Goal: Task Accomplishment & Management: Complete application form

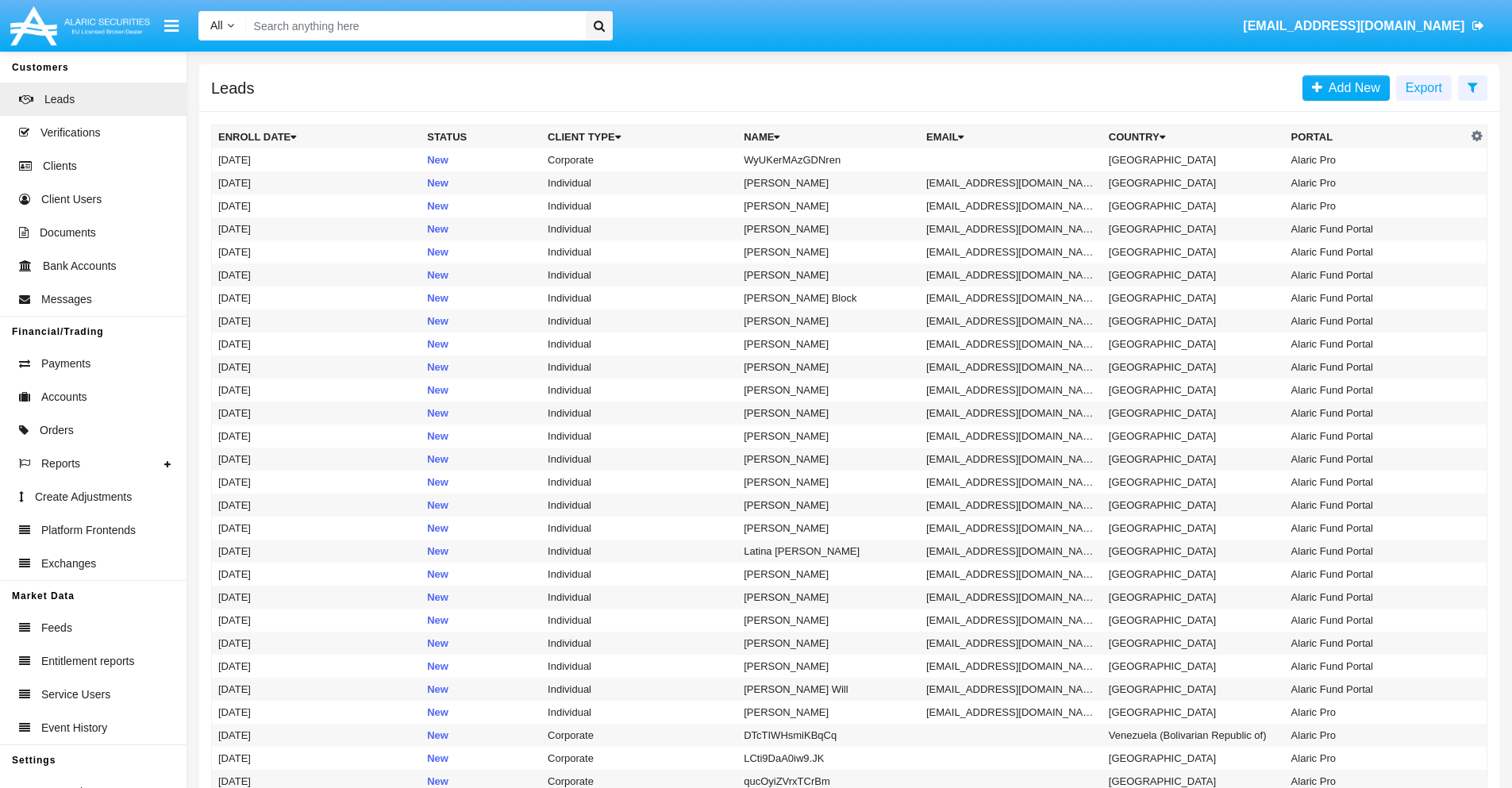
click at [1472, 86] on icon at bounding box center [1473, 87] width 10 height 13
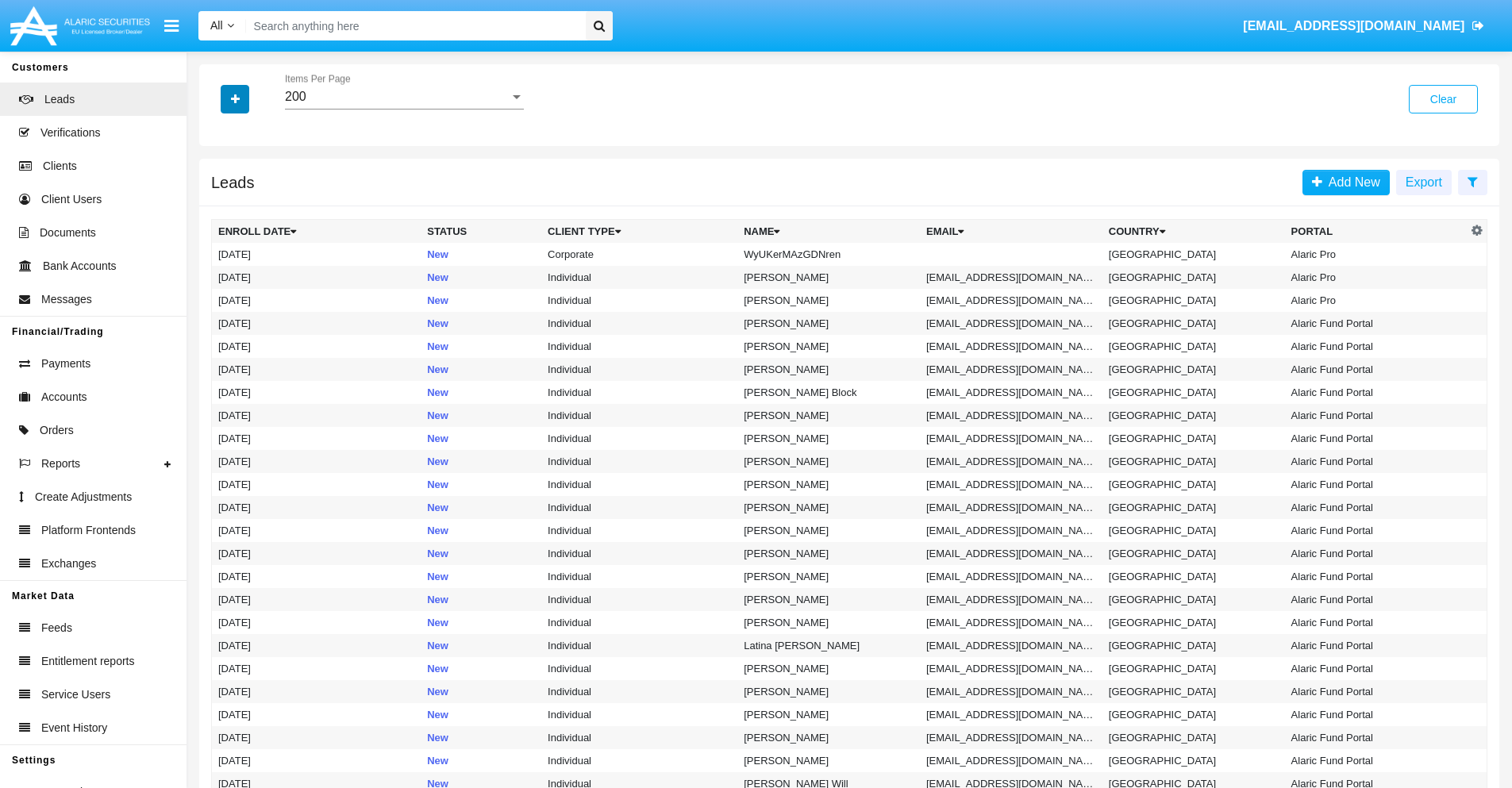
click at [235, 98] on icon "button" at bounding box center [236, 98] width 9 height 11
click at [248, 178] on span "Name" at bounding box center [249, 178] width 35 height 19
click at [218, 184] on input "Name" at bounding box center [218, 184] width 1 height 1
checkbox input "true"
click at [235, 98] on icon "button" at bounding box center [236, 98] width 9 height 11
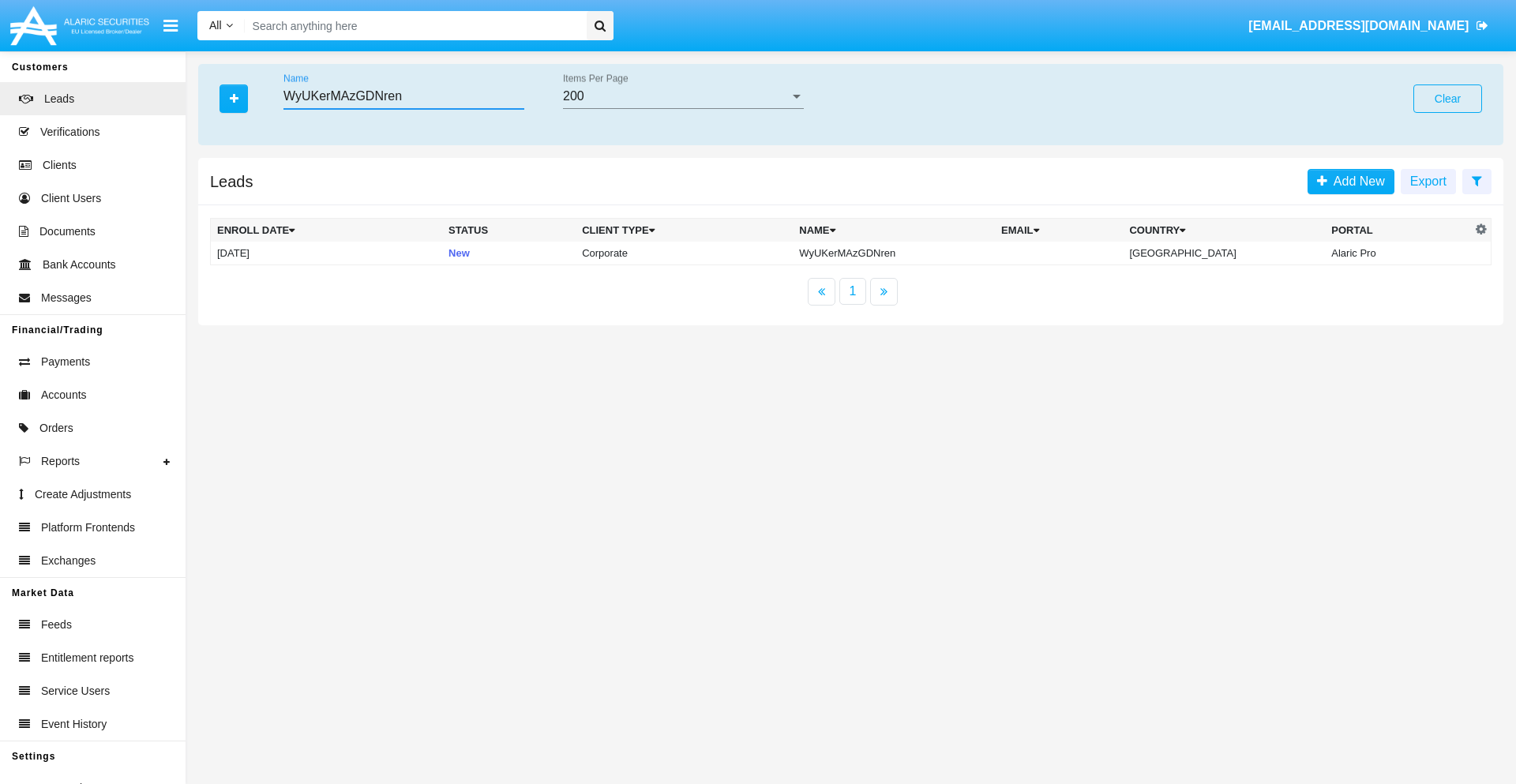
type input "WyUKerMAzGDNren"
click at [907, 252] on td "WyUKerMAzGDNren" at bounding box center [893, 253] width 202 height 24
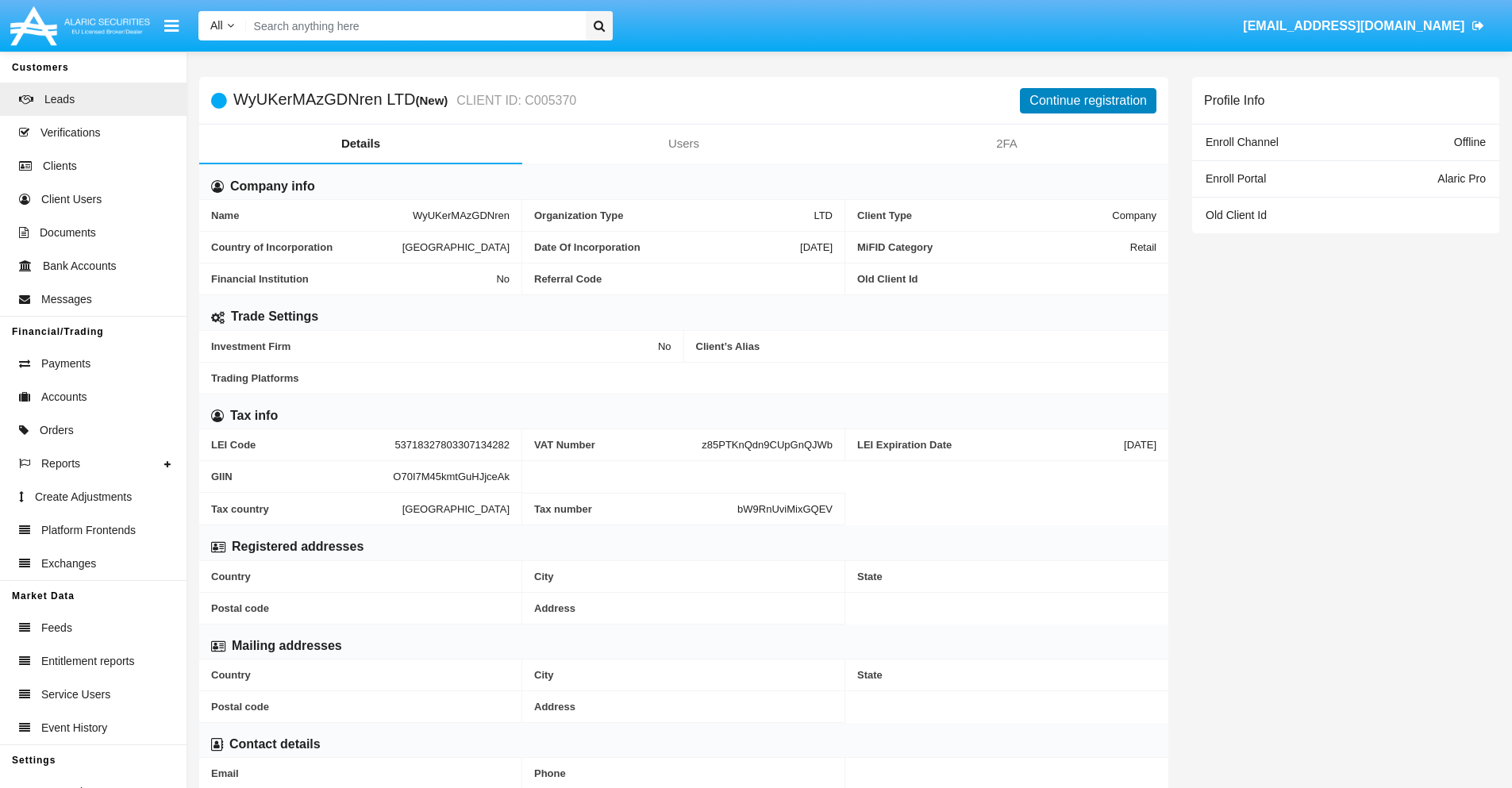
click at [1088, 100] on button "Continue registration" at bounding box center [1088, 100] width 136 height 25
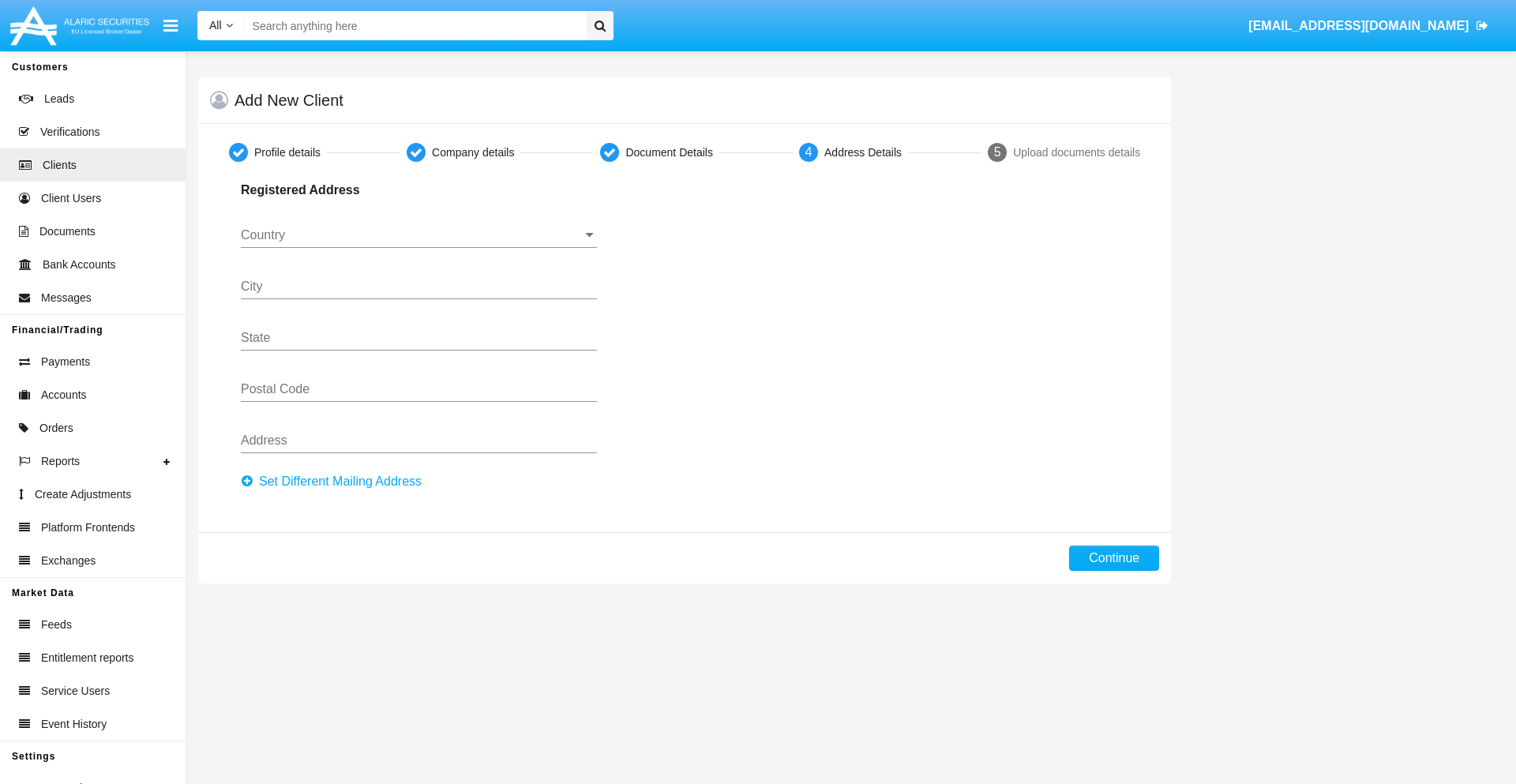
click at [336, 482] on button "Set Different Mailing Address" at bounding box center [336, 481] width 191 height 25
click at [418, 235] on input "Country" at bounding box center [418, 235] width 356 height 15
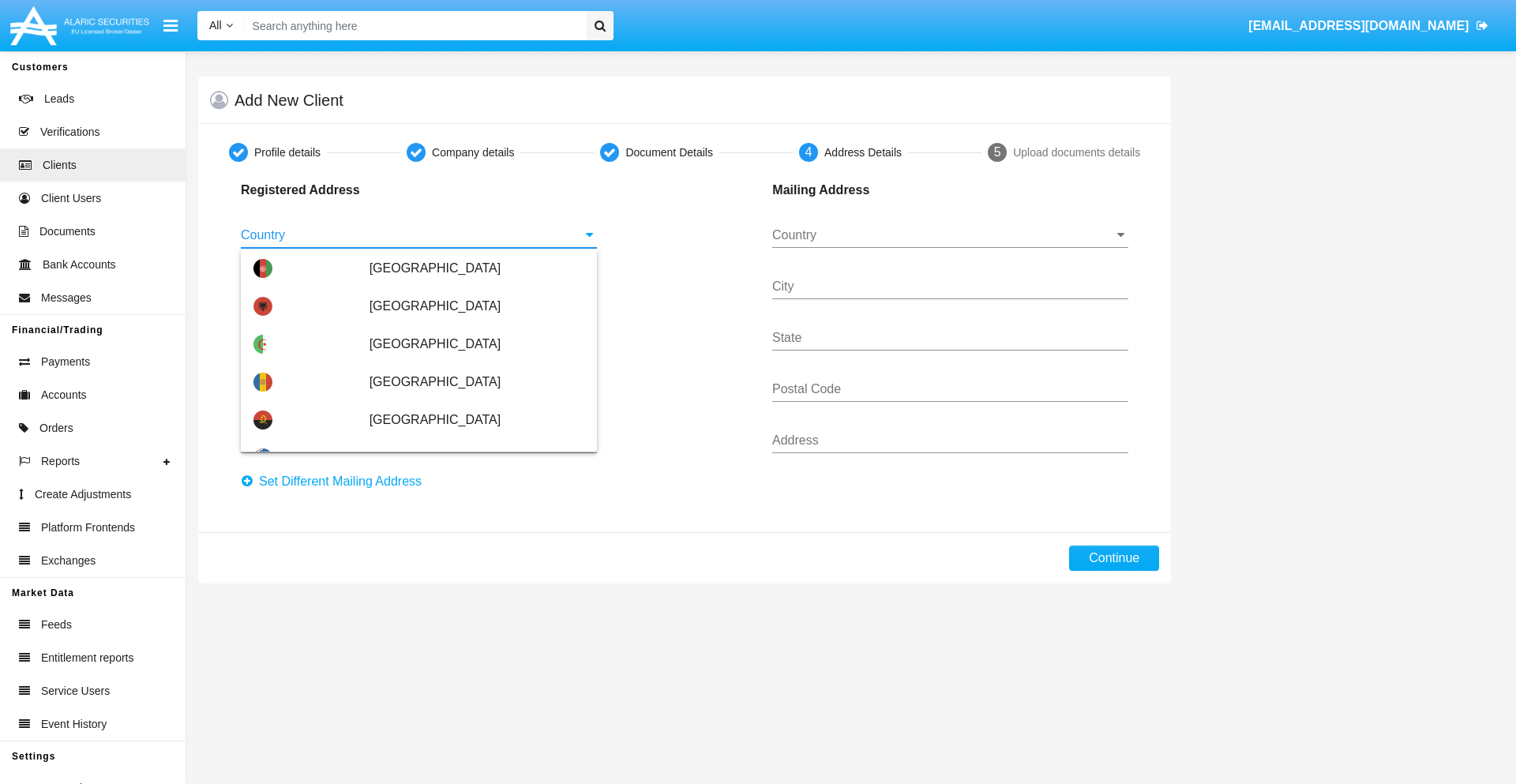
scroll to position [935, 0]
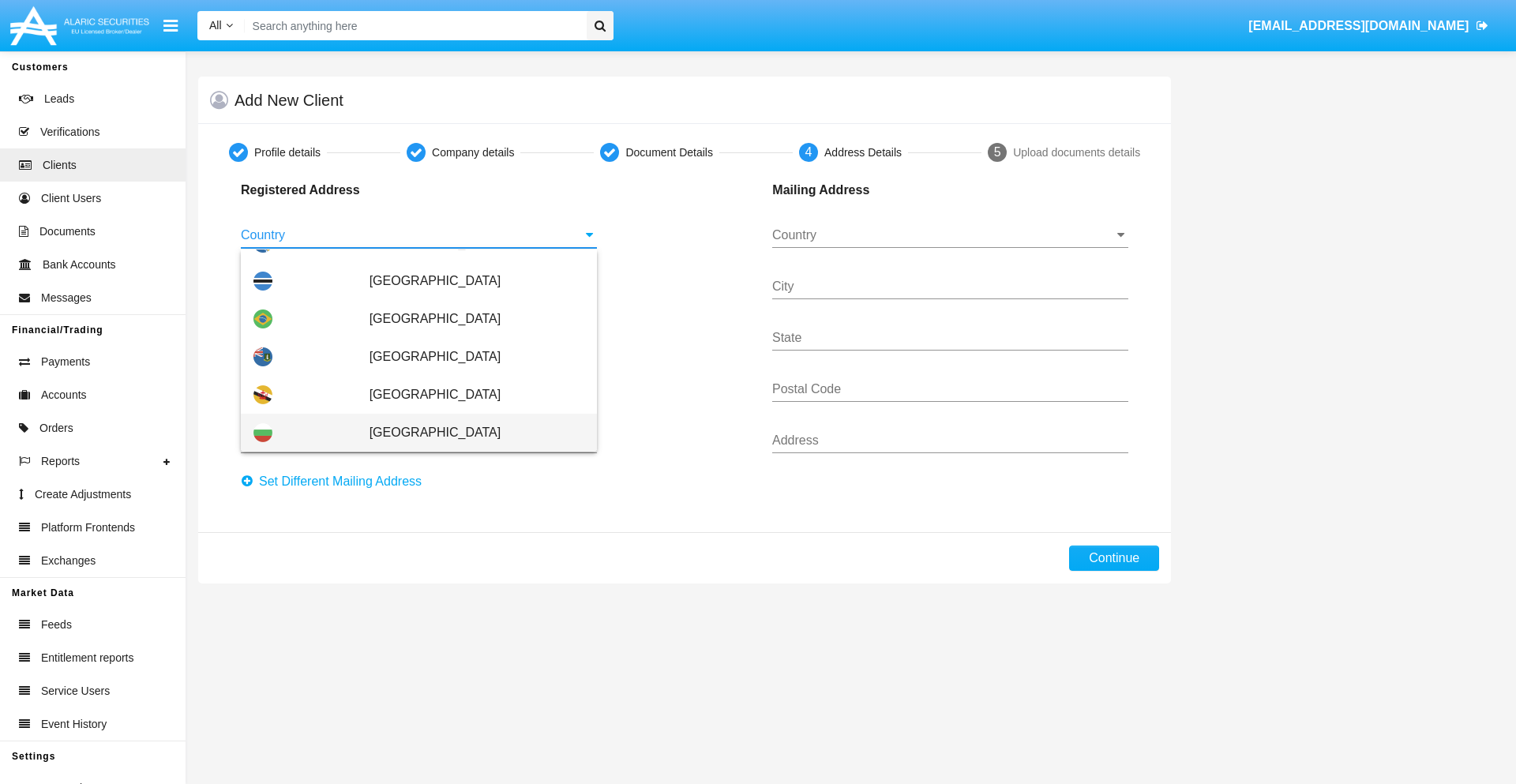
click at [468, 433] on span "[GEOGRAPHIC_DATA]" at bounding box center [477, 433] width 215 height 38
type input "[GEOGRAPHIC_DATA]"
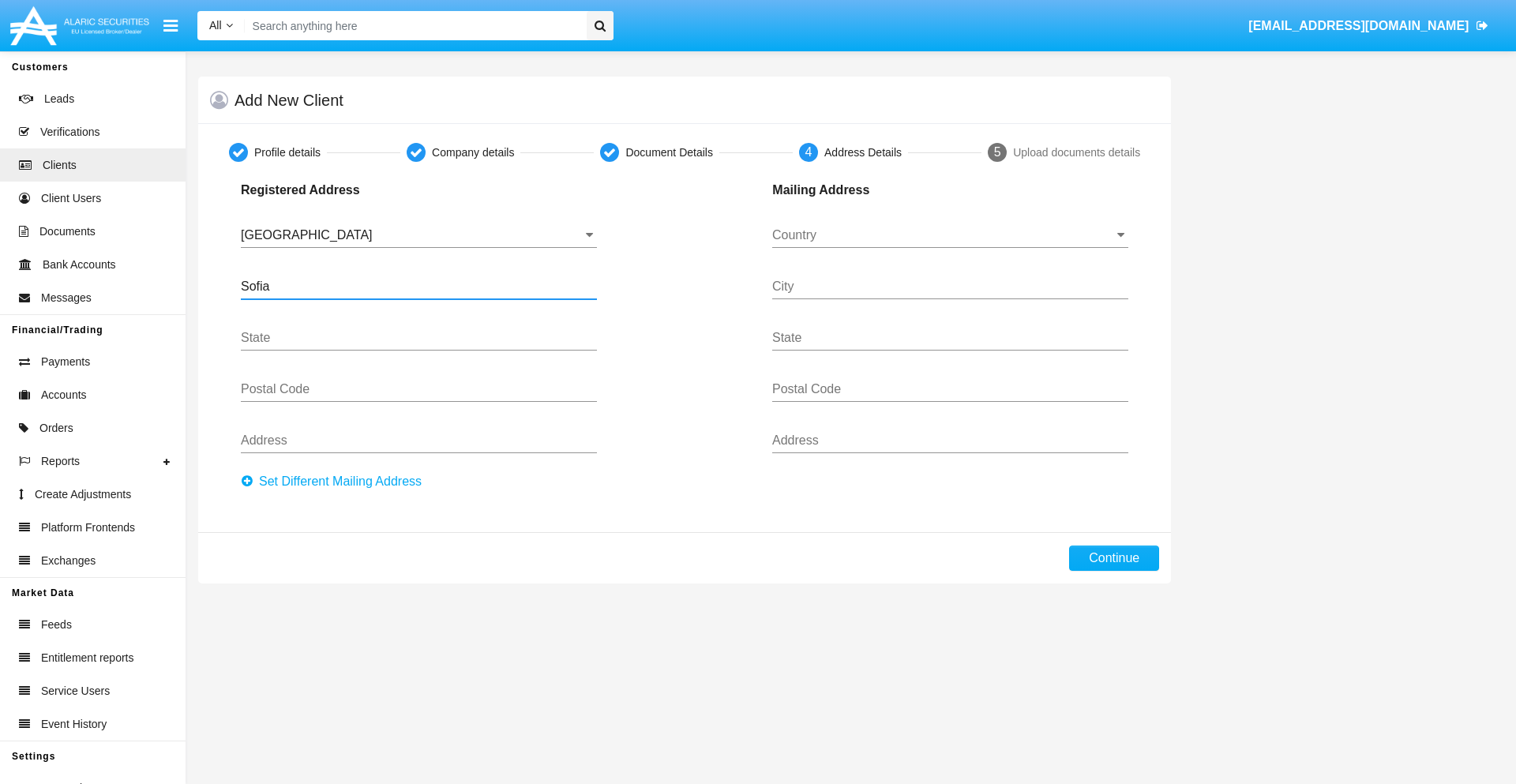
type input "Sofia"
type input "1000"
type input "Vasil Levski"
click at [950, 235] on input "Country" at bounding box center [950, 235] width 356 height 15
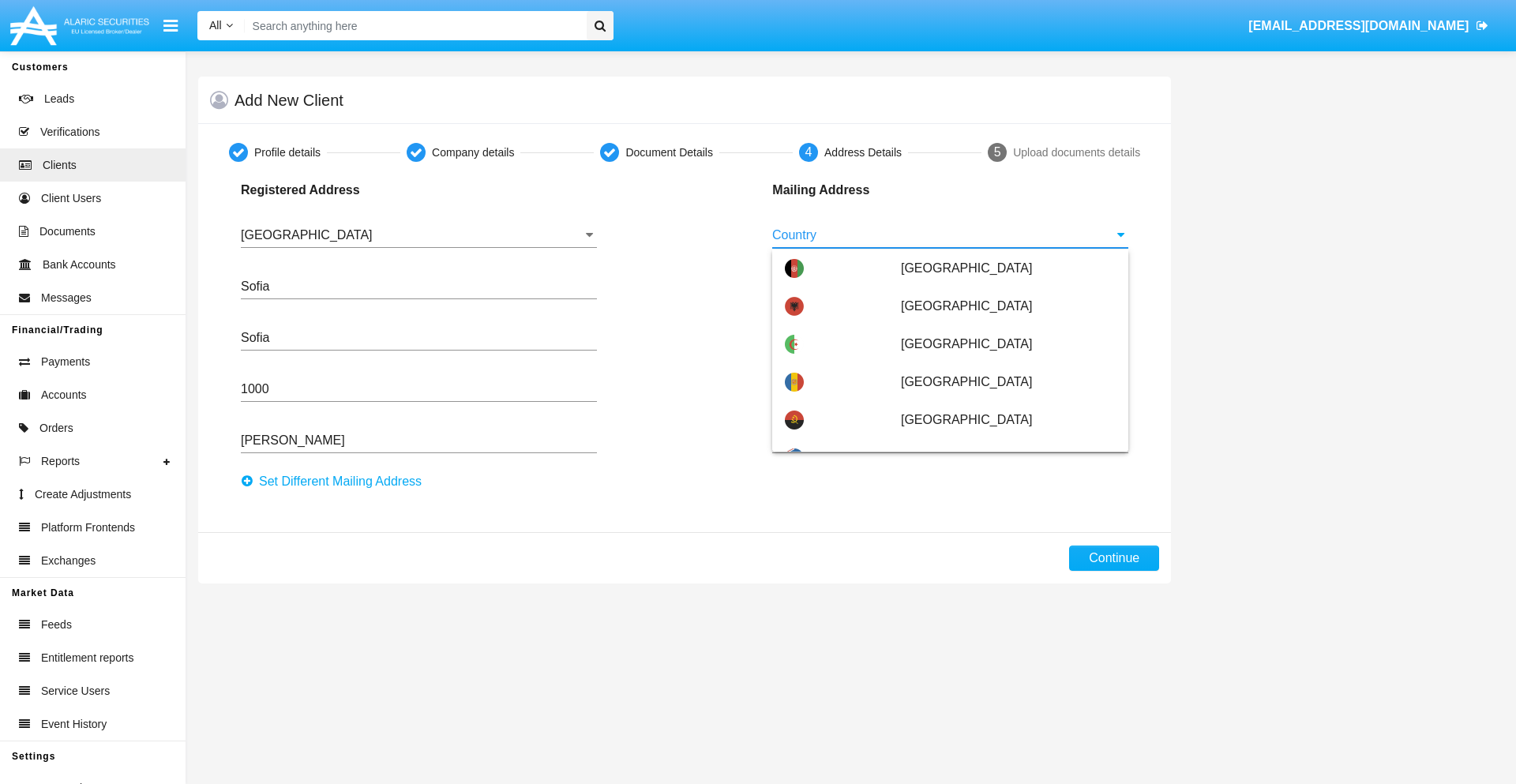
click at [1000, 514] on span "[GEOGRAPHIC_DATA]" at bounding box center [1008, 533] width 215 height 38
type input "[GEOGRAPHIC_DATA]"
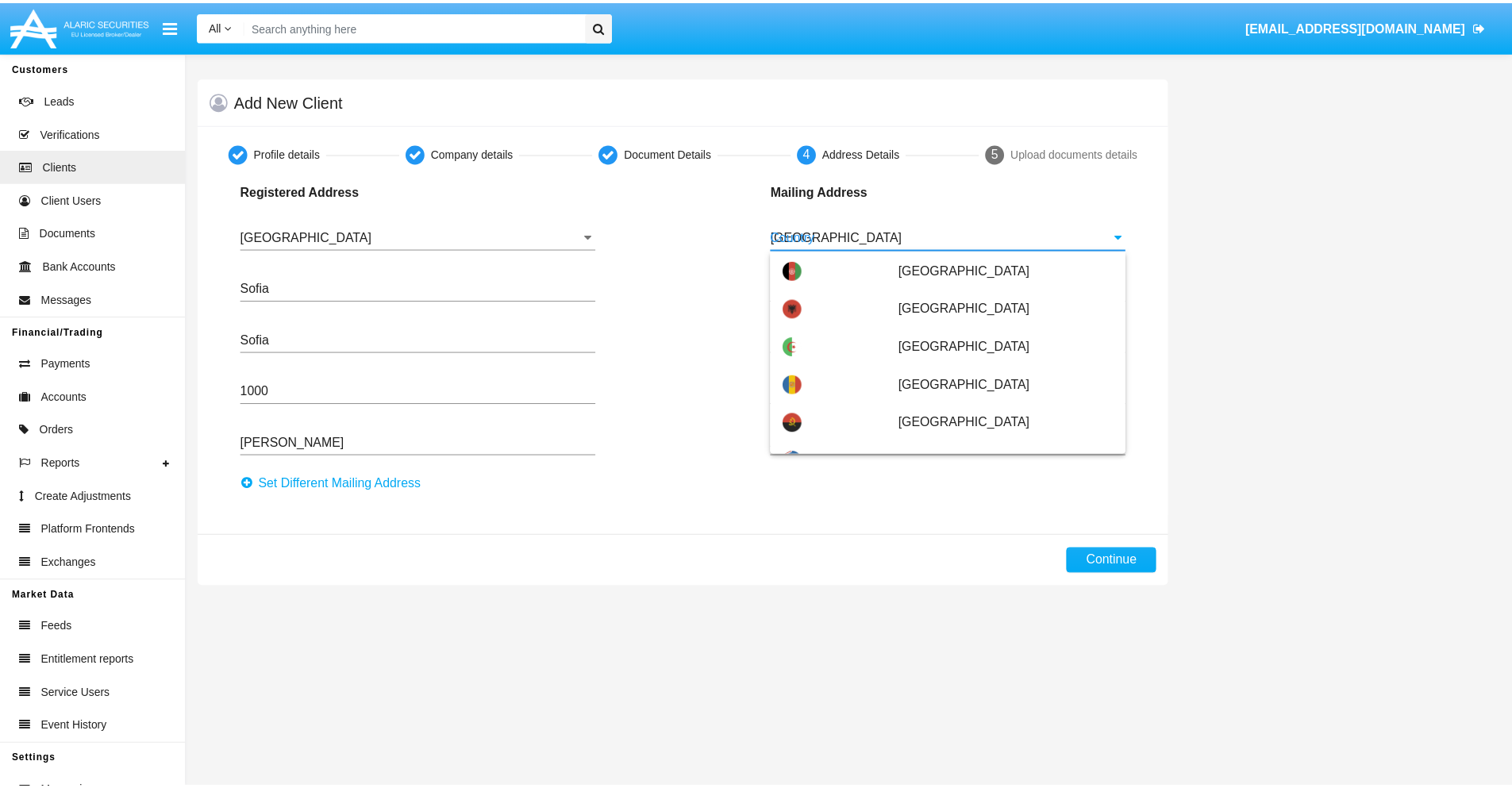
scroll to position [0, 0]
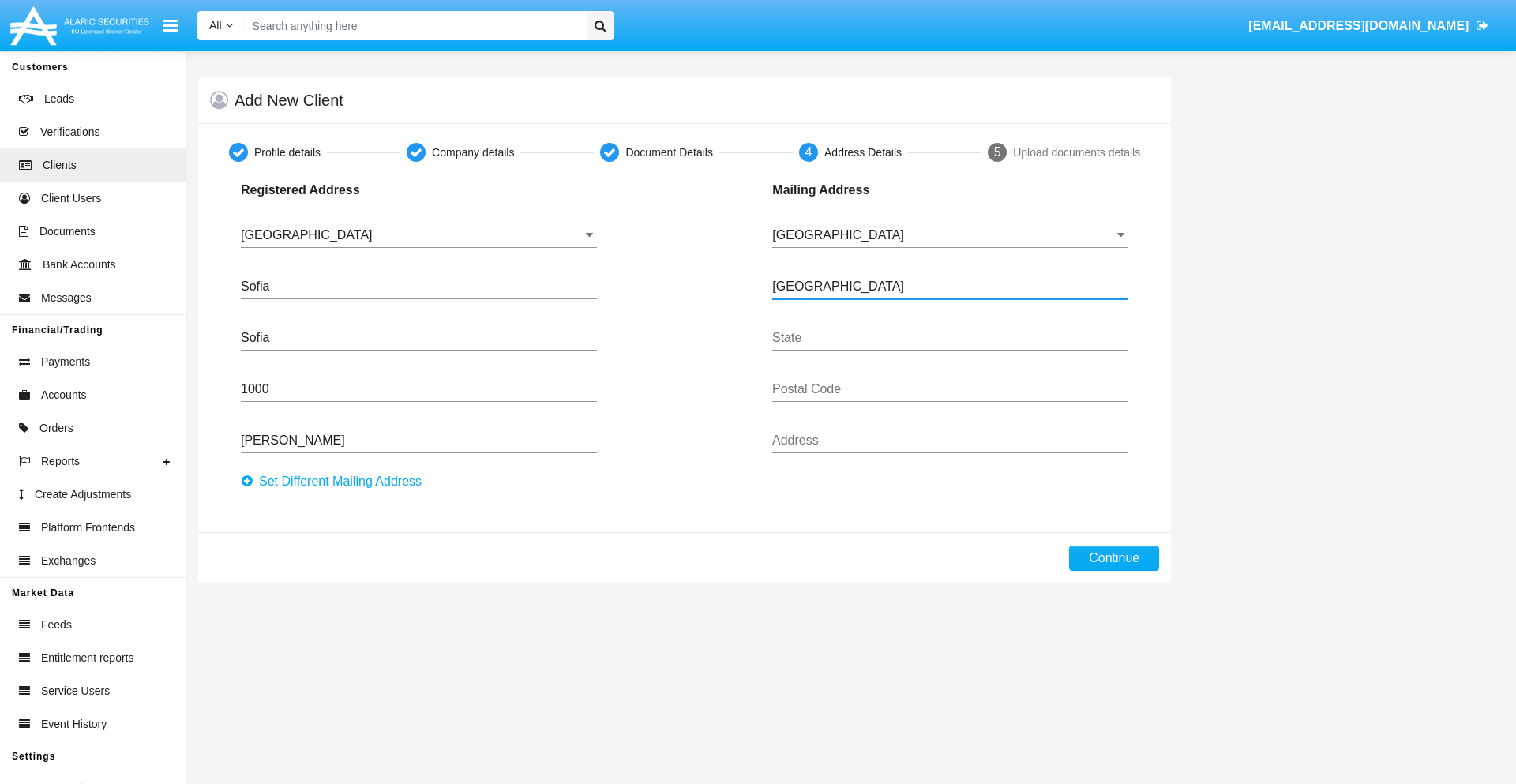
type input "Buenos Aires"
type input "7777"
type input "Test Mail Address"
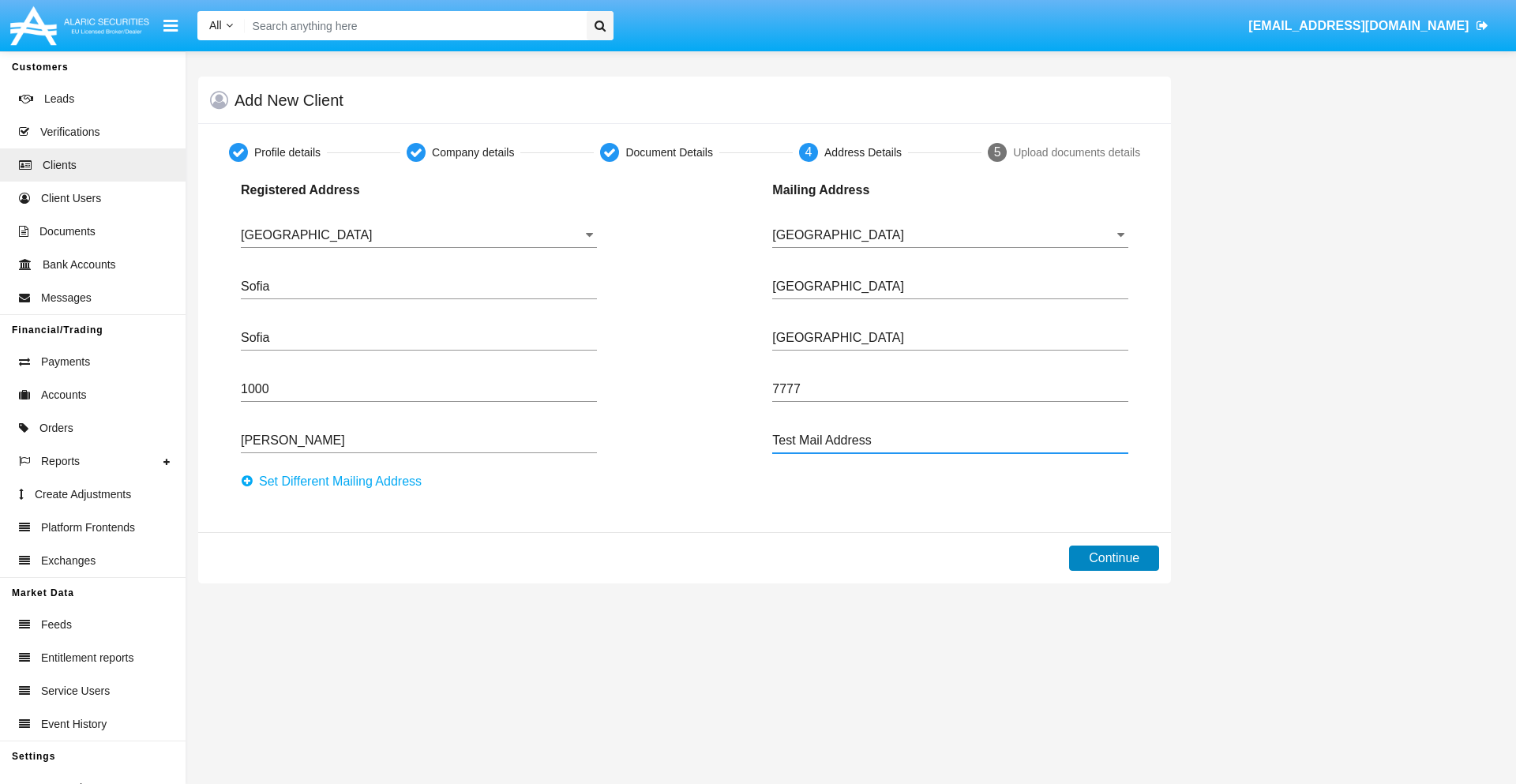
click at [1114, 558] on button "Continue" at bounding box center [1114, 557] width 90 height 25
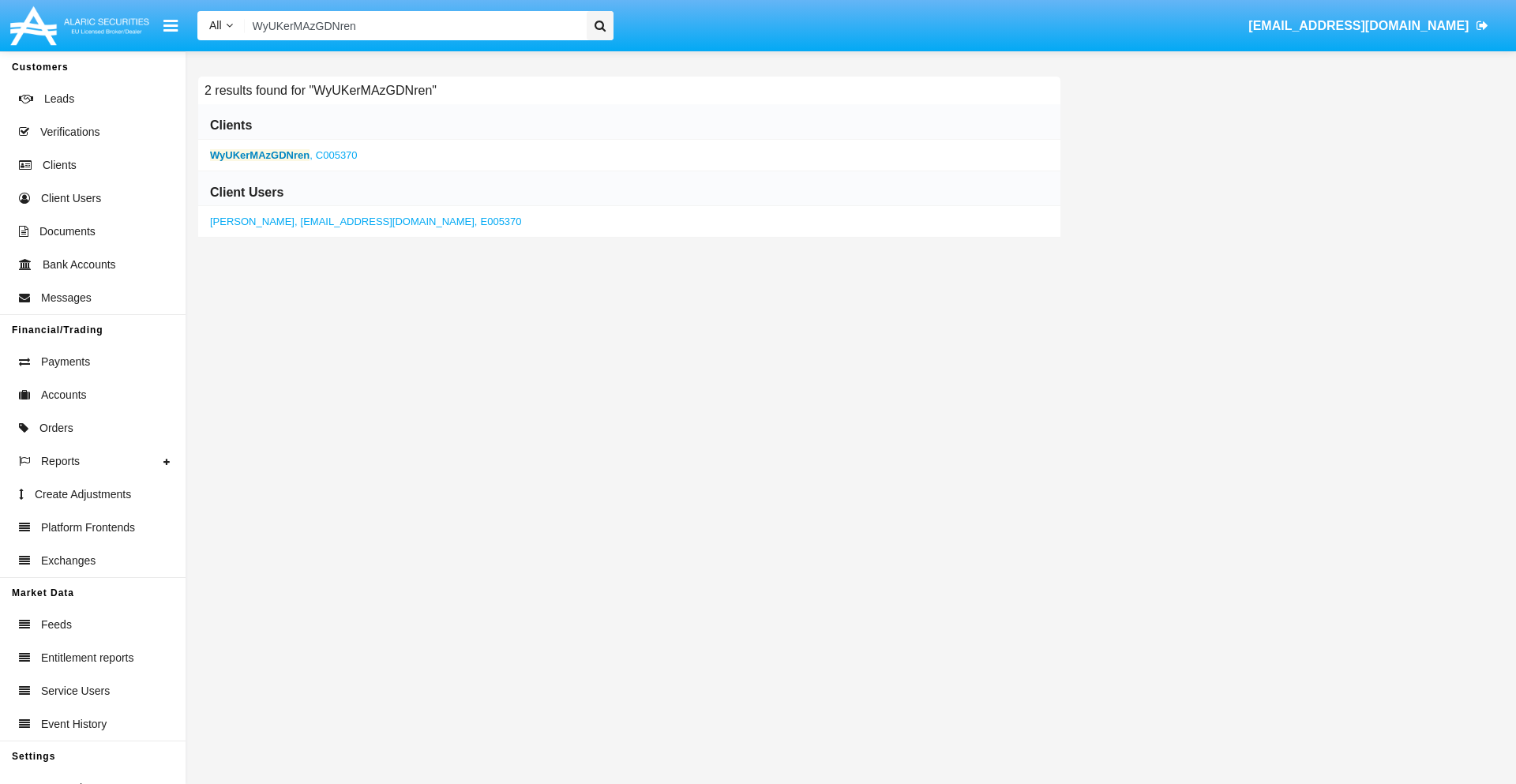
type input "WyUKerMAzGDNren"
click at [259, 155] on b "WyUKerMAzGDNren" at bounding box center [260, 155] width 100 height 12
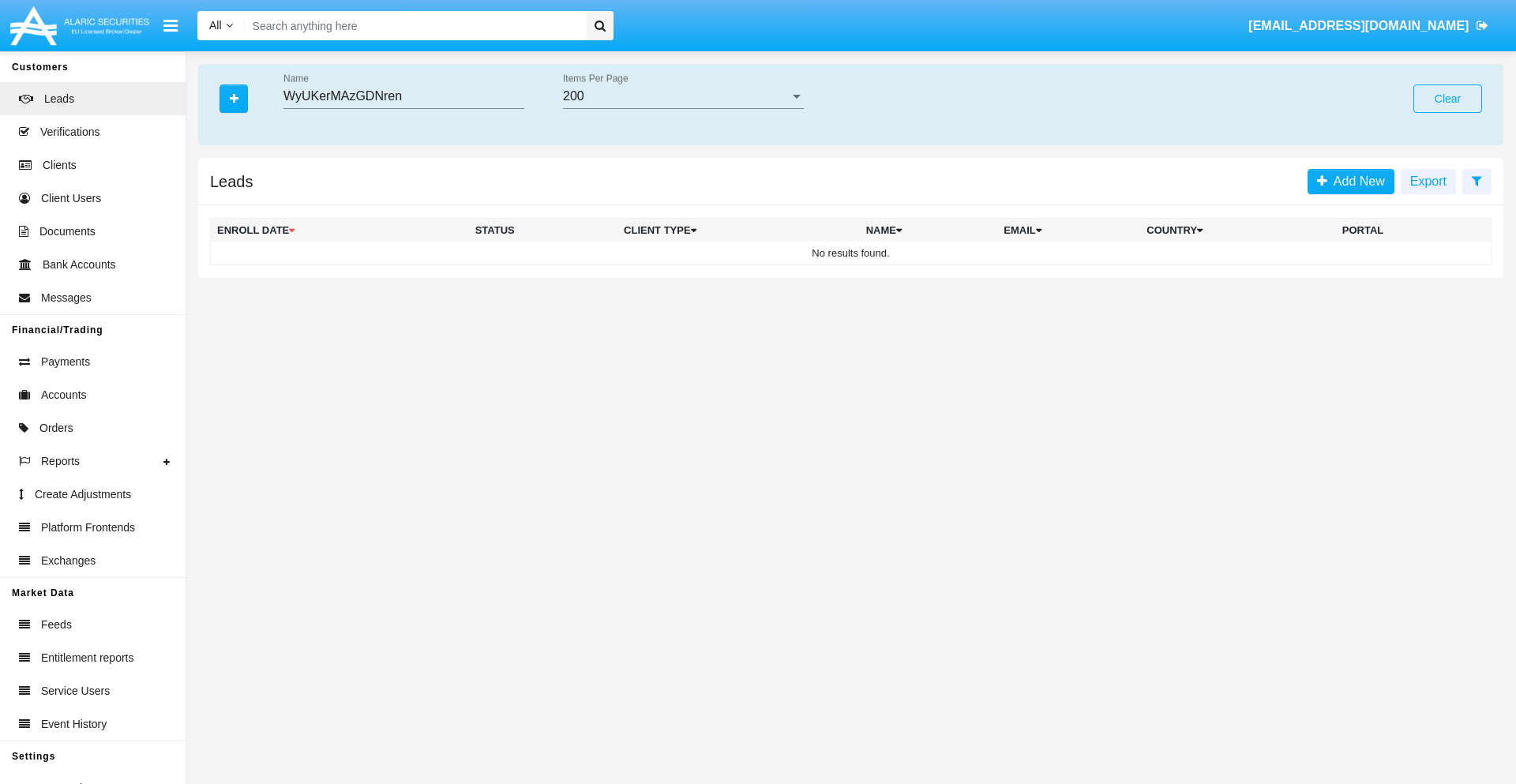
click at [1447, 99] on button "Clear" at bounding box center [1448, 98] width 69 height 28
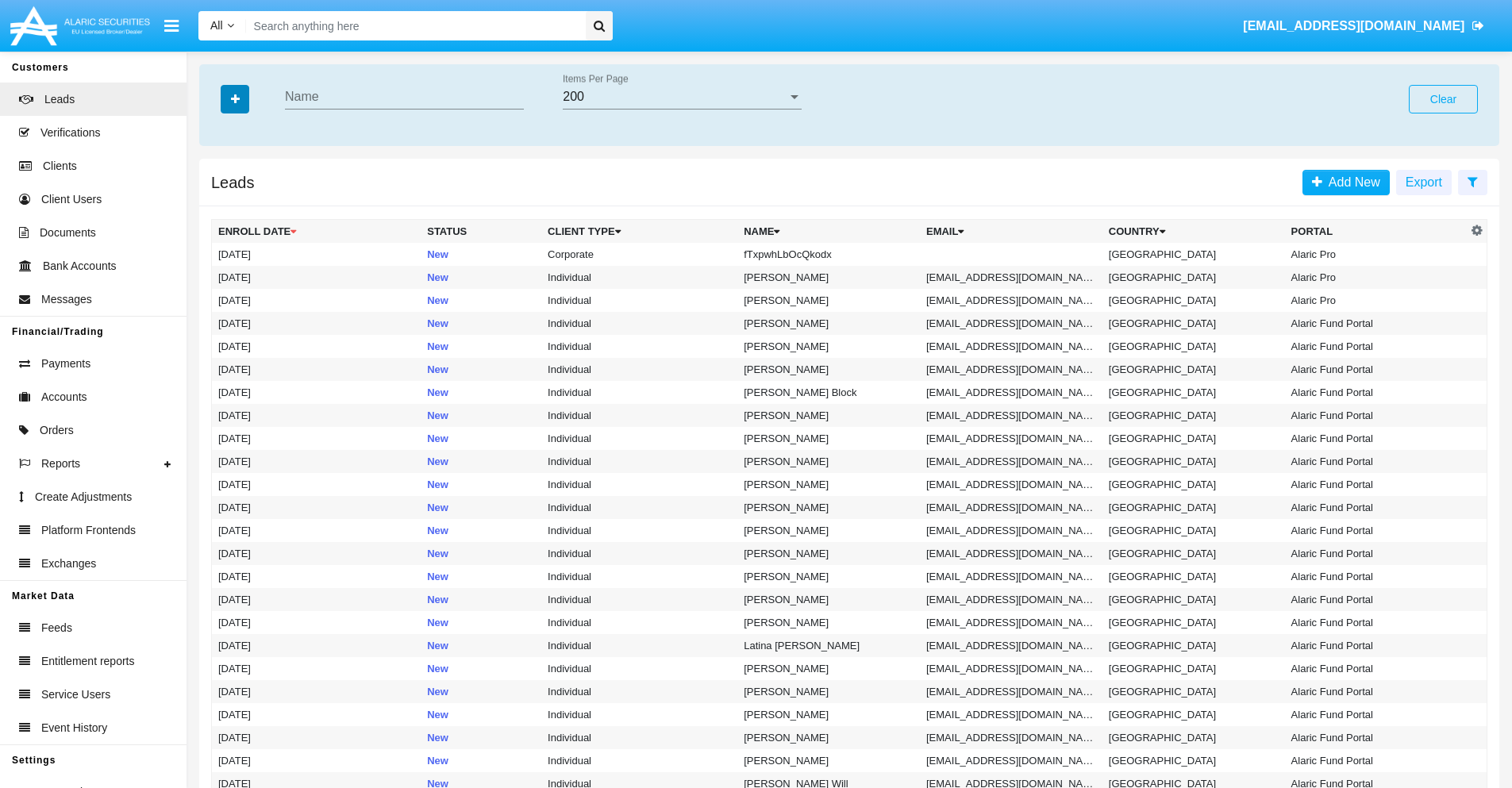
click at [235, 98] on icon "button" at bounding box center [236, 98] width 9 height 11
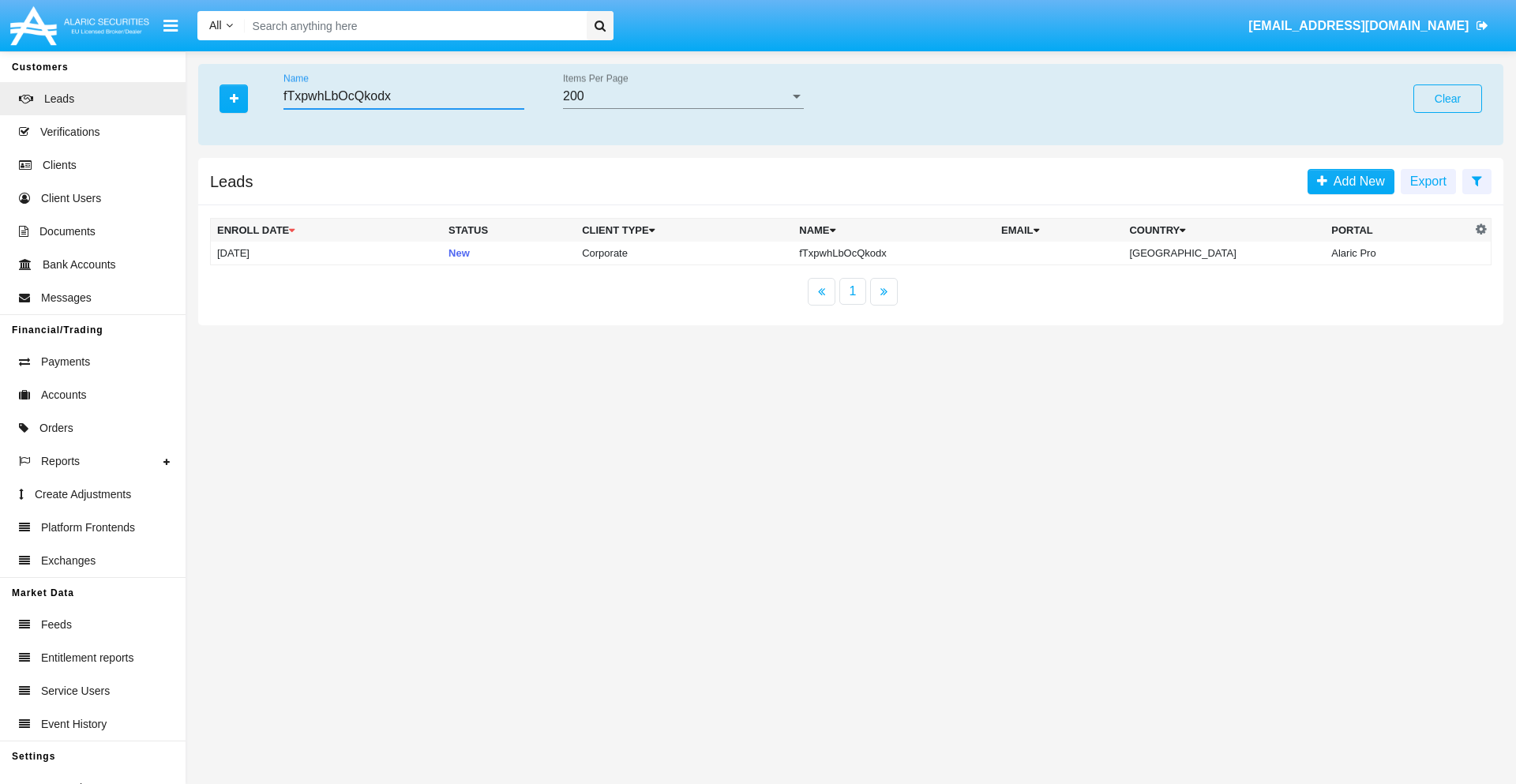
type input "fTxpwhLbOcQkodx"
click at [907, 252] on td "fTxpwhLbOcQkodx" at bounding box center [893, 253] width 202 height 24
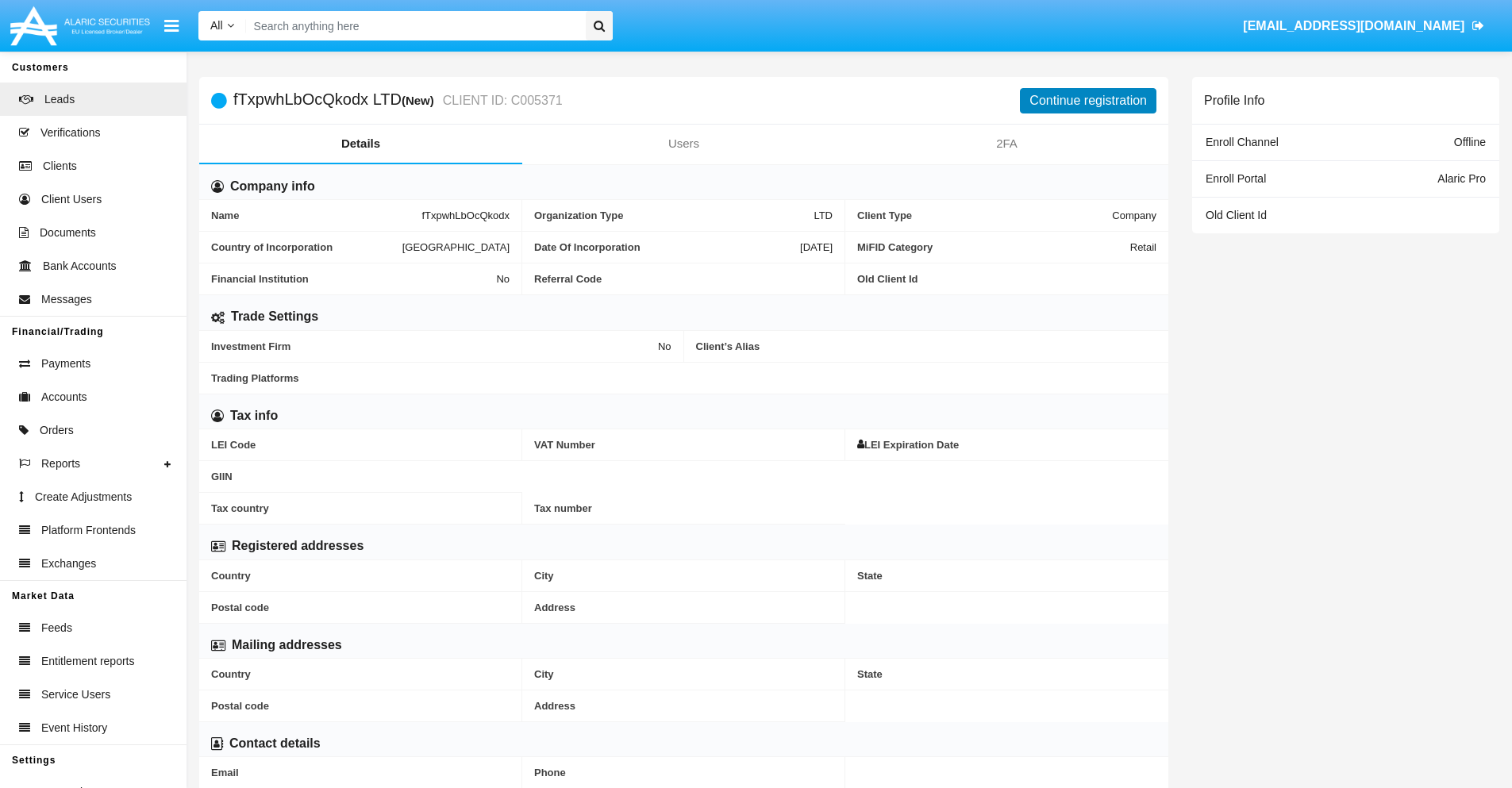
click at [1088, 100] on button "Continue registration" at bounding box center [1088, 100] width 136 height 25
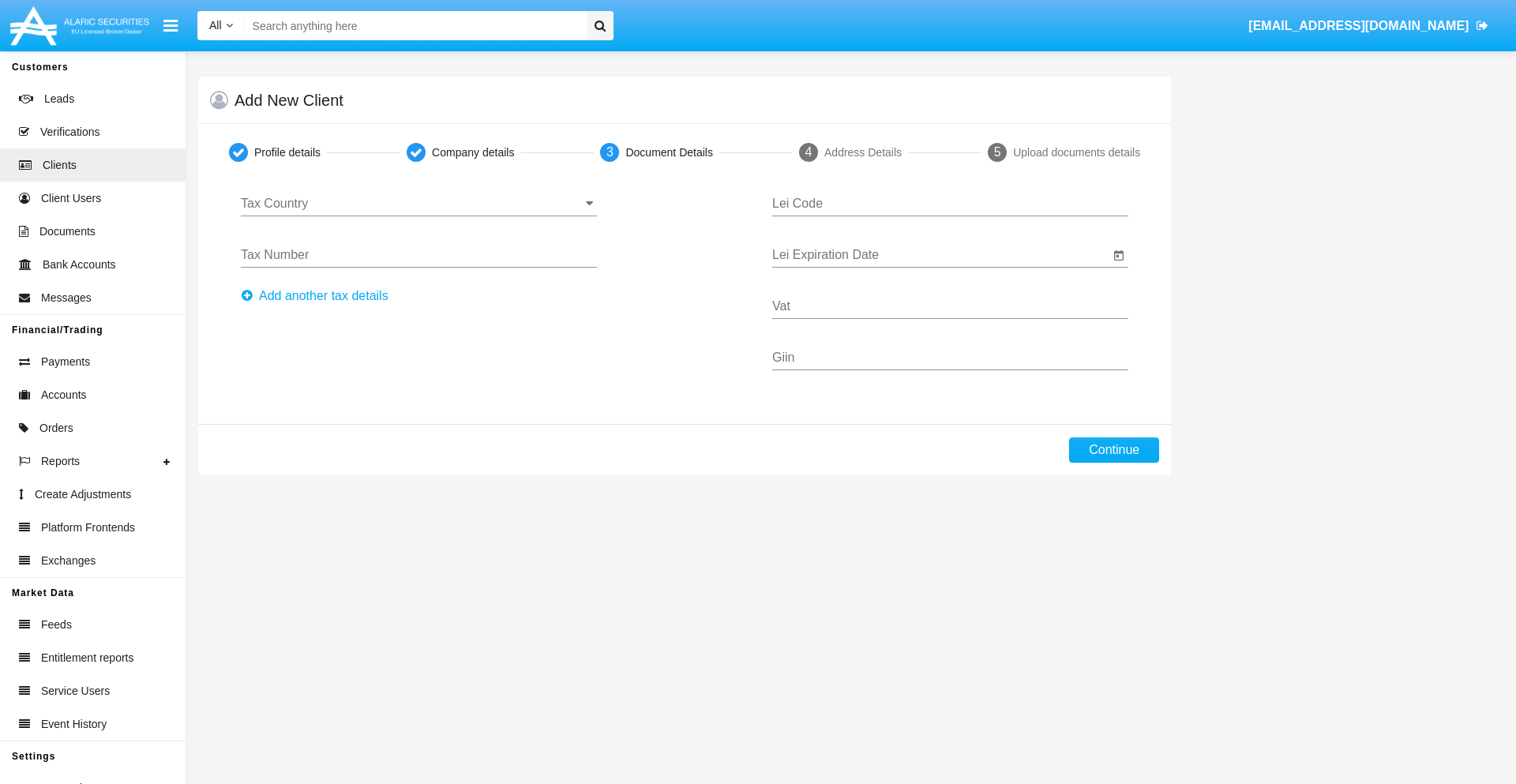
click at [418, 204] on input "Tax Country" at bounding box center [418, 204] width 356 height 15
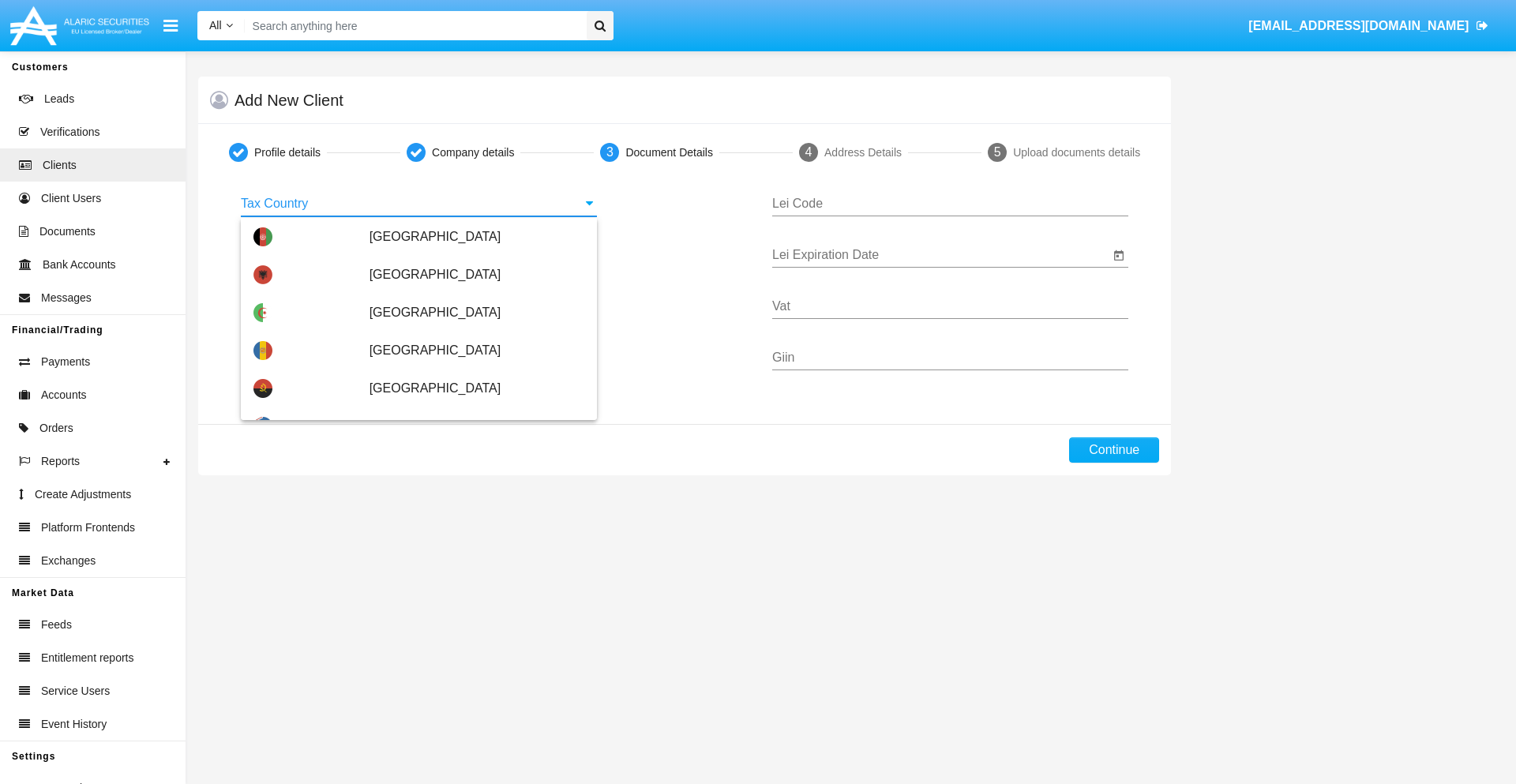
scroll to position [935, 0]
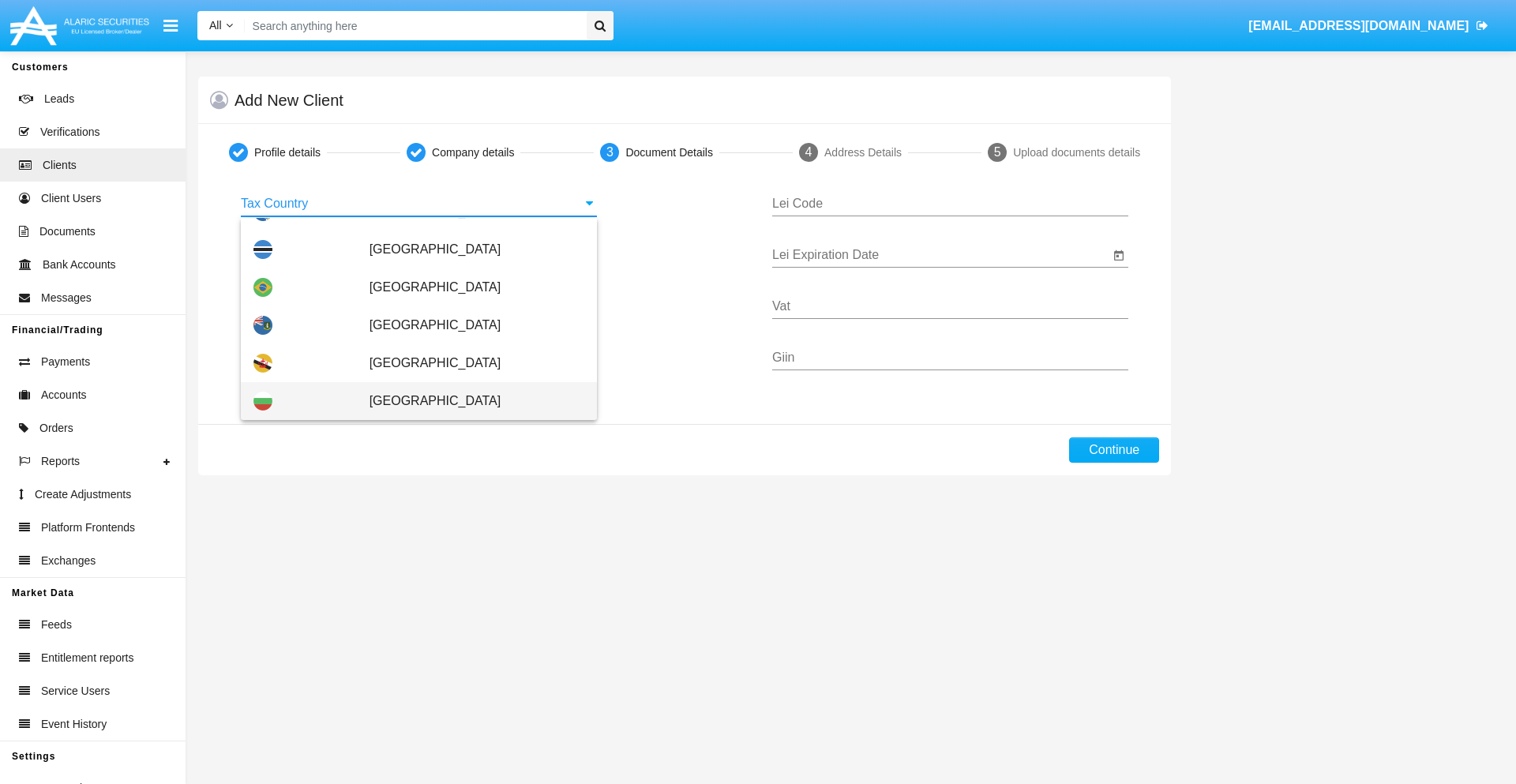
click at [468, 401] on span "[GEOGRAPHIC_DATA]" at bounding box center [477, 401] width 215 height 38
type input "[GEOGRAPHIC_DATA]"
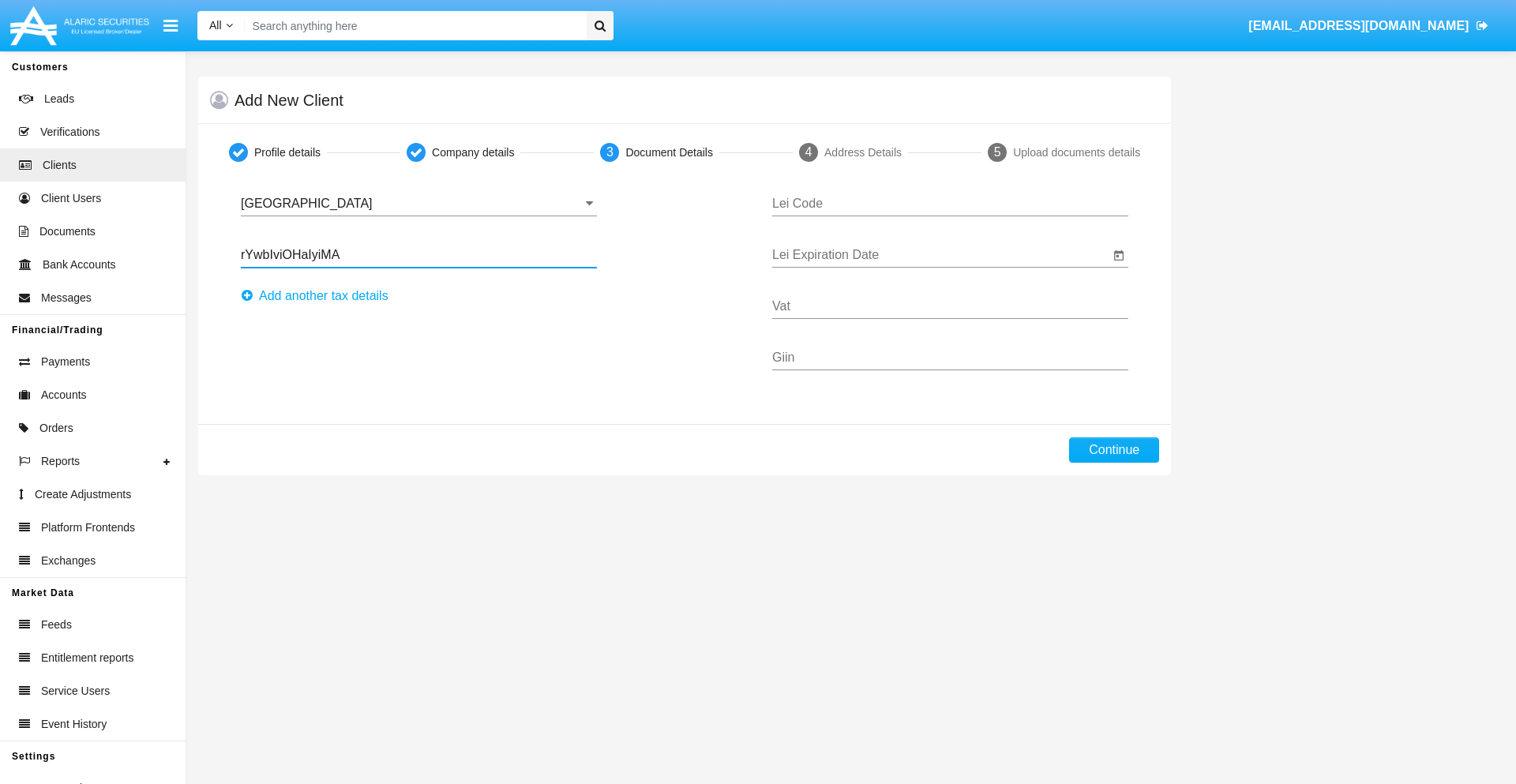
type input "rYwbIviOHaIyiMA"
click at [319, 296] on button "Аdd another tax details" at bounding box center [319, 295] width 157 height 25
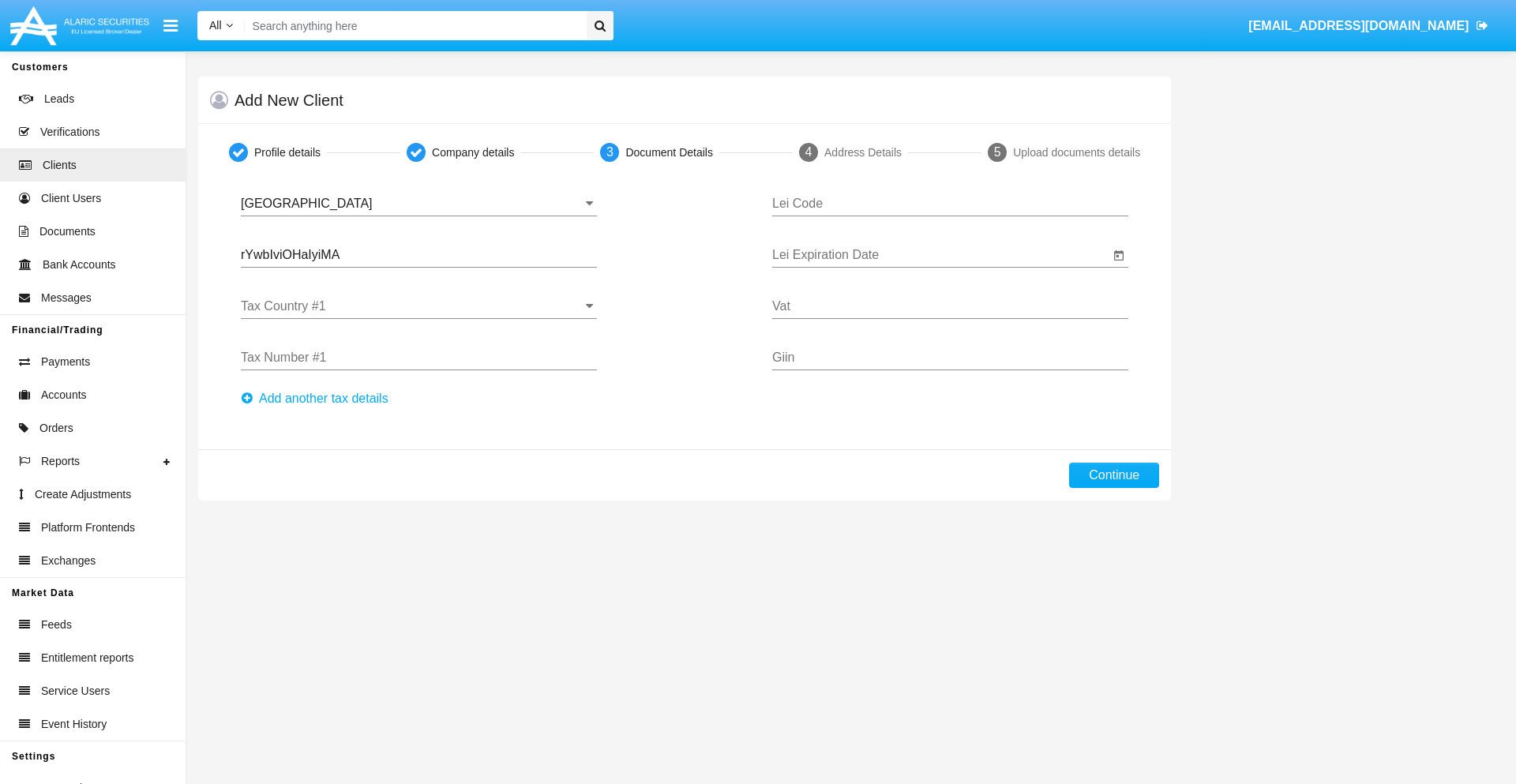
click at [418, 307] on input "Tax Country #1" at bounding box center [418, 306] width 356 height 15
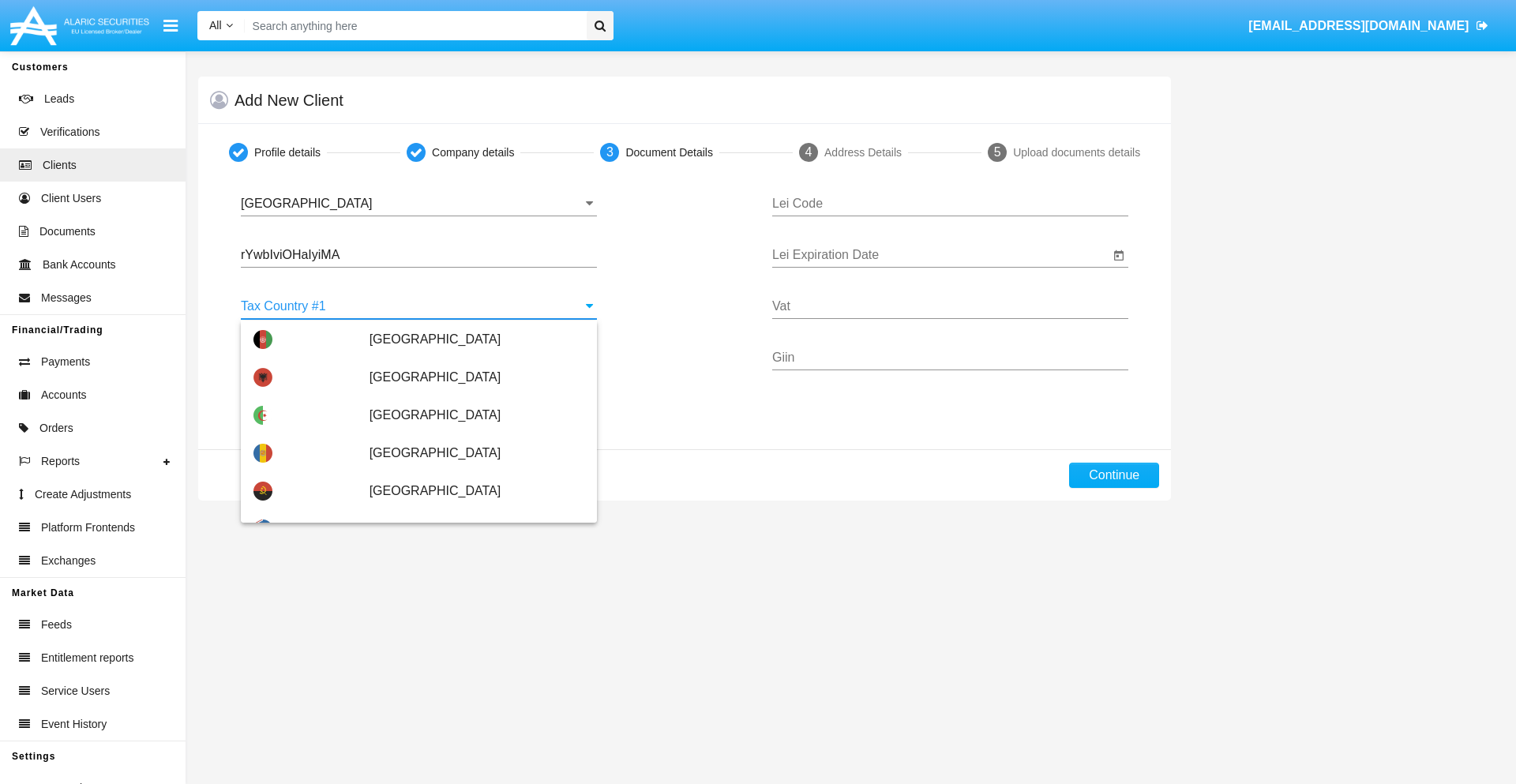
scroll to position [3511, 0]
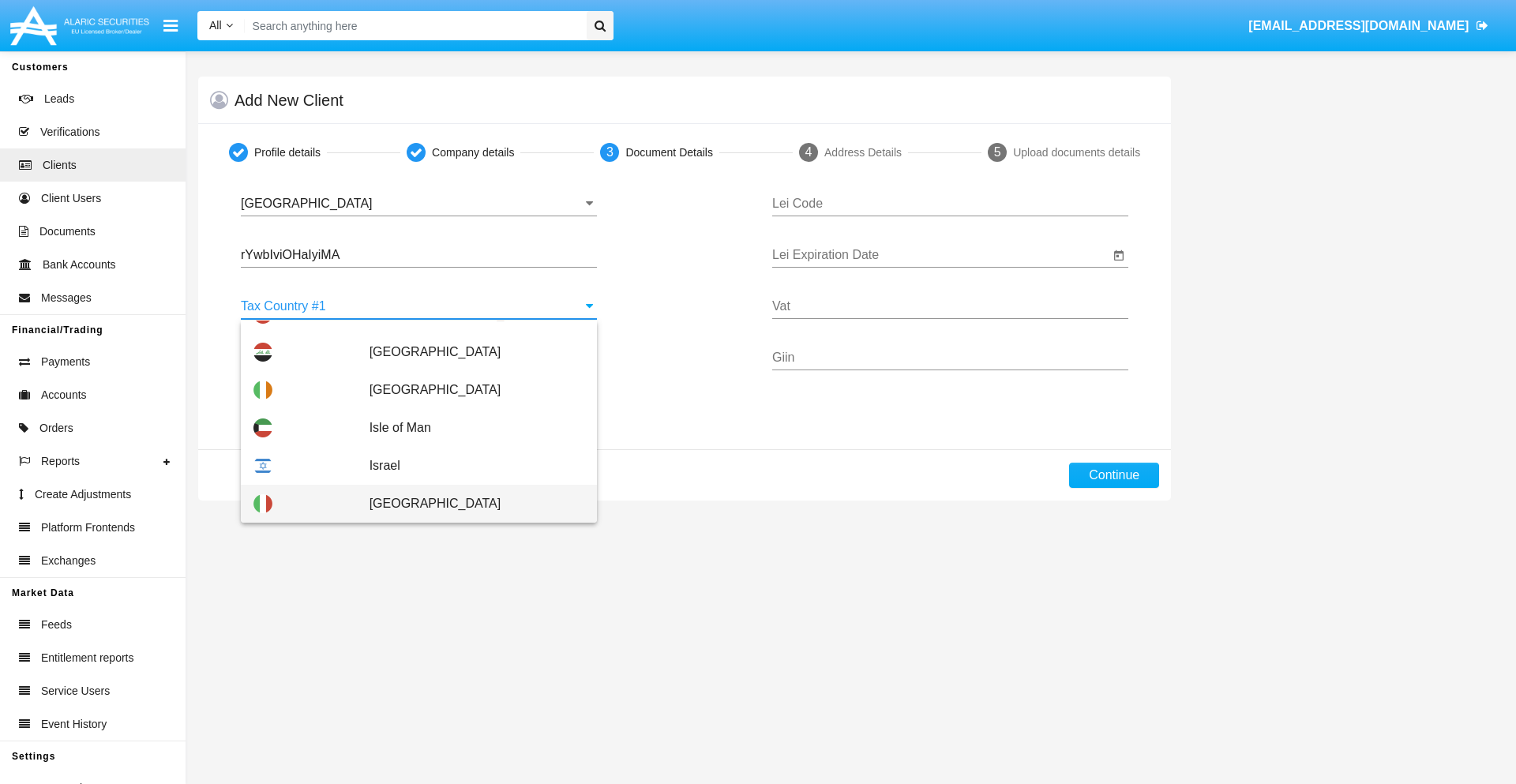
click at [468, 504] on span "[GEOGRAPHIC_DATA]" at bounding box center [477, 503] width 215 height 38
type input "[GEOGRAPHIC_DATA]"
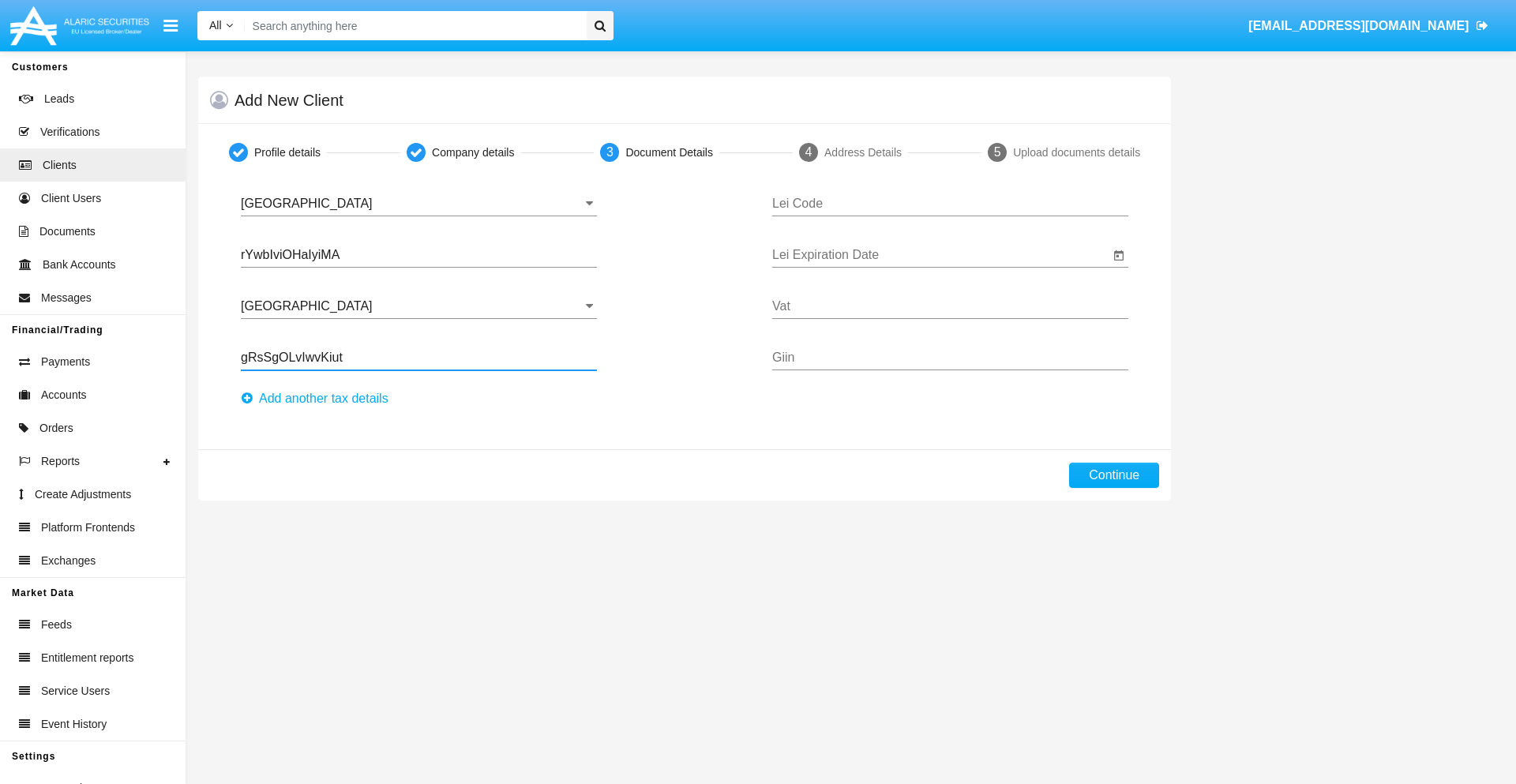
type input "gRsSgOLvIwvKiut"
click at [319, 398] on button "Аdd another tax details" at bounding box center [319, 398] width 157 height 25
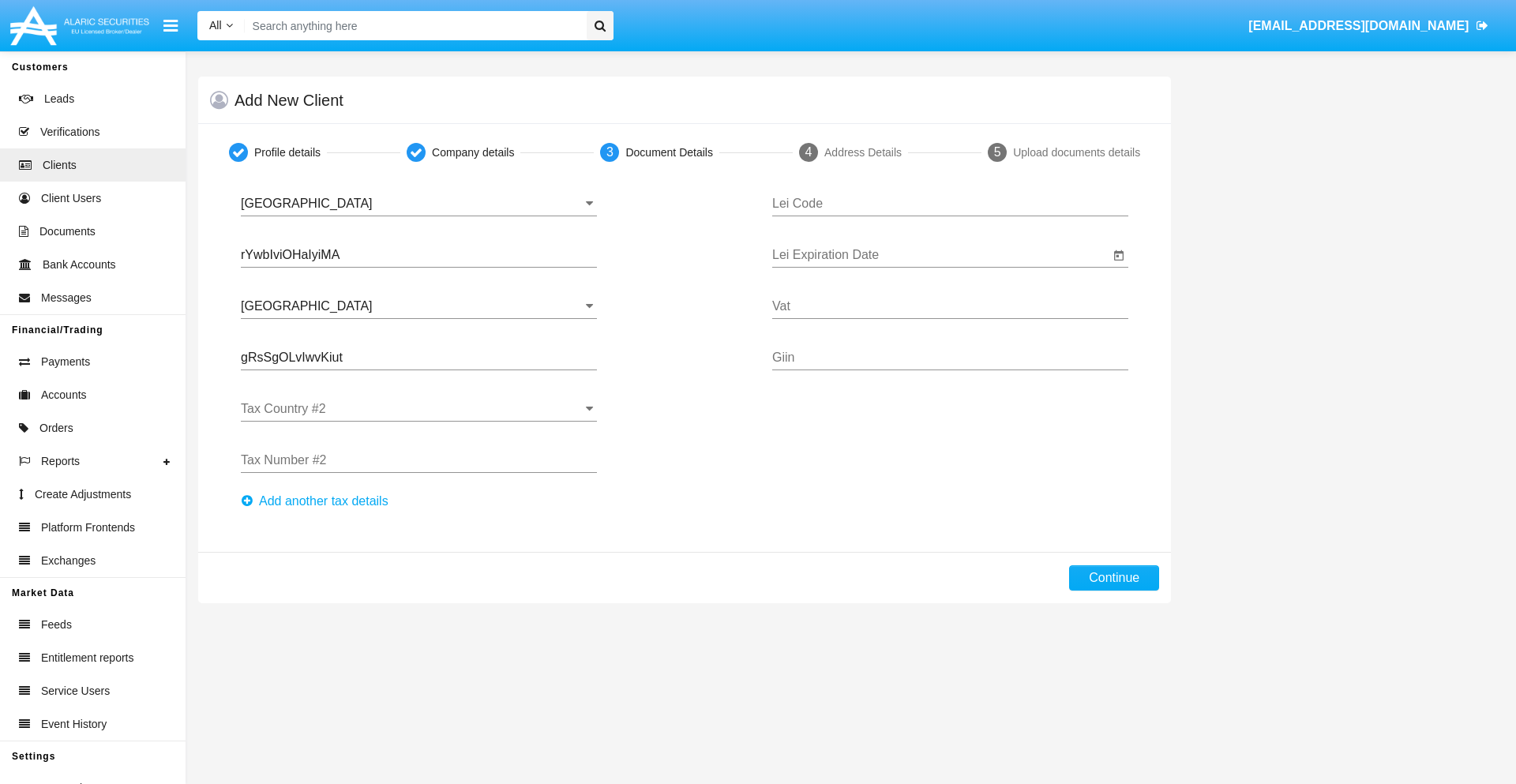
click at [418, 409] on input "Tax Country #2" at bounding box center [418, 409] width 356 height 15
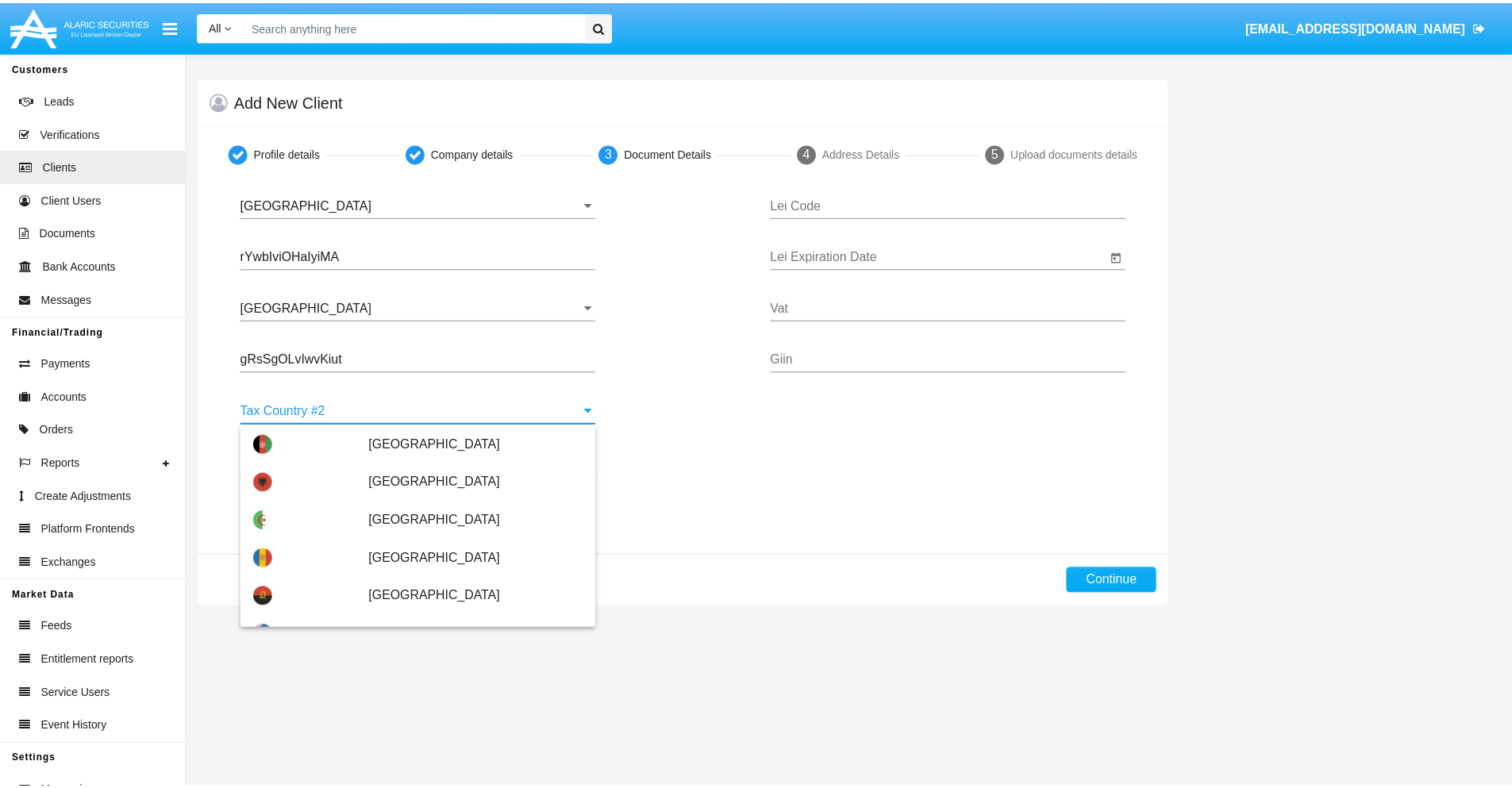
scroll to position [7071, 0]
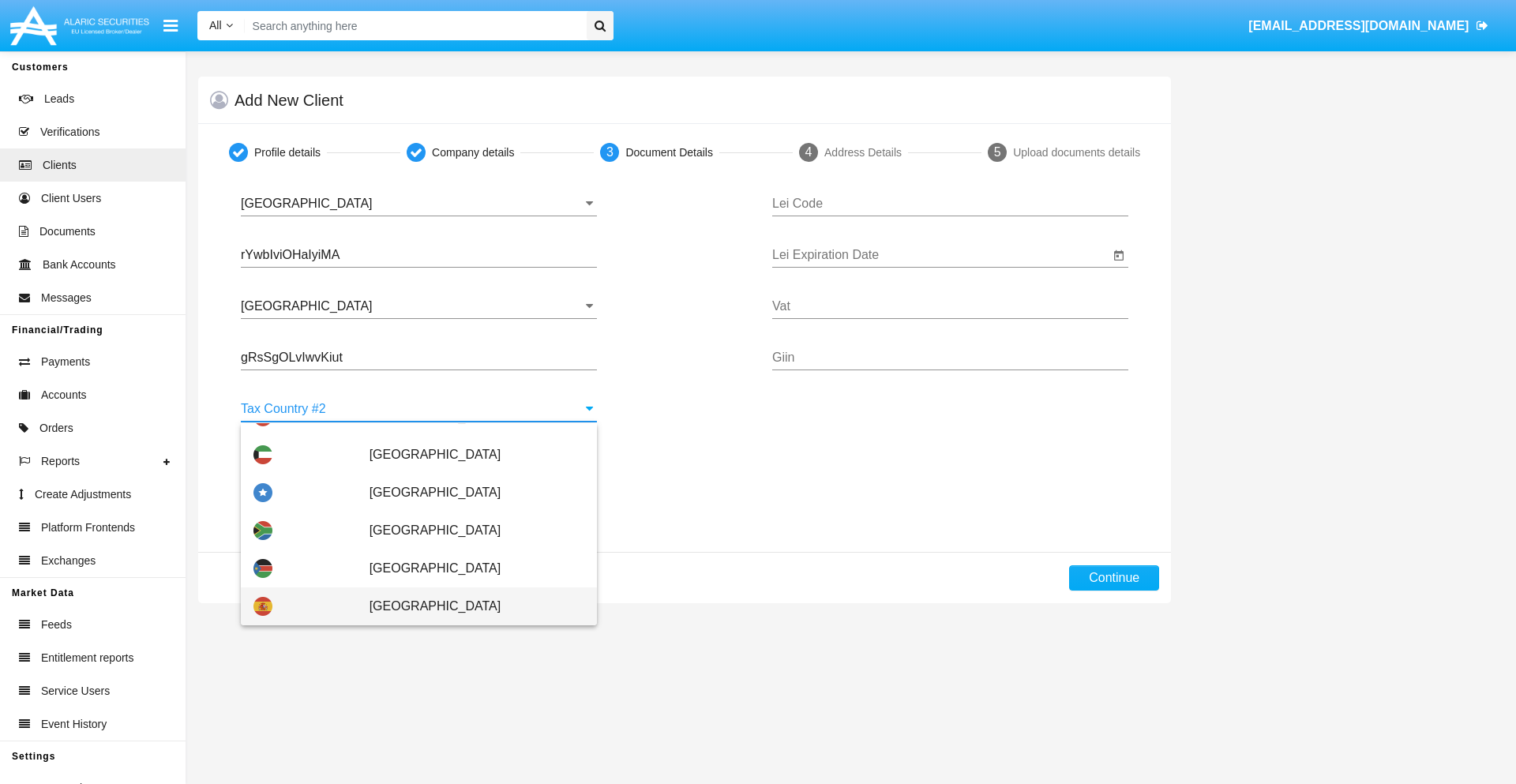
click at [468, 606] on span "[GEOGRAPHIC_DATA]" at bounding box center [477, 606] width 215 height 38
type input "[GEOGRAPHIC_DATA]"
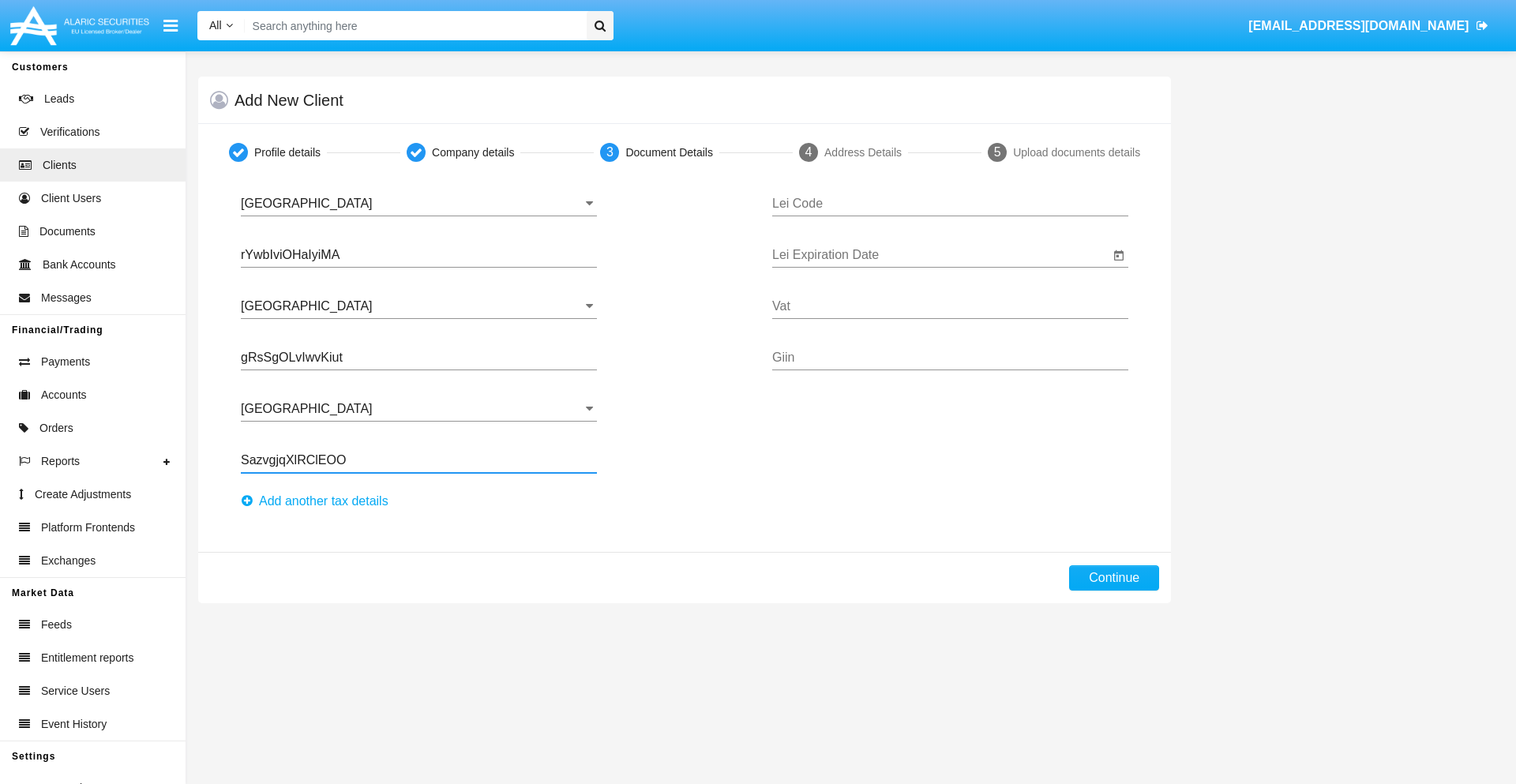
type input "SazvgjqXlRClEOO"
type input "XTVAAERRMRWGGDDRFRAE"
click at [941, 255] on input "Lei Expiration Date" at bounding box center [941, 255] width 338 height 15
click at [820, 301] on span "[DATE]" at bounding box center [807, 301] width 34 height 13
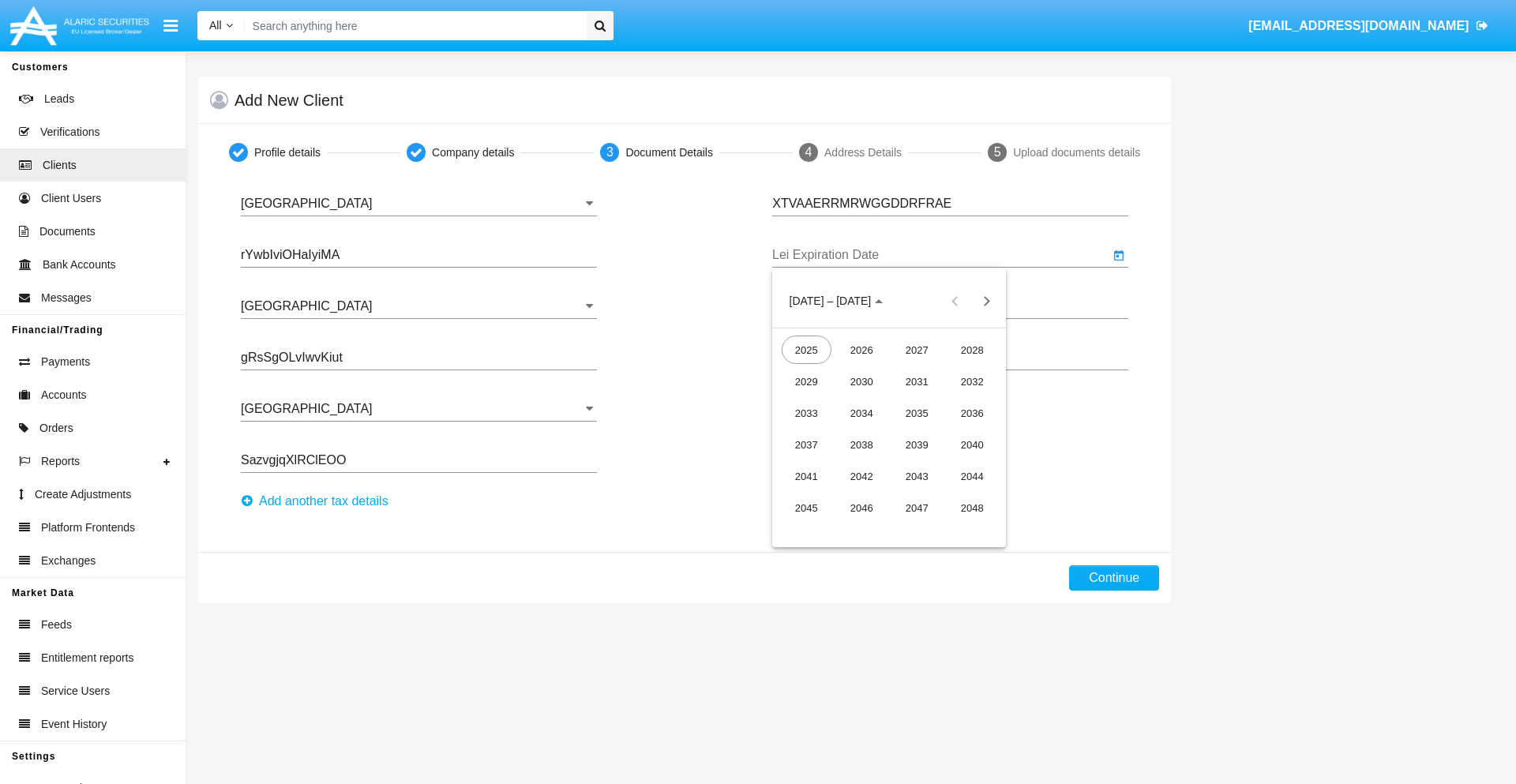
click at [972, 445] on div "2040" at bounding box center [972, 444] width 50 height 28
click at [862, 413] on div "JUN" at bounding box center [862, 412] width 50 height 28
click at [953, 432] on div "15" at bounding box center [952, 432] width 28 height 28
type input "06/15/40"
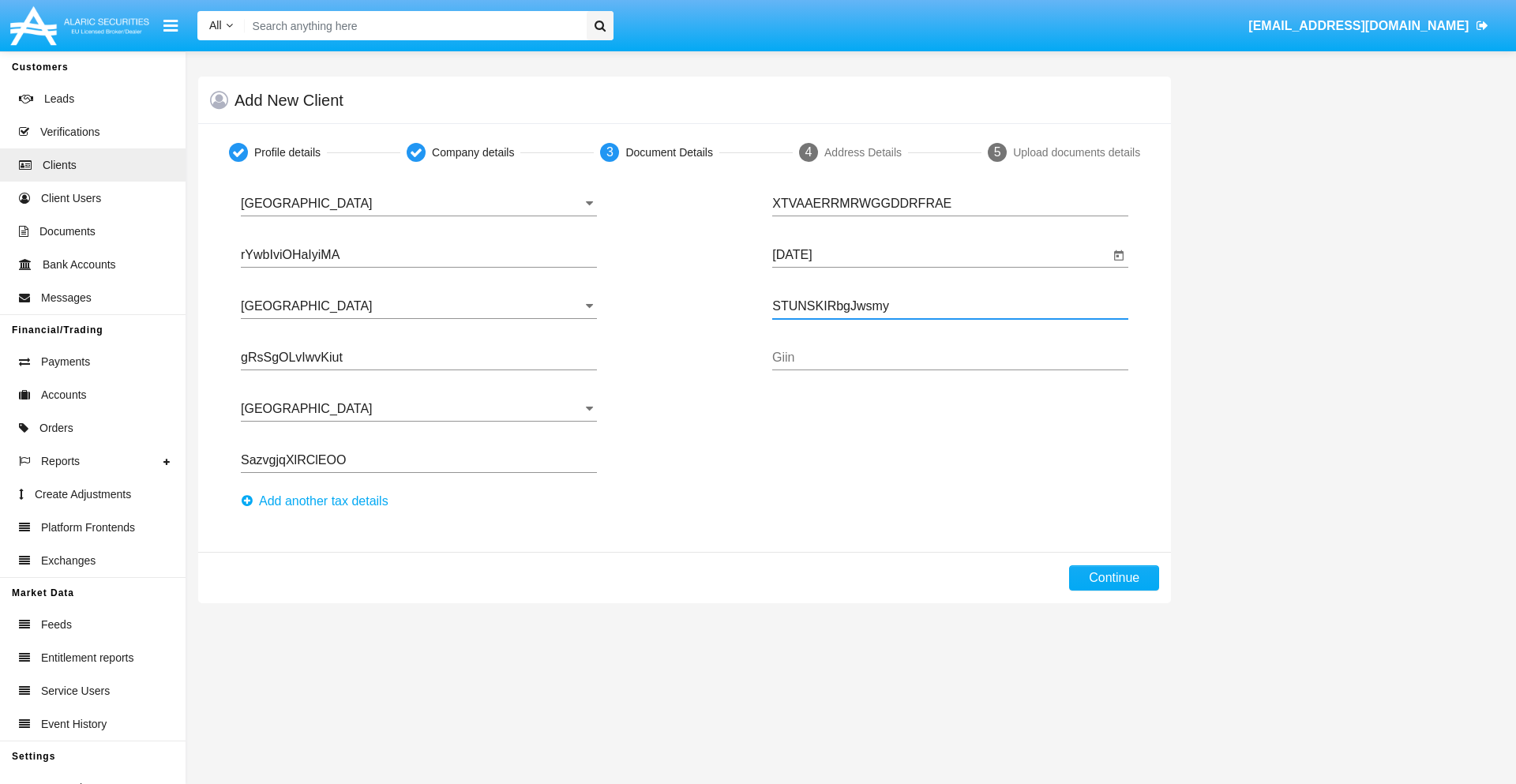
type input "STUNSKIRbgJwsmy"
type input "CKldxqvgwTpmioy"
click at [1114, 578] on button "Continue" at bounding box center [1114, 577] width 90 height 25
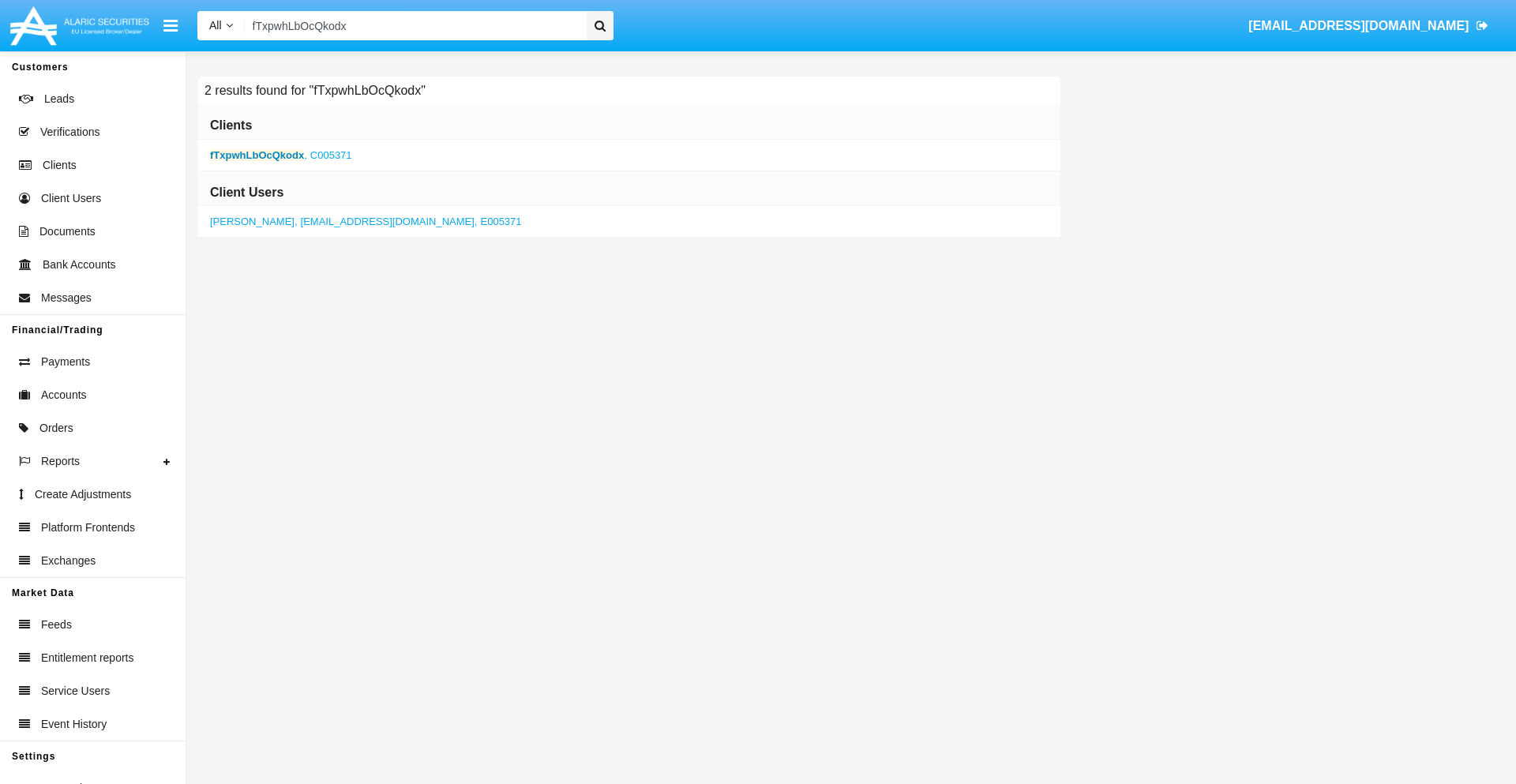
type input "fTxpwhLbOcQkodx"
click at [257, 155] on b "fTxpwhLbOcQkodx" at bounding box center [257, 155] width 94 height 12
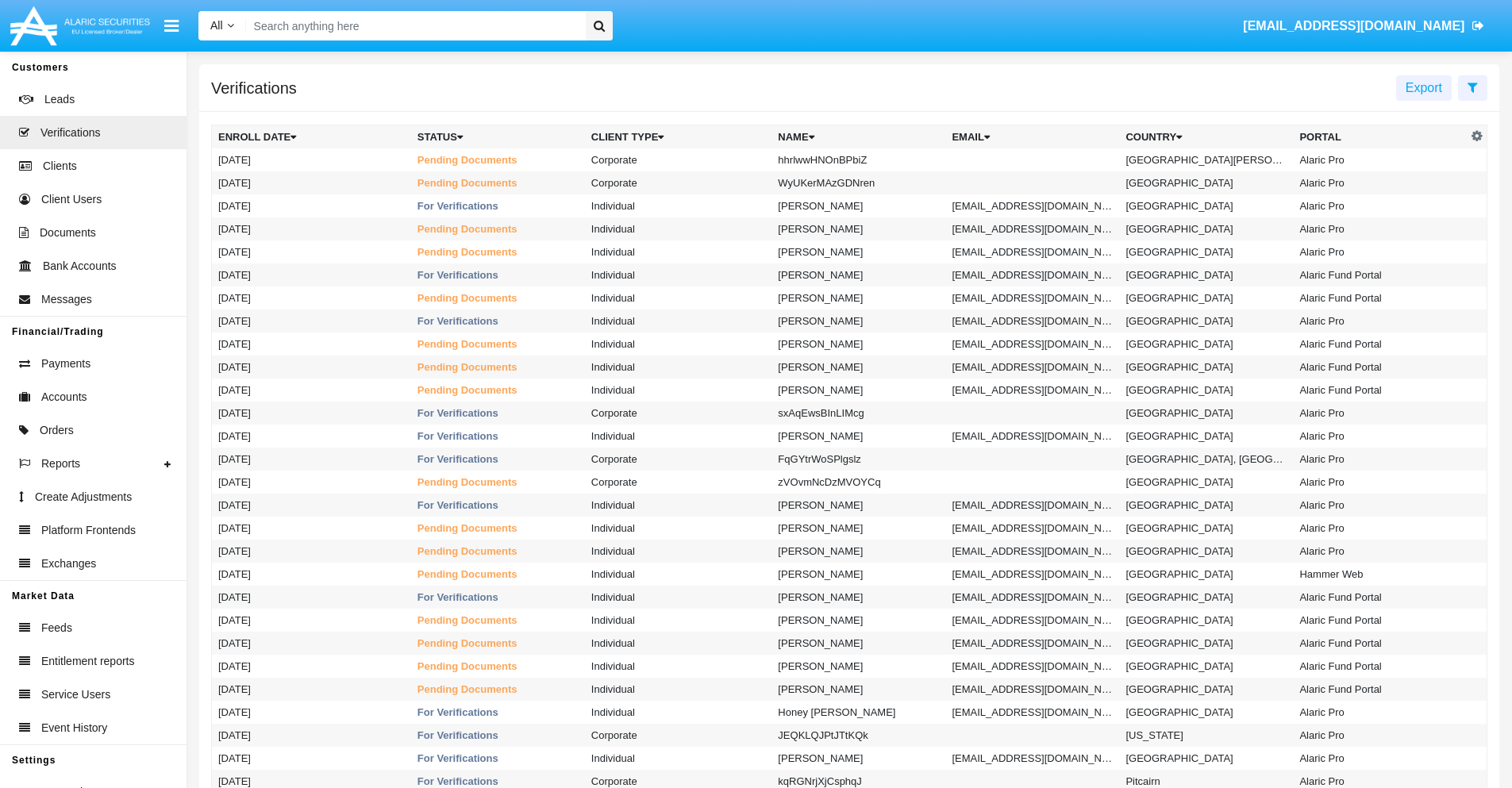
click at [1472, 86] on icon at bounding box center [1473, 87] width 10 height 13
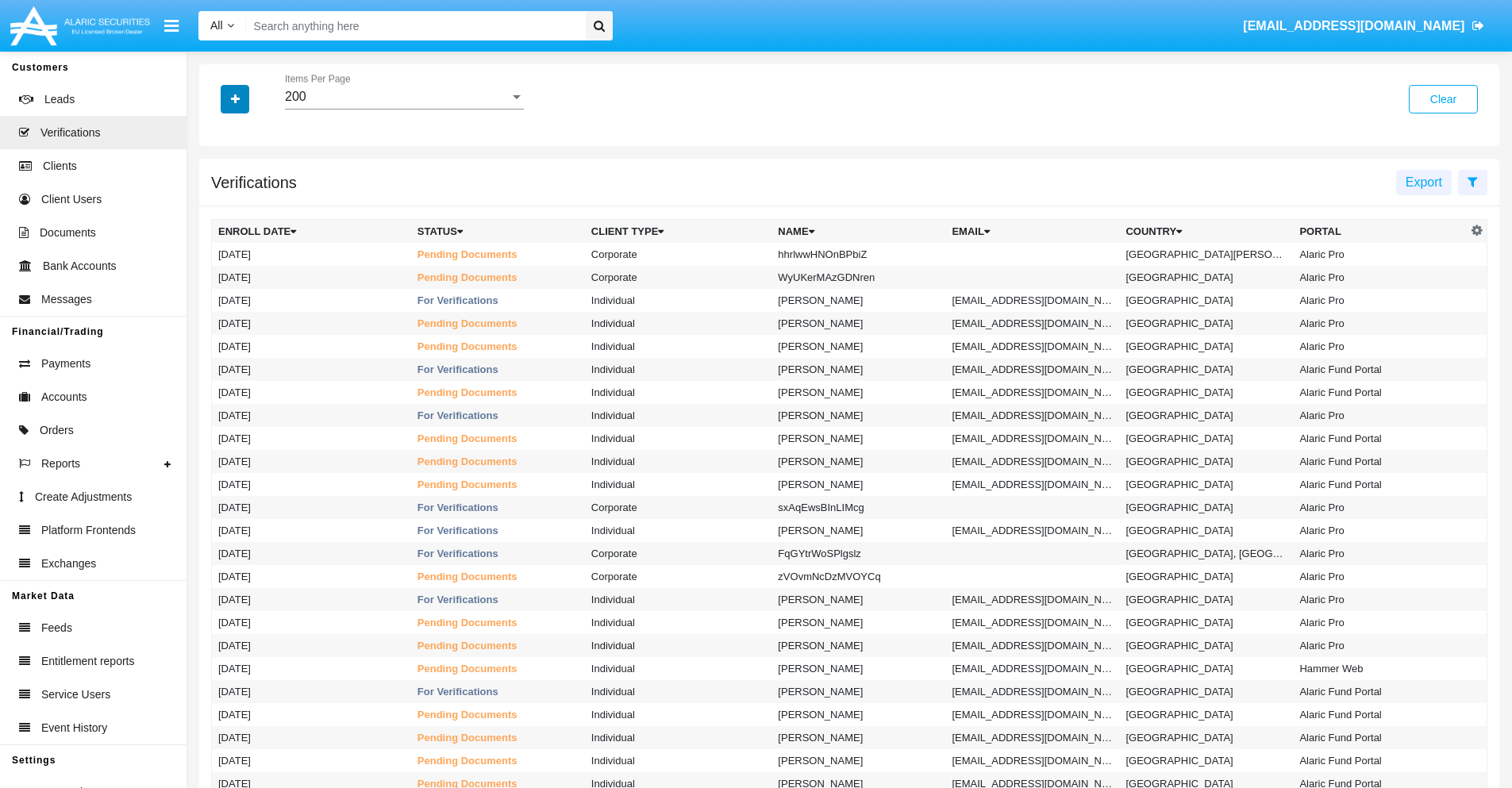
click at [235, 98] on icon "button" at bounding box center [236, 98] width 9 height 11
click at [248, 201] on span "Name" at bounding box center [249, 201] width 35 height 19
click at [218, 207] on input "Name" at bounding box center [218, 207] width 1 height 1
checkbox input "true"
click at [235, 98] on icon "button" at bounding box center [236, 98] width 9 height 11
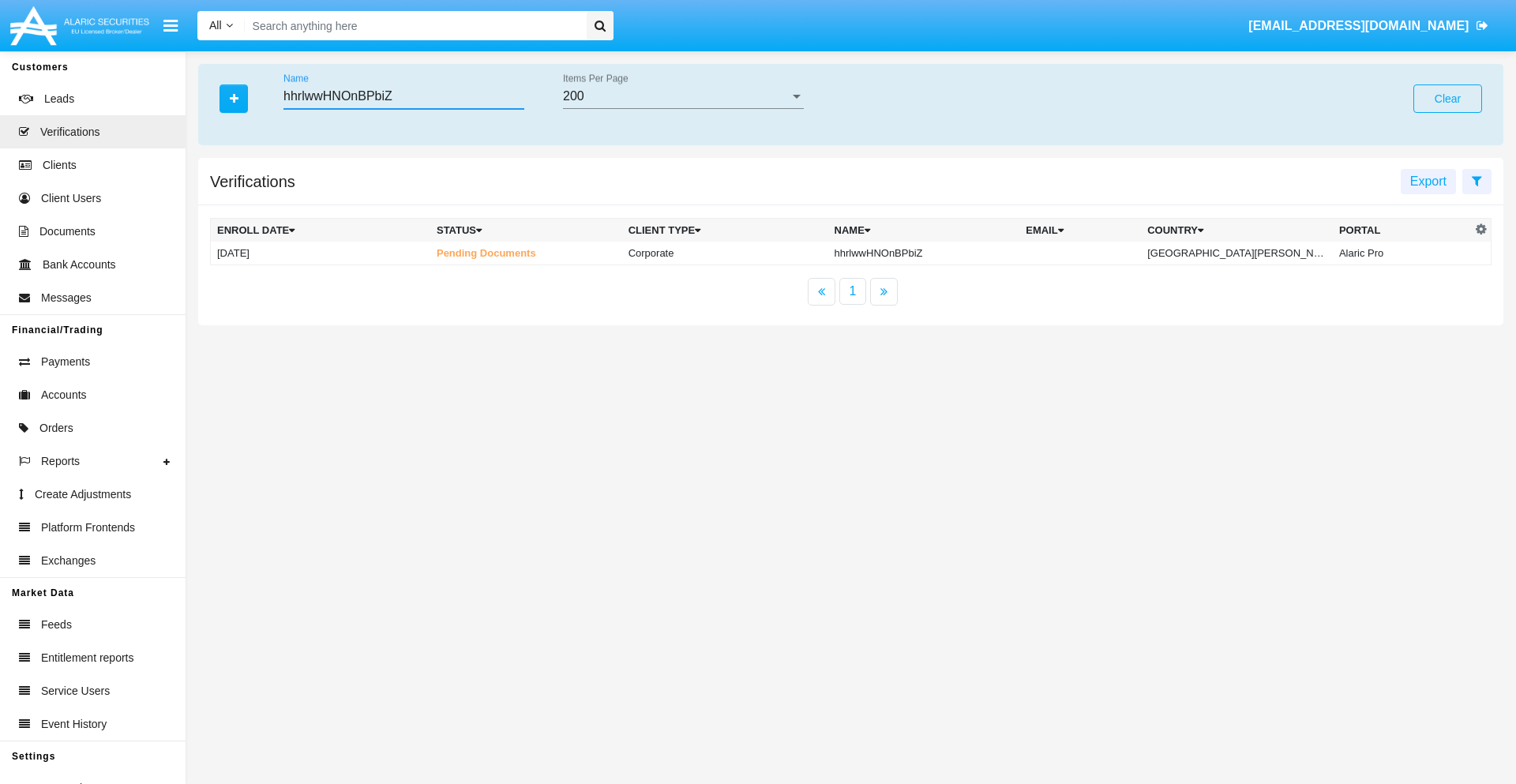
type input "hhrlwwHNOnBPbiZ"
click at [926, 252] on td "hhrlwwHNOnBPbiZ" at bounding box center [923, 253] width 192 height 24
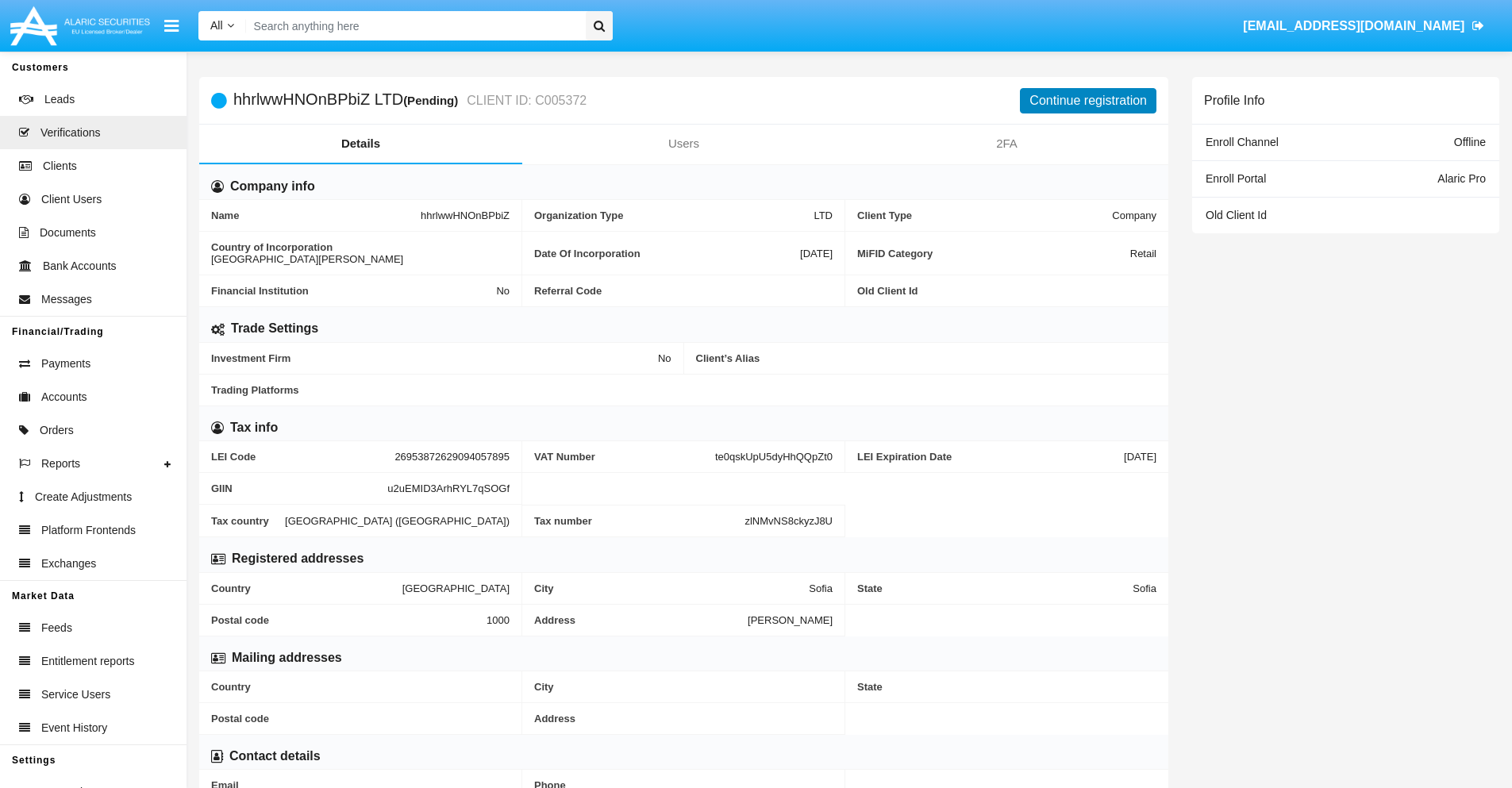
click at [1088, 100] on button "Continue registration" at bounding box center [1088, 100] width 136 height 25
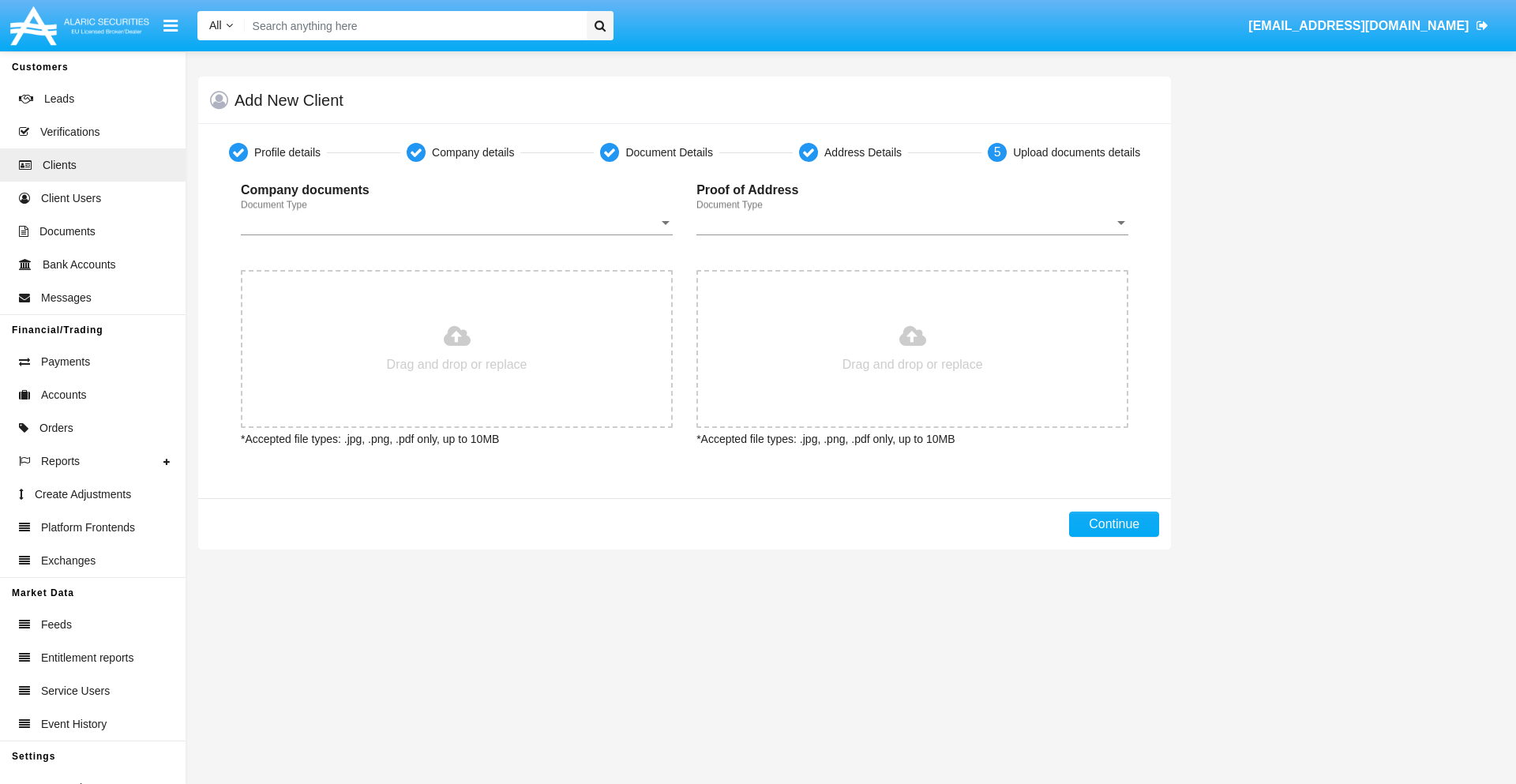
click at [456, 222] on span "Document Type" at bounding box center [449, 222] width 417 height 15
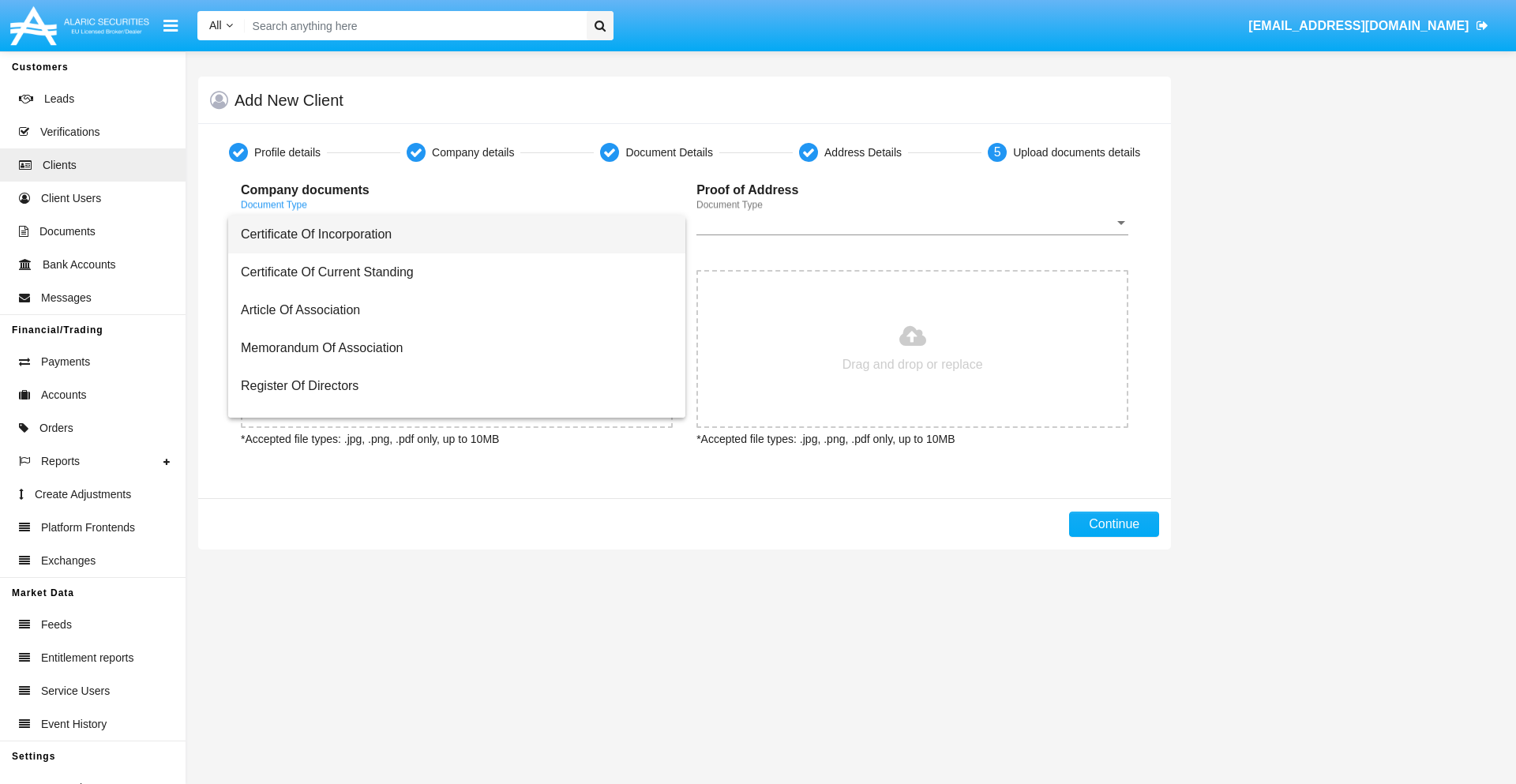
click at [451, 234] on span "Certificate Of Incorporation" at bounding box center [456, 234] width 432 height 38
type input "C:\fakepath\passport.png"
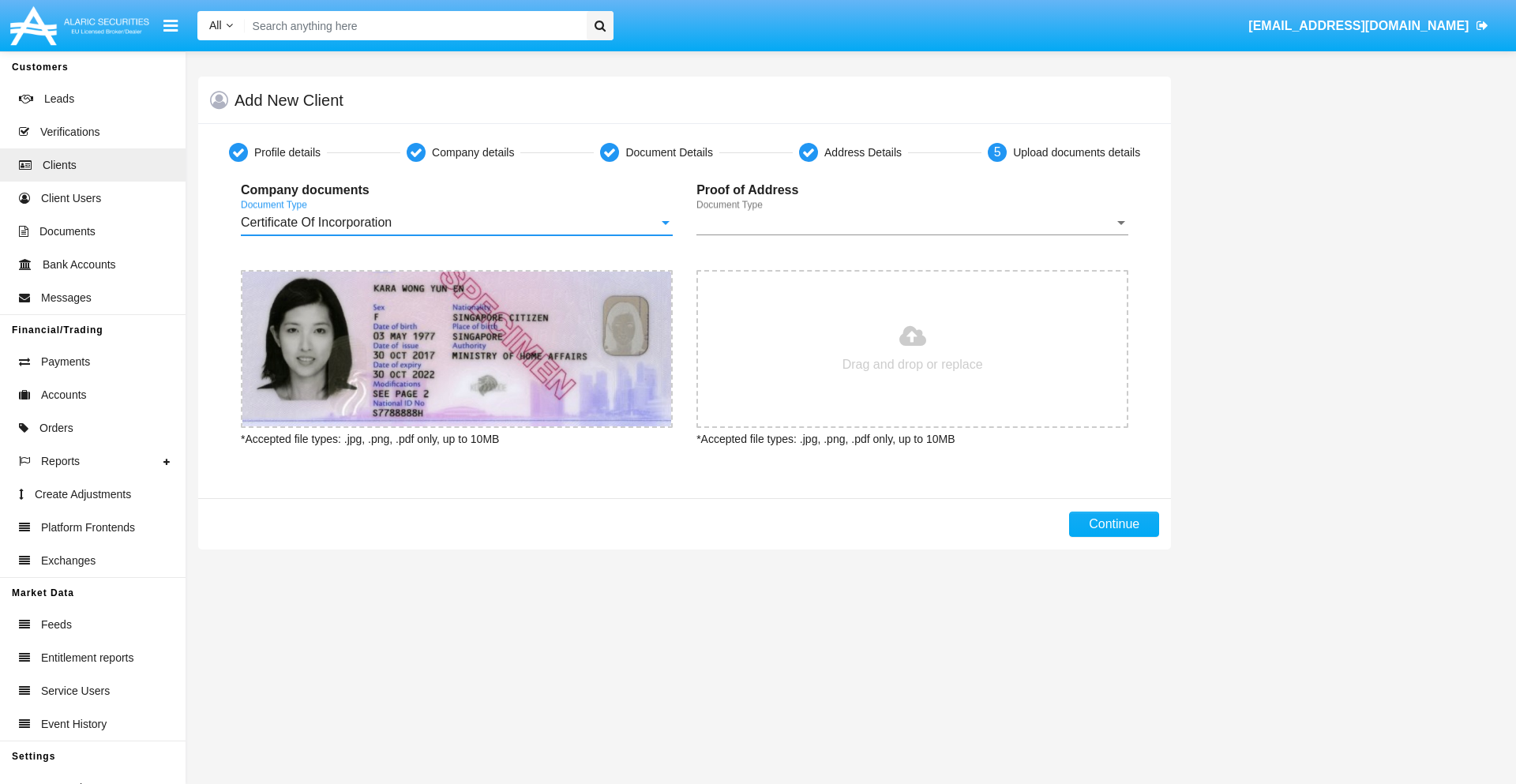
click at [912, 222] on span "Document Type" at bounding box center [905, 222] width 417 height 15
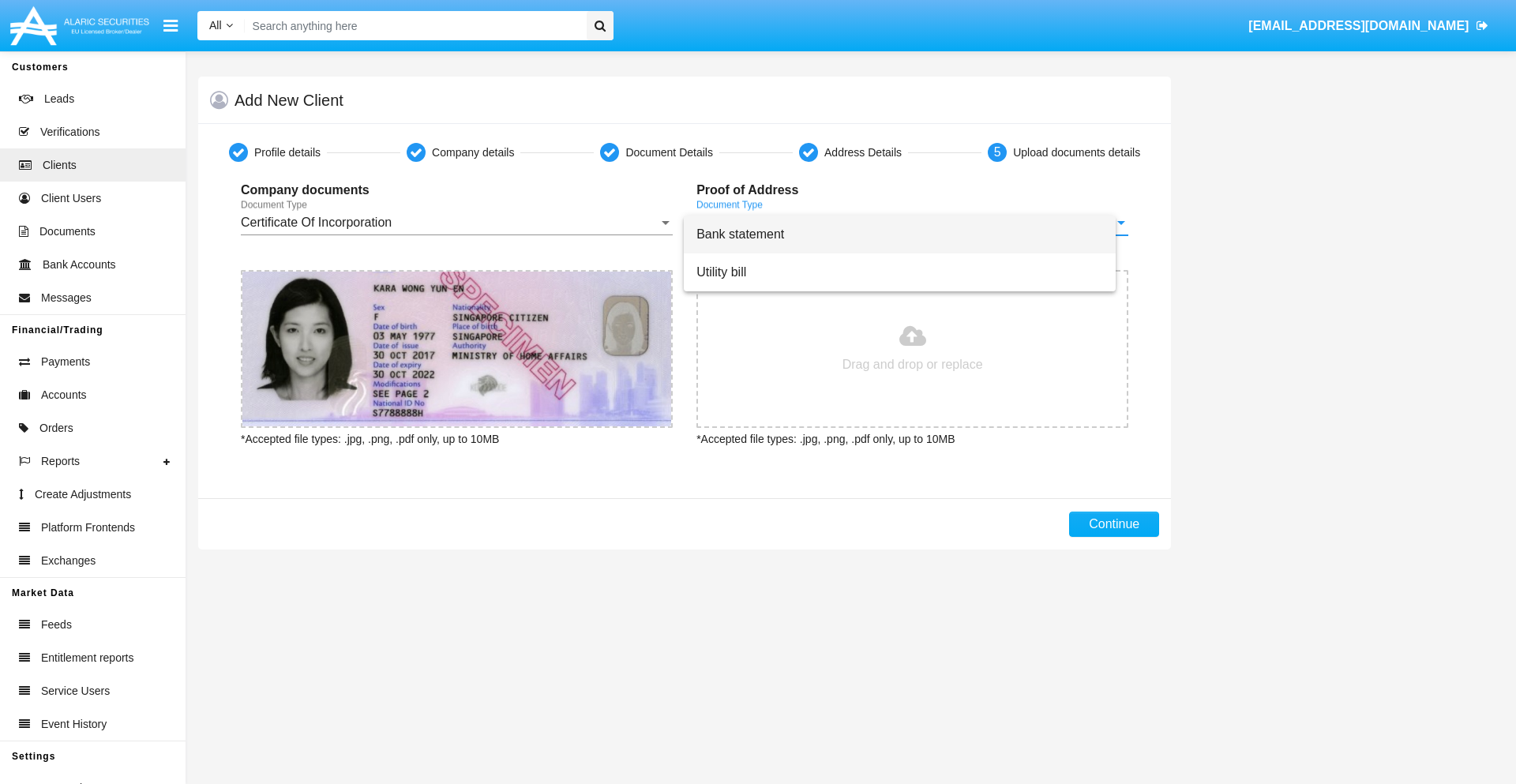
click at [912, 234] on span "Bank statement" at bounding box center [899, 234] width 406 height 38
type input "C:\fakepath\bank-statement.png"
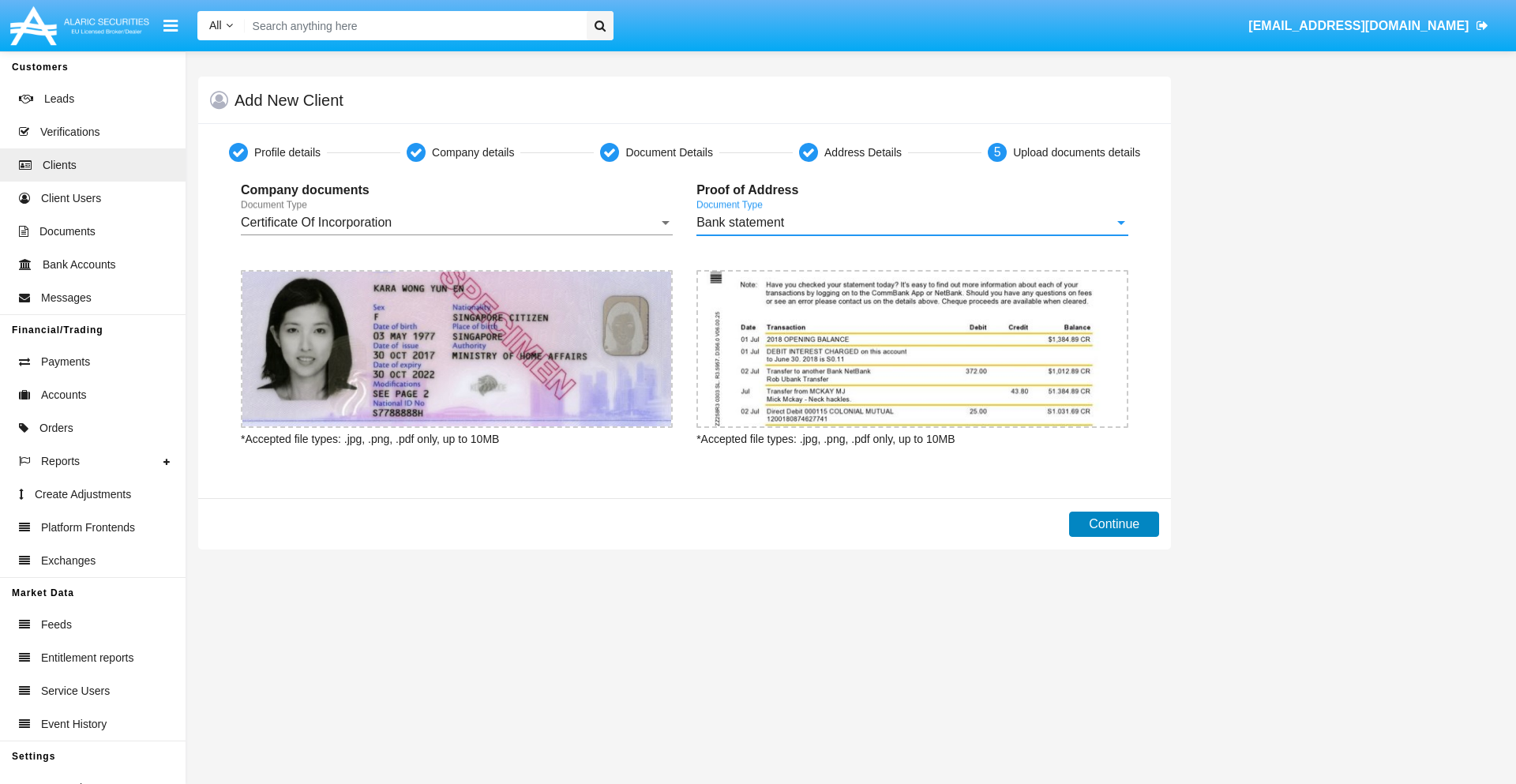
click at [1114, 524] on button "Continue" at bounding box center [1114, 524] width 90 height 25
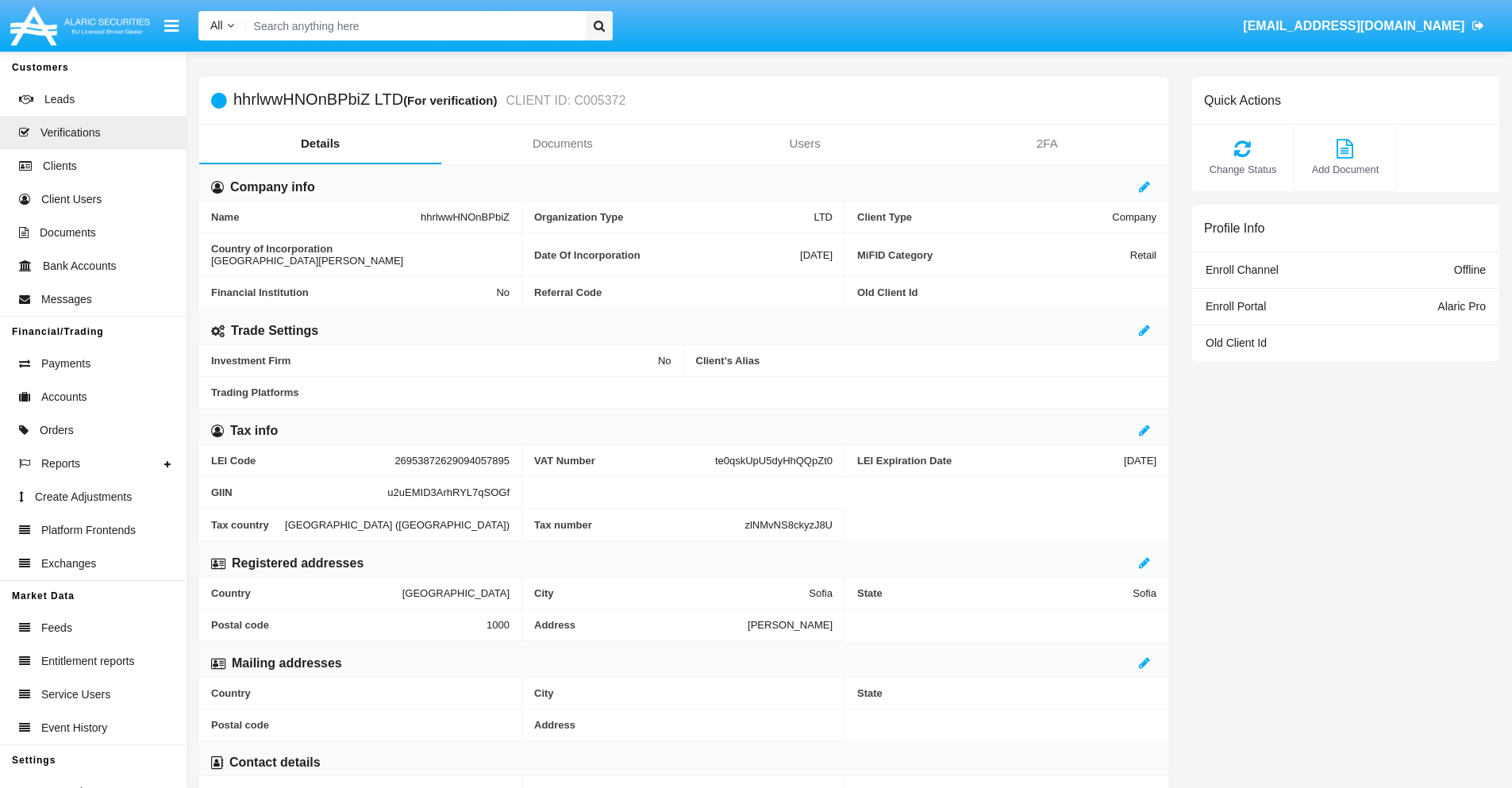
click at [562, 143] on link "Documents" at bounding box center [562, 143] width 242 height 38
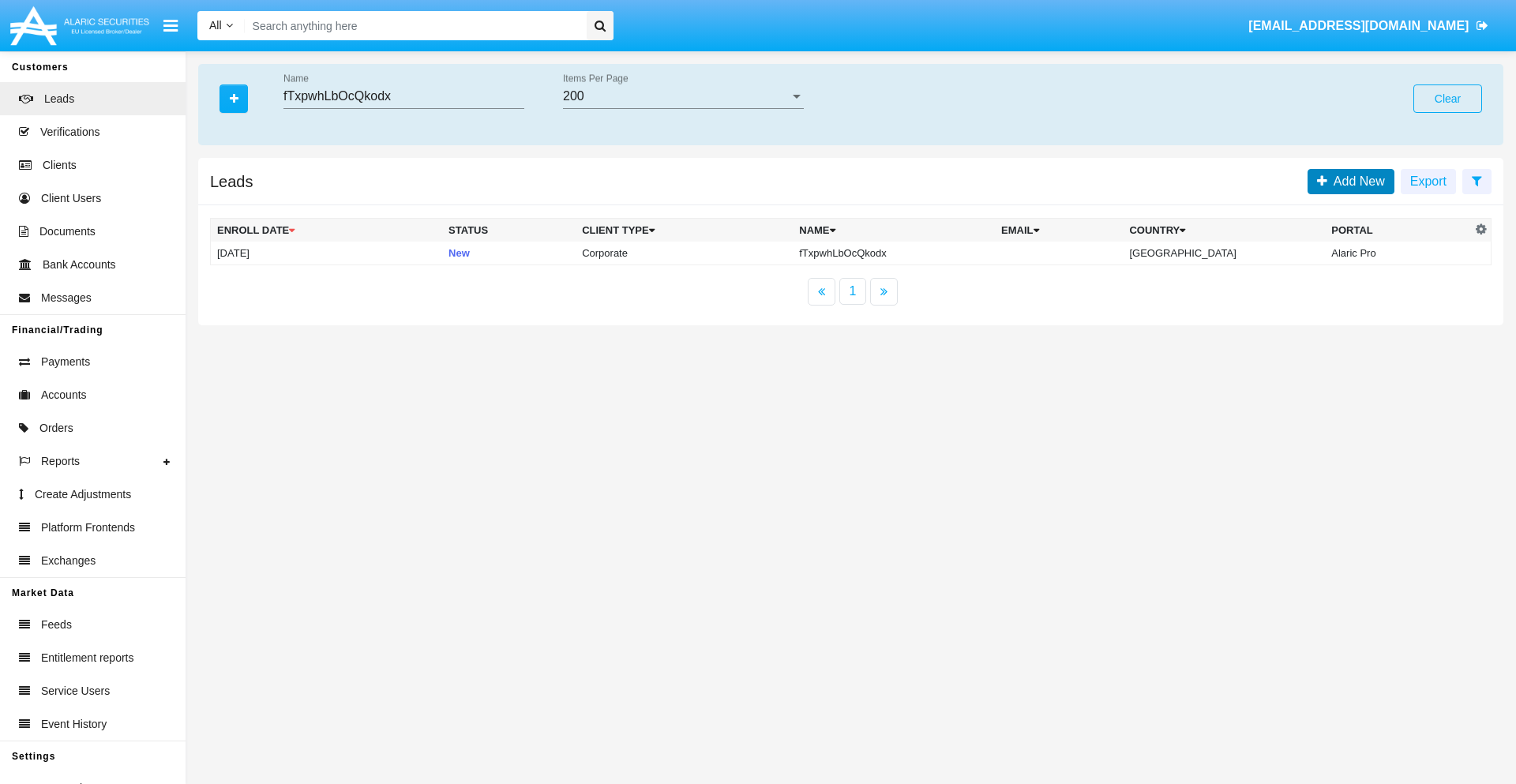
click at [1356, 181] on span "Add New" at bounding box center [1355, 181] width 58 height 14
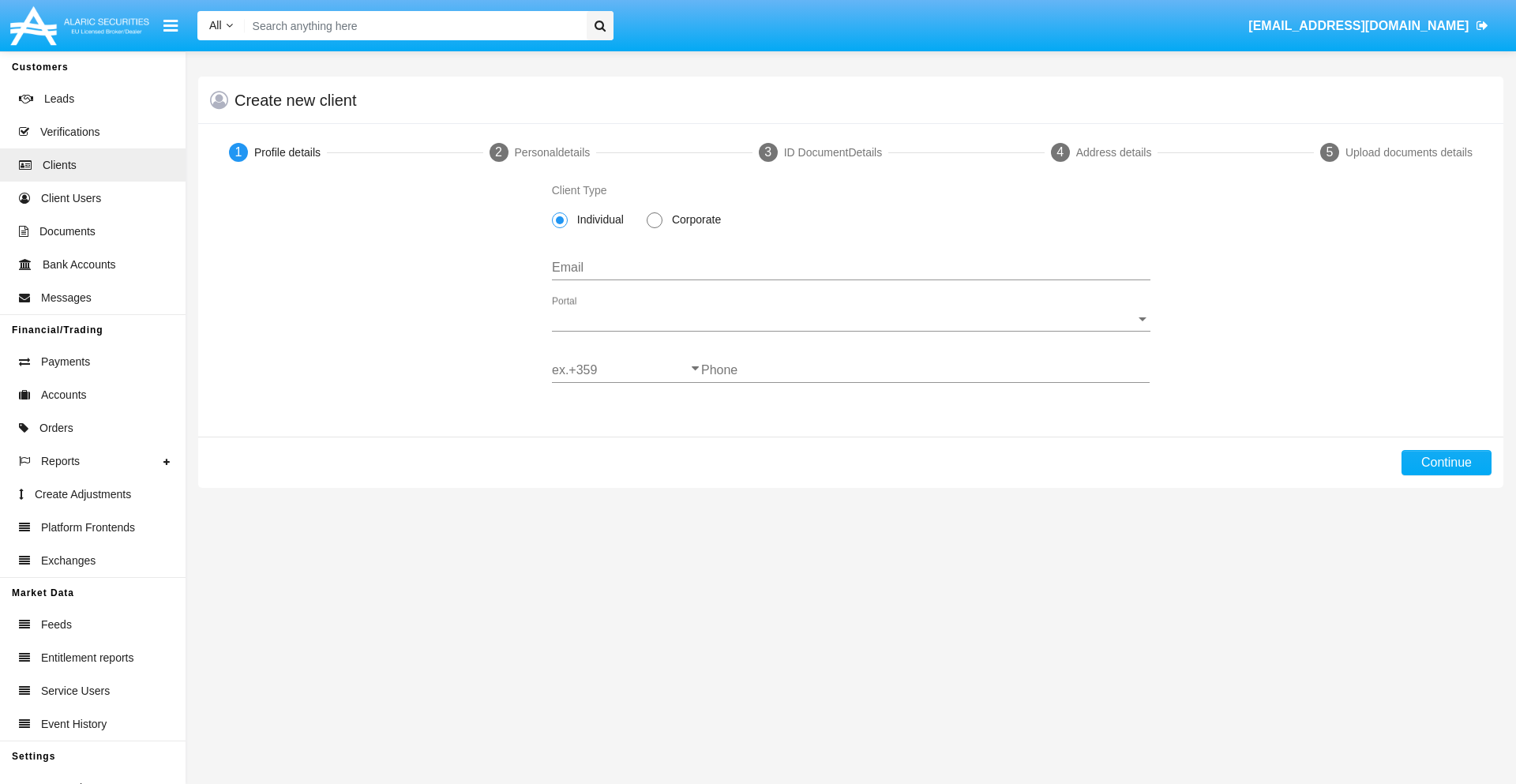
click at [693, 220] on span "Corporate" at bounding box center [693, 219] width 63 height 16
click at [654, 228] on input "Corporate" at bounding box center [654, 228] width 1 height 1
radio input "true"
type input "[EMAIL_ADDRESS][DOMAIN_NAME]"
click at [850, 319] on span "Portal" at bounding box center [844, 319] width 584 height 15
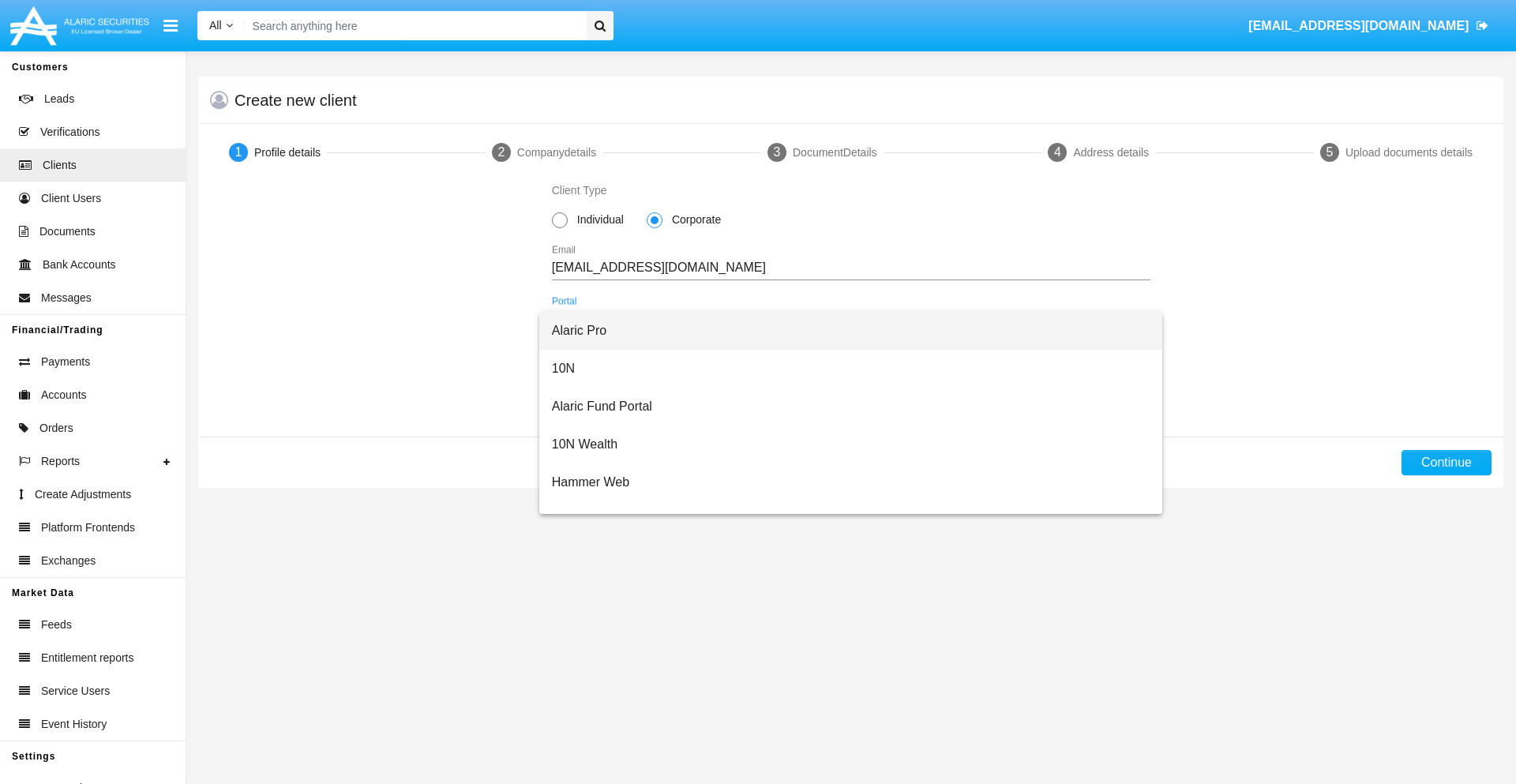
click at [845, 331] on span "Alaric Pro" at bounding box center [851, 331] width 599 height 38
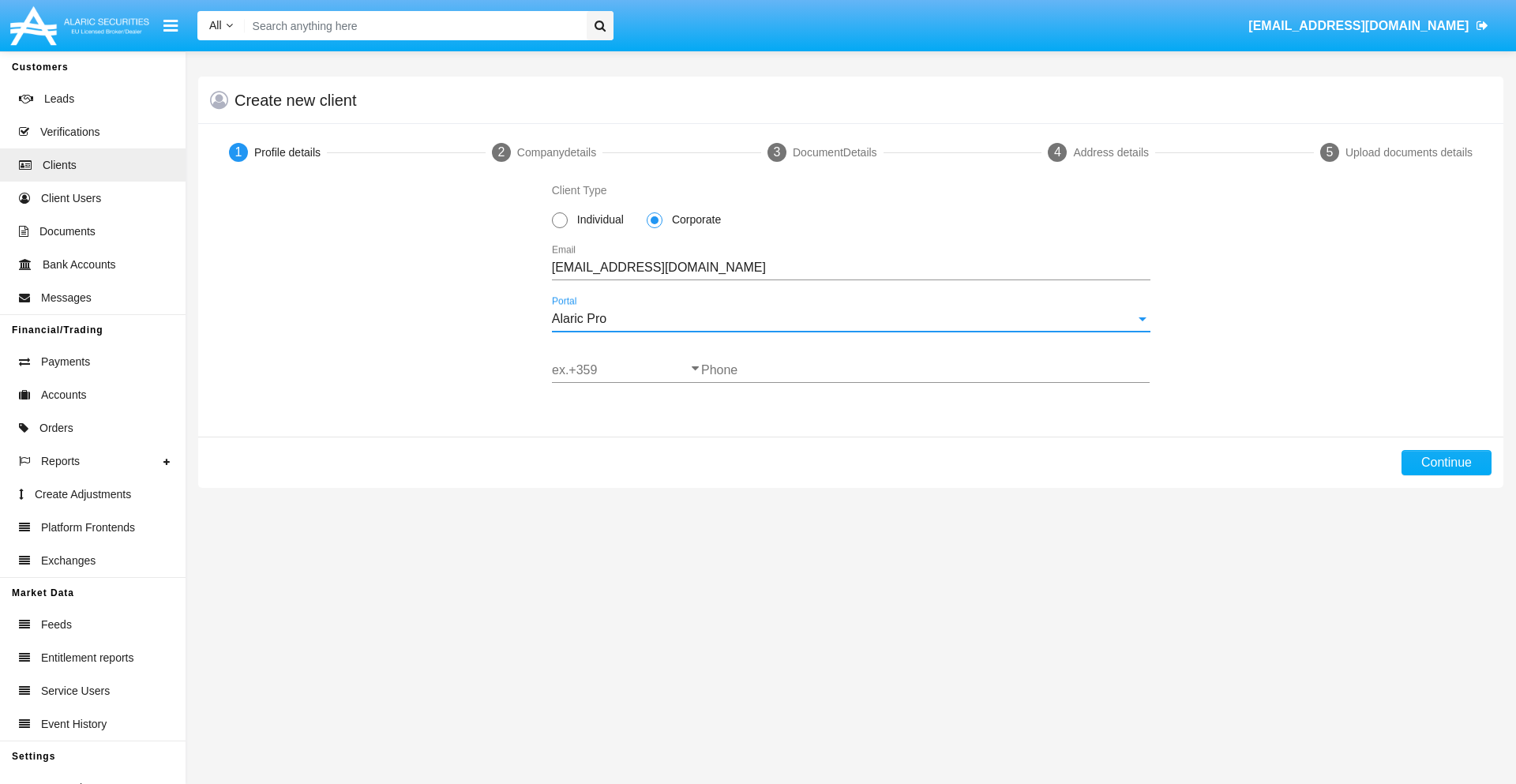
click at [626, 370] on input "ex.+359" at bounding box center [627, 370] width 149 height 15
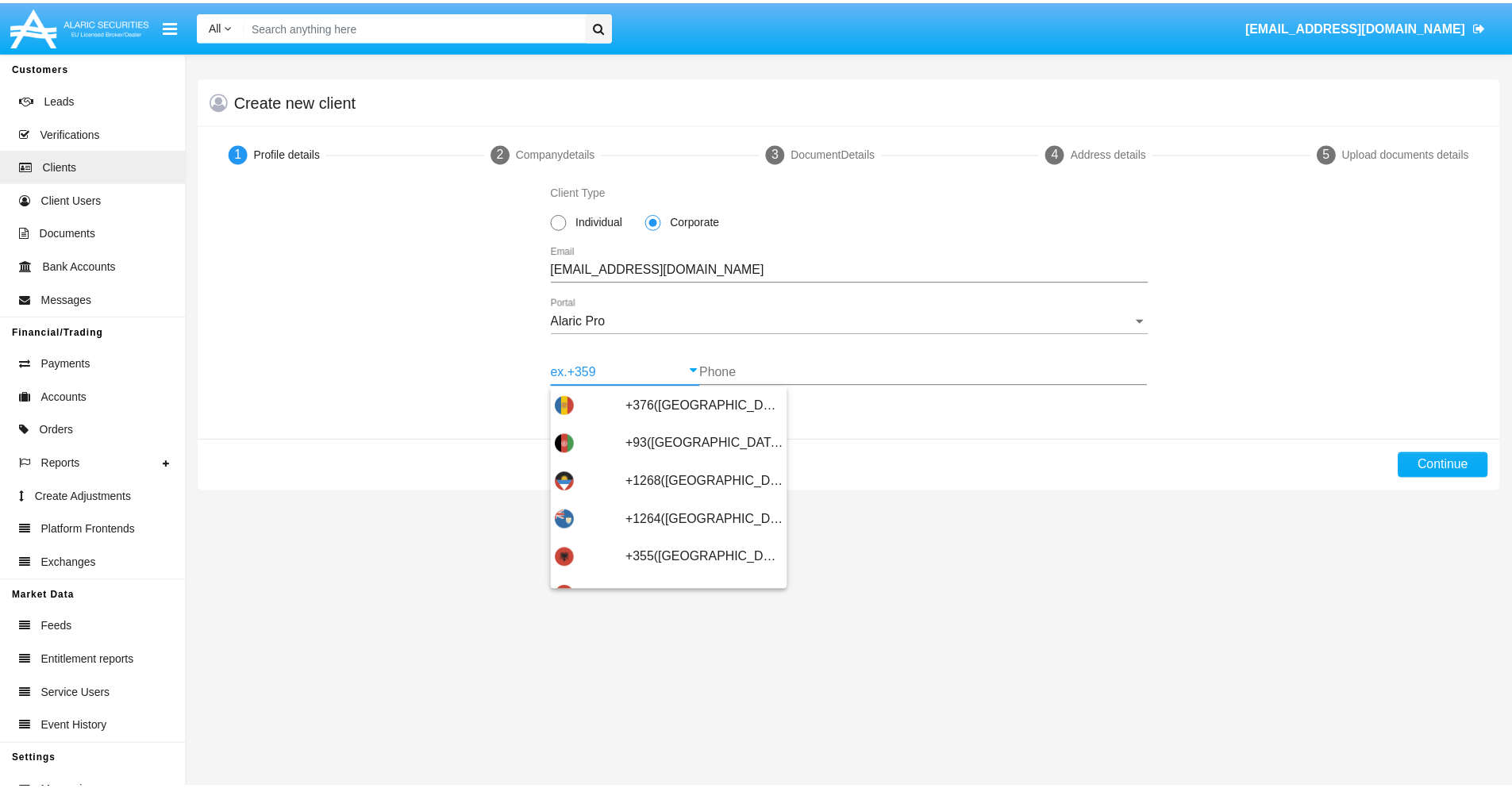
scroll to position [520, 0]
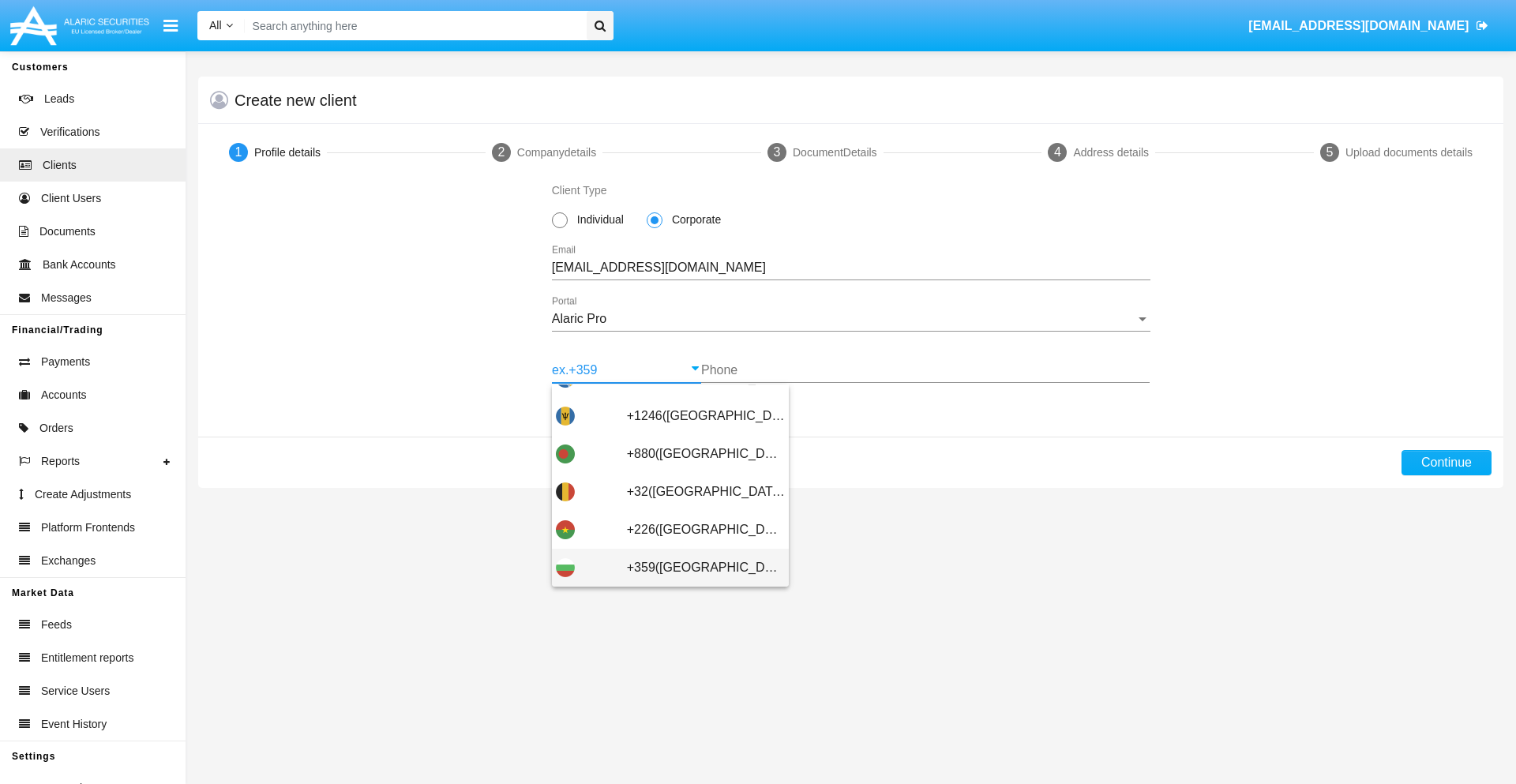
click at [693, 568] on span "+359([GEOGRAPHIC_DATA])" at bounding box center [706, 568] width 158 height 38
type input "+359([GEOGRAPHIC_DATA])"
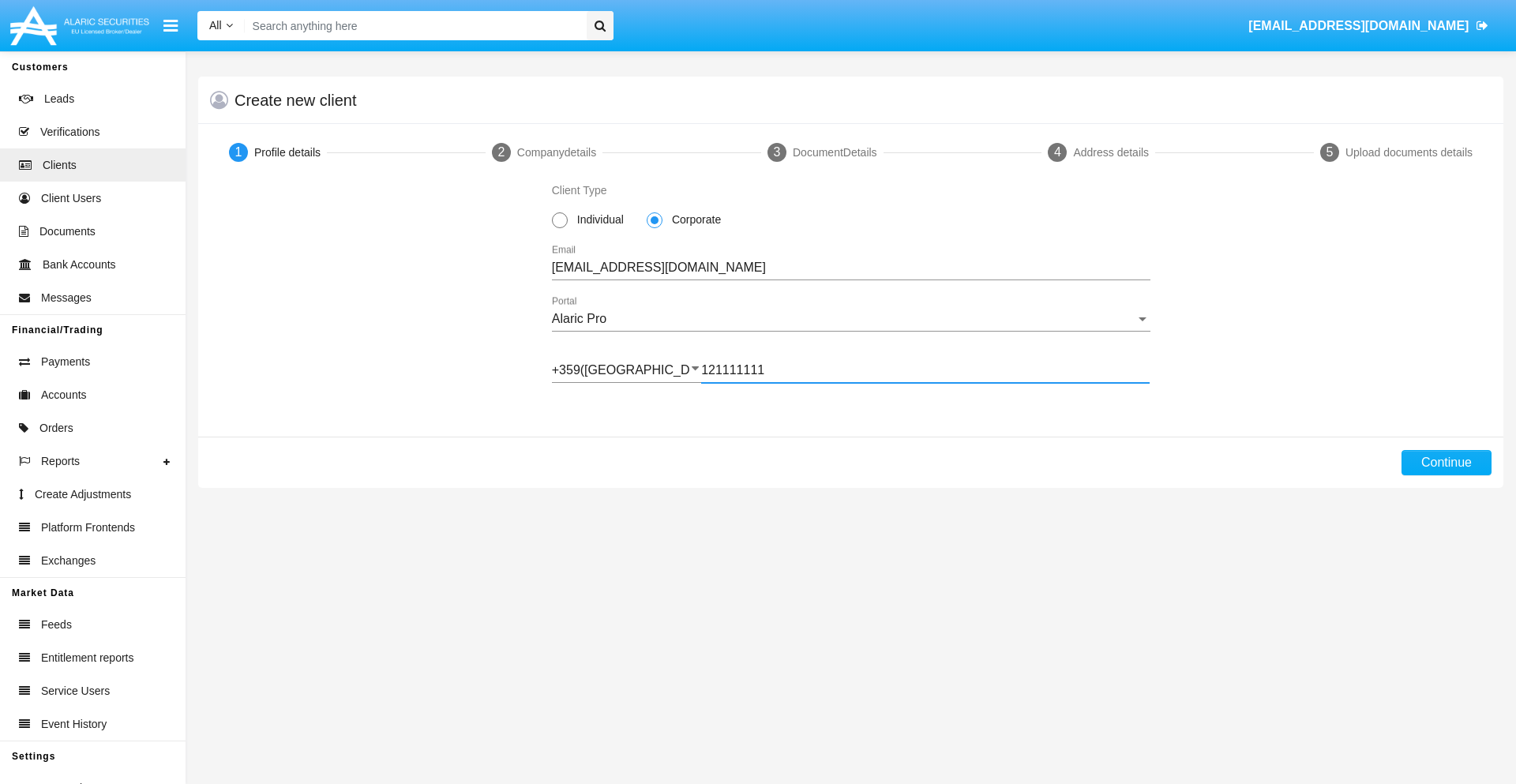
type input "121111111"
click at [1446, 463] on button "Continue" at bounding box center [1446, 462] width 90 height 25
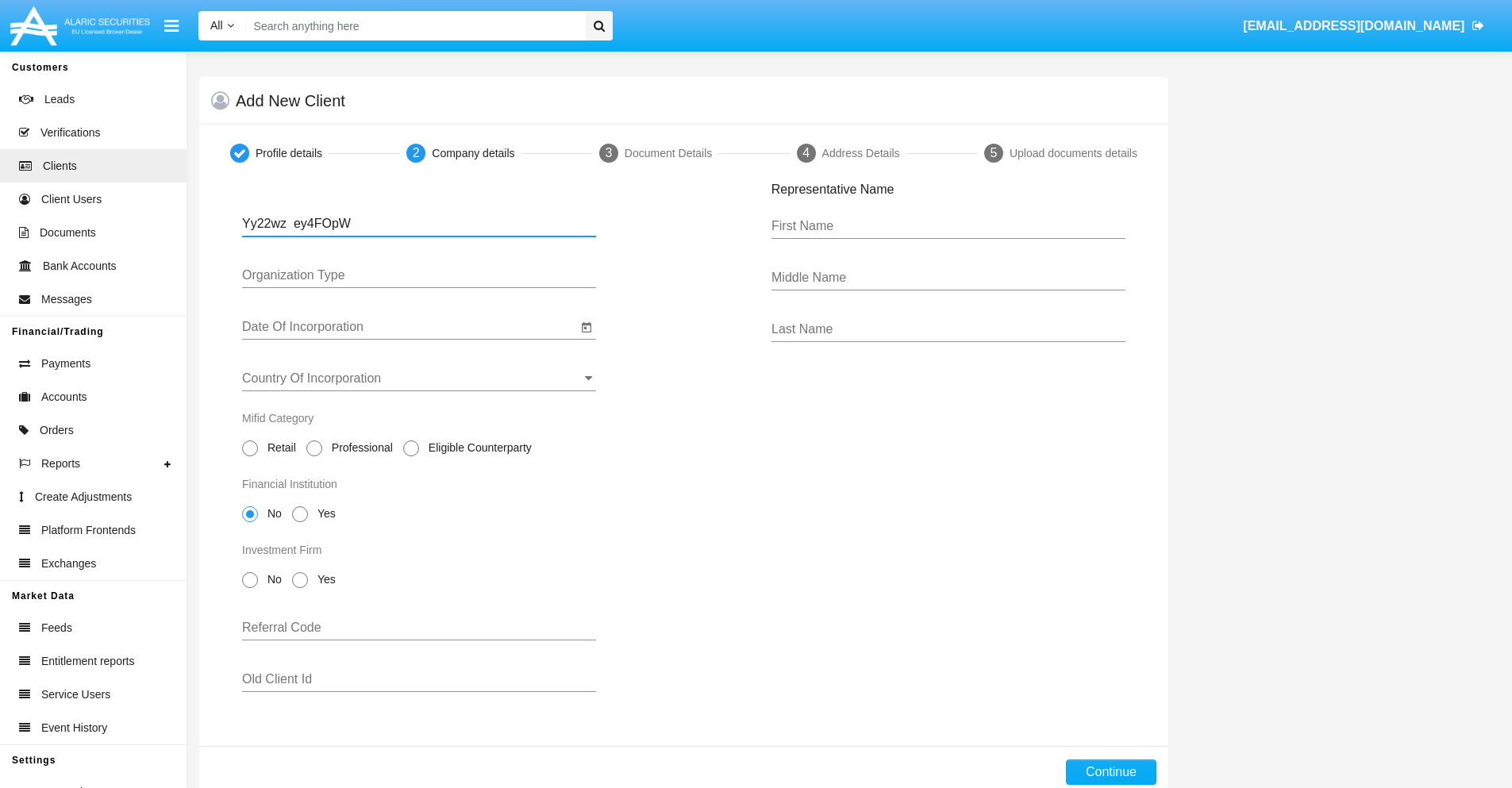
type input "Yy22wz ey4FOpW"
type input "LTD"
click at [409, 327] on input "Date Of Incorporation" at bounding box center [409, 326] width 335 height 15
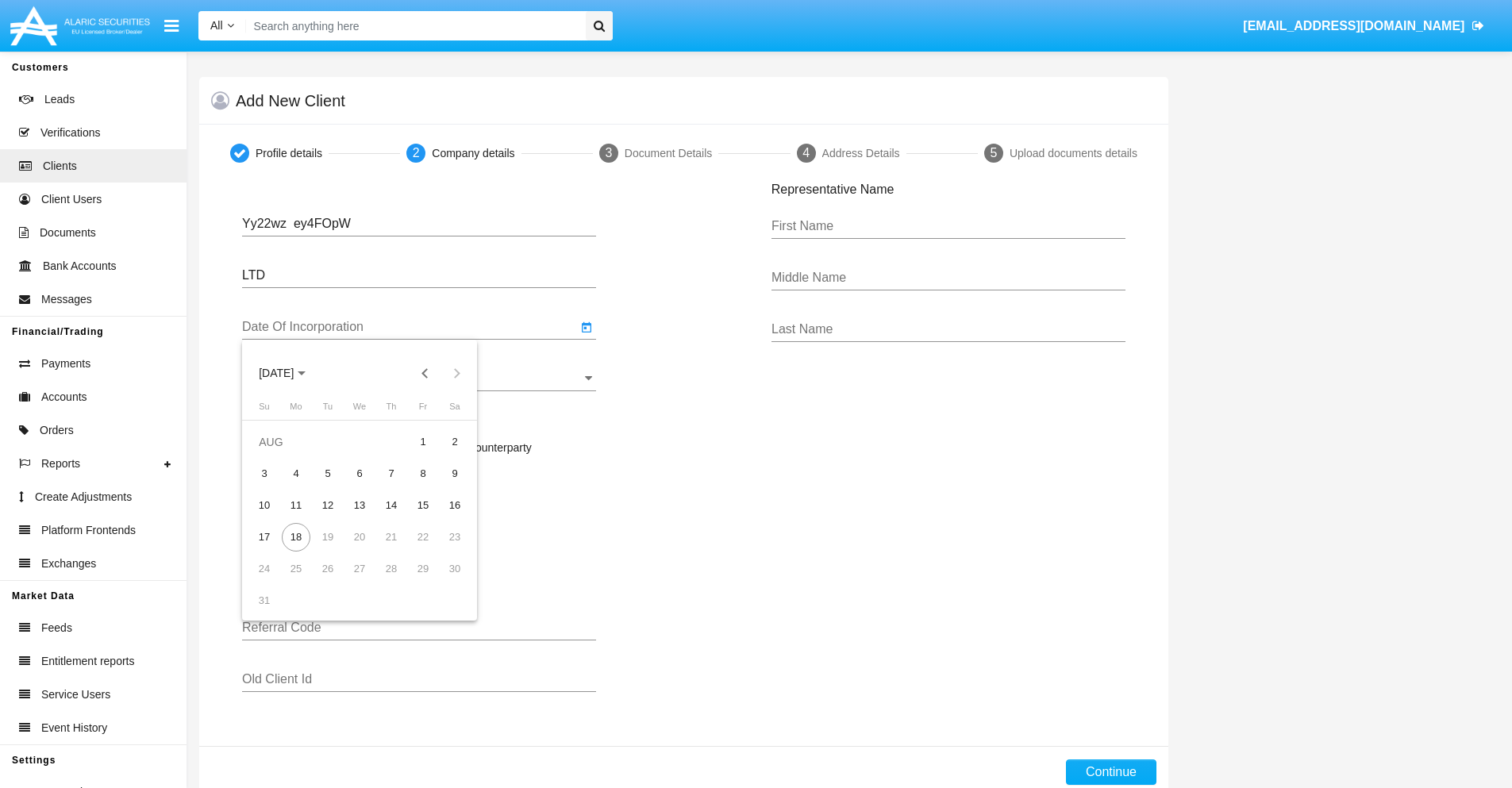
click at [290, 373] on span "[DATE]" at bounding box center [276, 374] width 35 height 13
click at [425, 373] on button "Previous 20 years" at bounding box center [425, 373] width 32 height 32
click at [388, 581] on div "2000" at bounding box center [388, 580] width 50 height 28
click at [276, 454] on div "JAN" at bounding box center [276, 453] width 50 height 28
click at [455, 441] on div "1" at bounding box center [454, 442] width 28 height 28
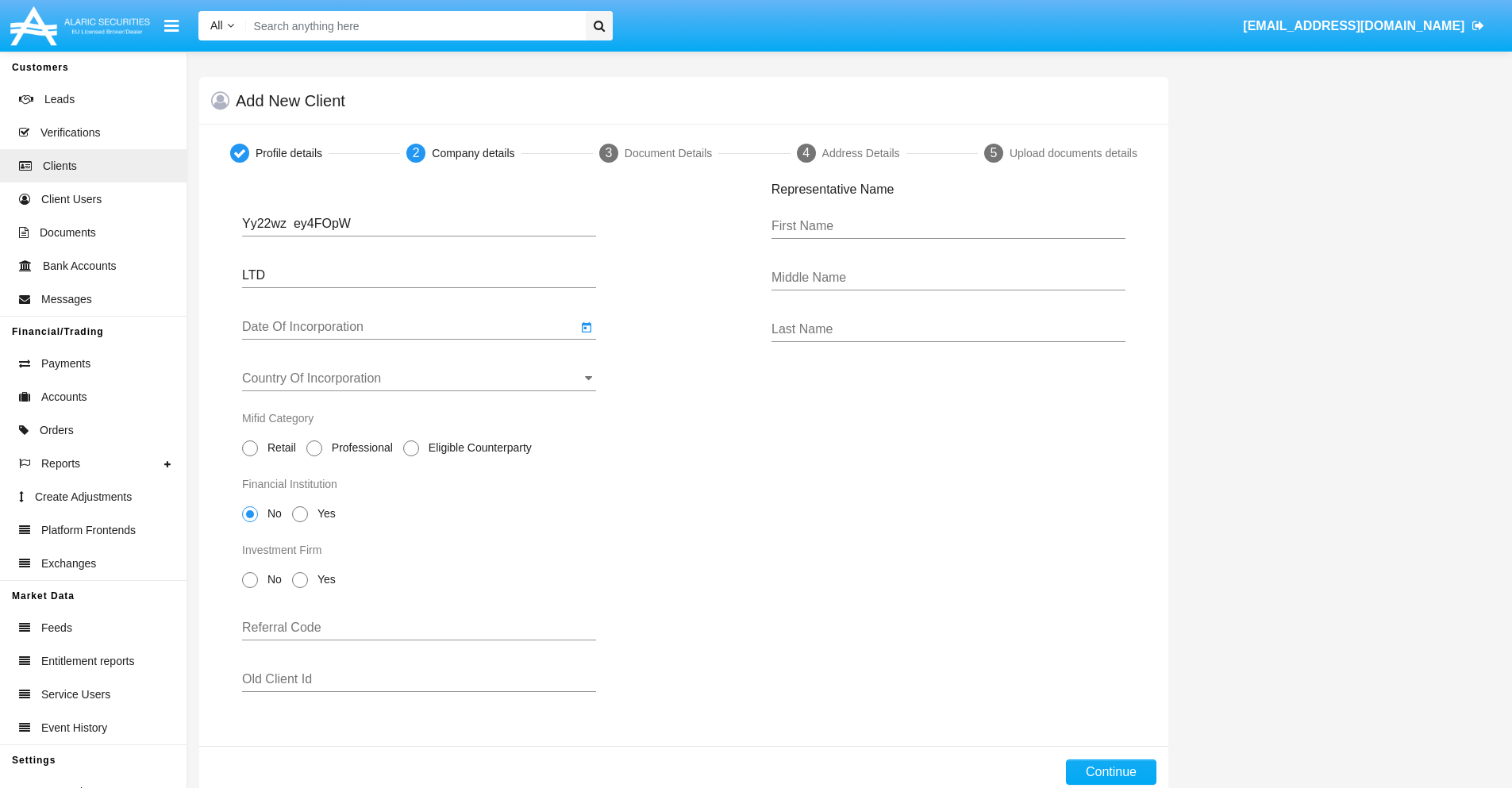
type input "[DATE]"
click at [419, 379] on input "Country Of Incorporation" at bounding box center [419, 378] width 354 height 15
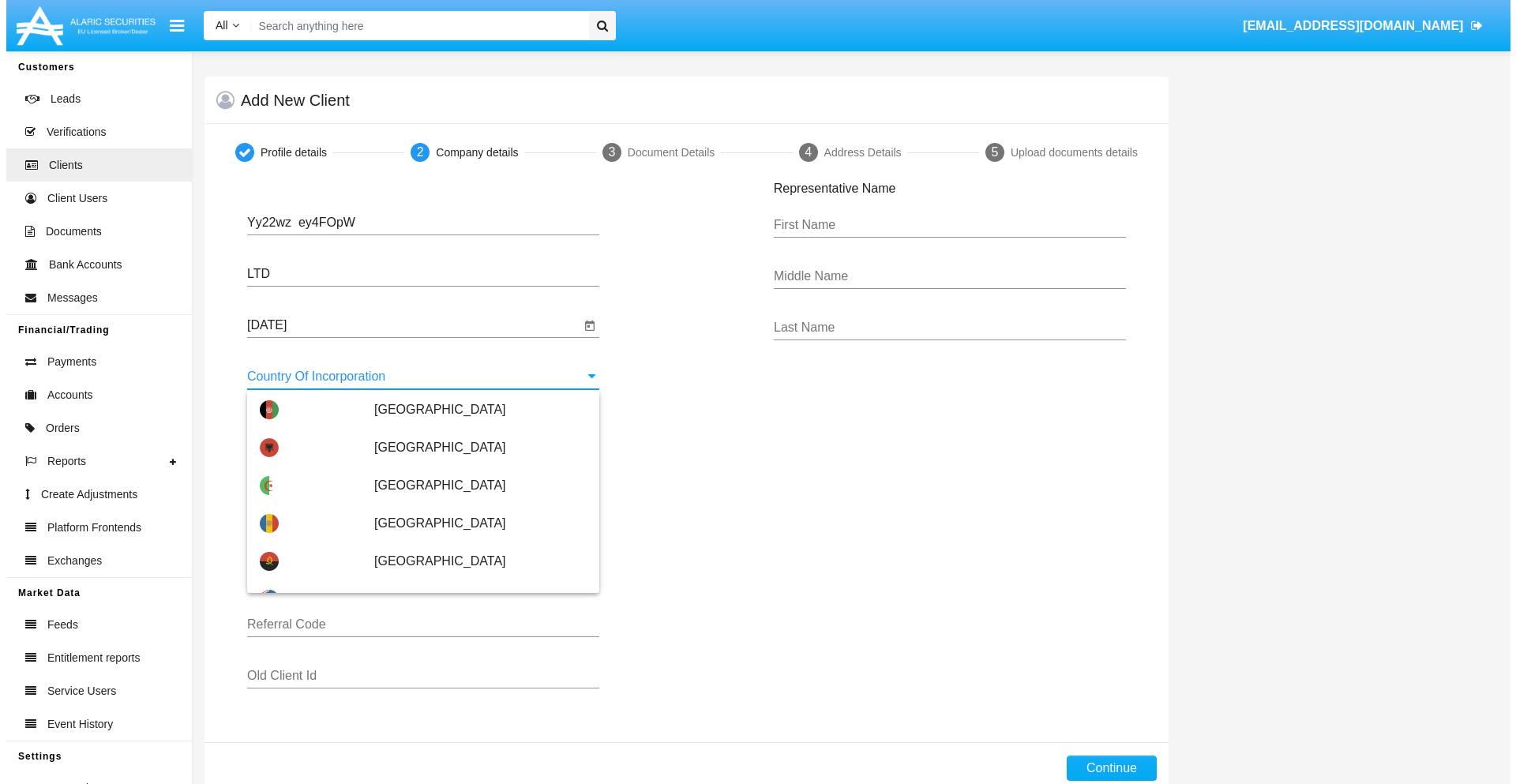
scroll to position [4269, 0]
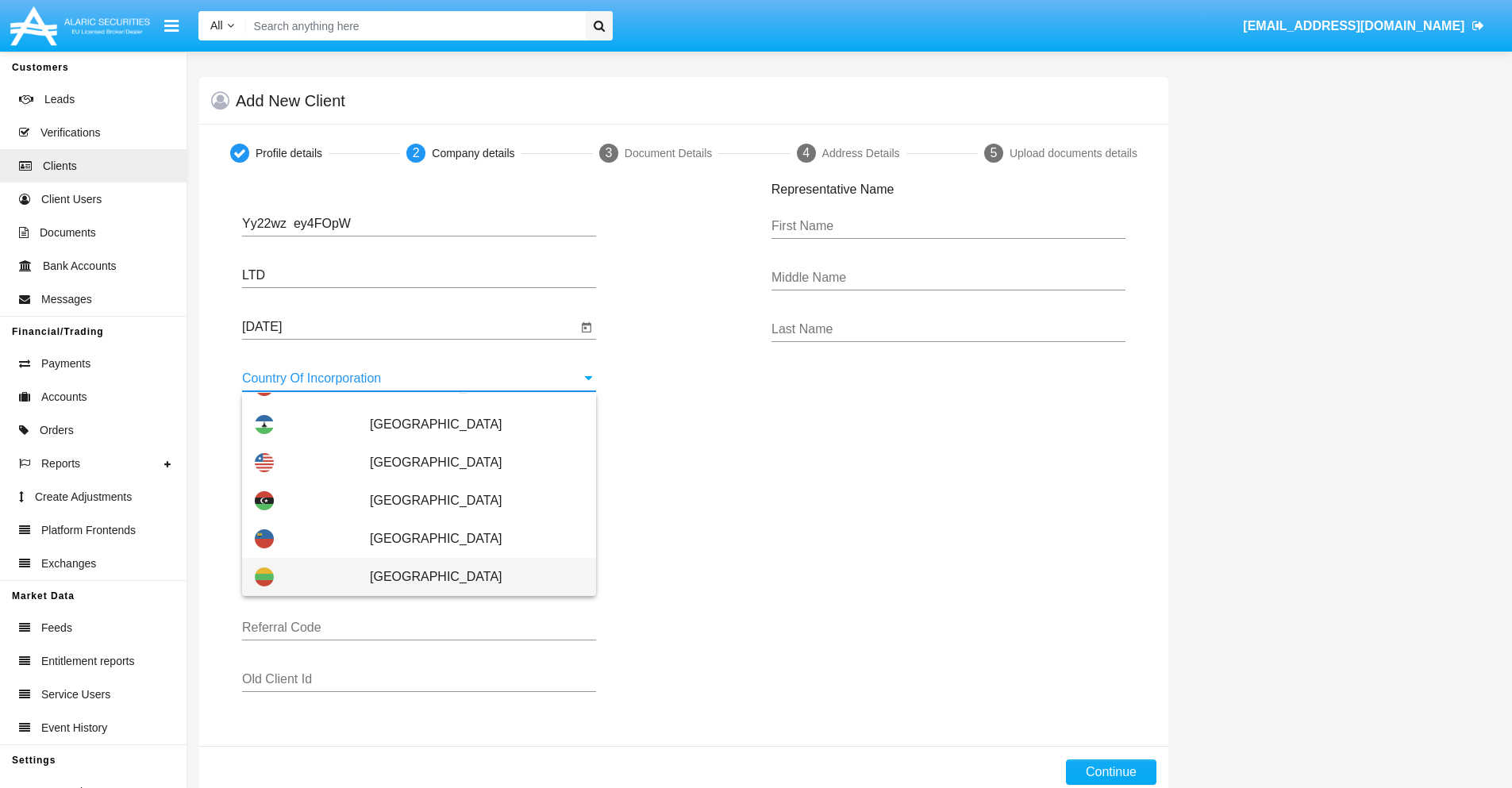
click at [468, 577] on span "[GEOGRAPHIC_DATA]" at bounding box center [476, 577] width 213 height 38
type input "[GEOGRAPHIC_DATA]"
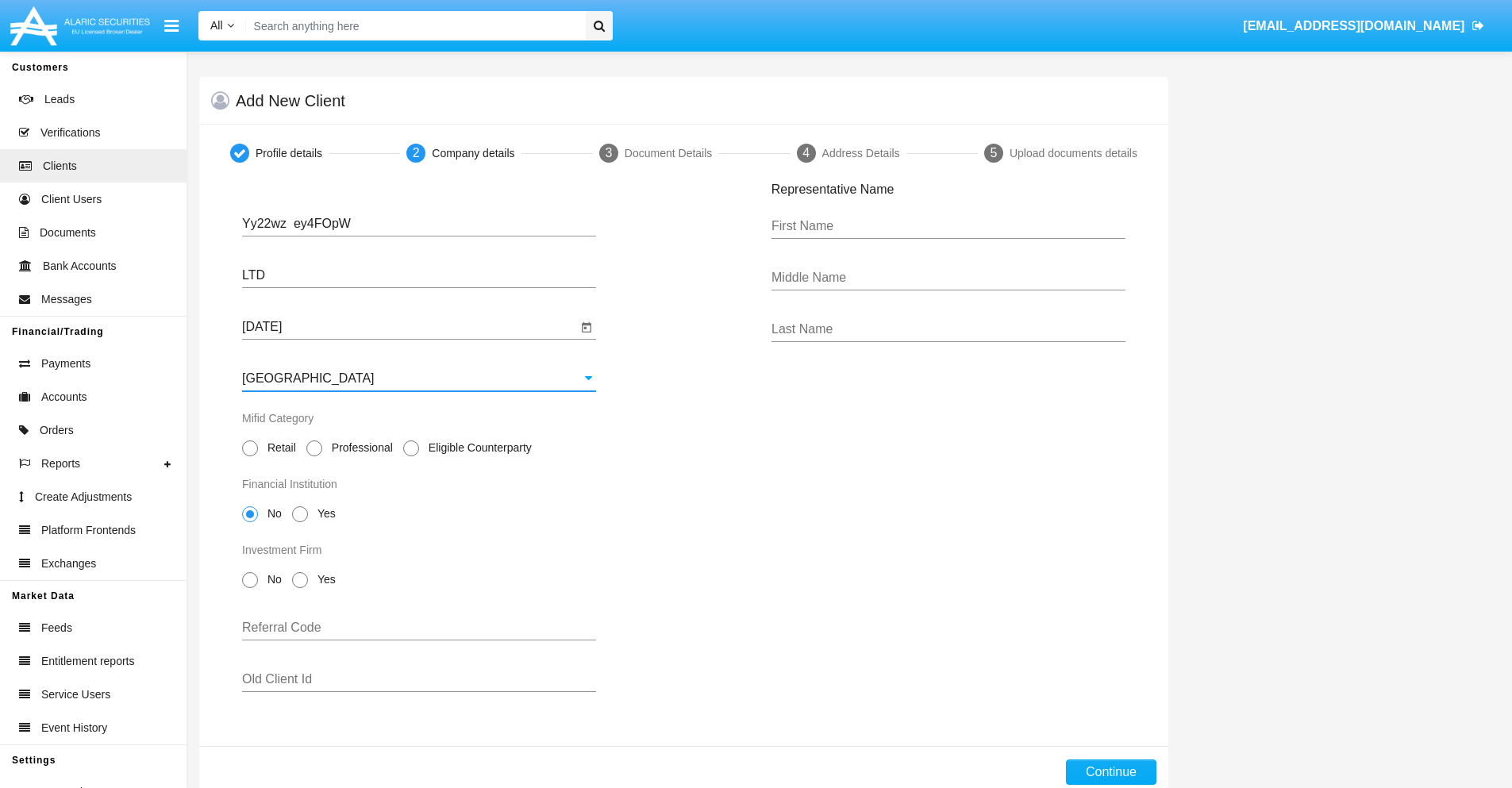
click at [359, 448] on span "Professional" at bounding box center [359, 447] width 74 height 16
click at [314, 457] on input "Professional" at bounding box center [313, 457] width 1 height 1
radio input "true"
click at [271, 514] on span "No" at bounding box center [272, 514] width 28 height 16
click at [250, 522] on input "No" at bounding box center [250, 522] width 1 height 1
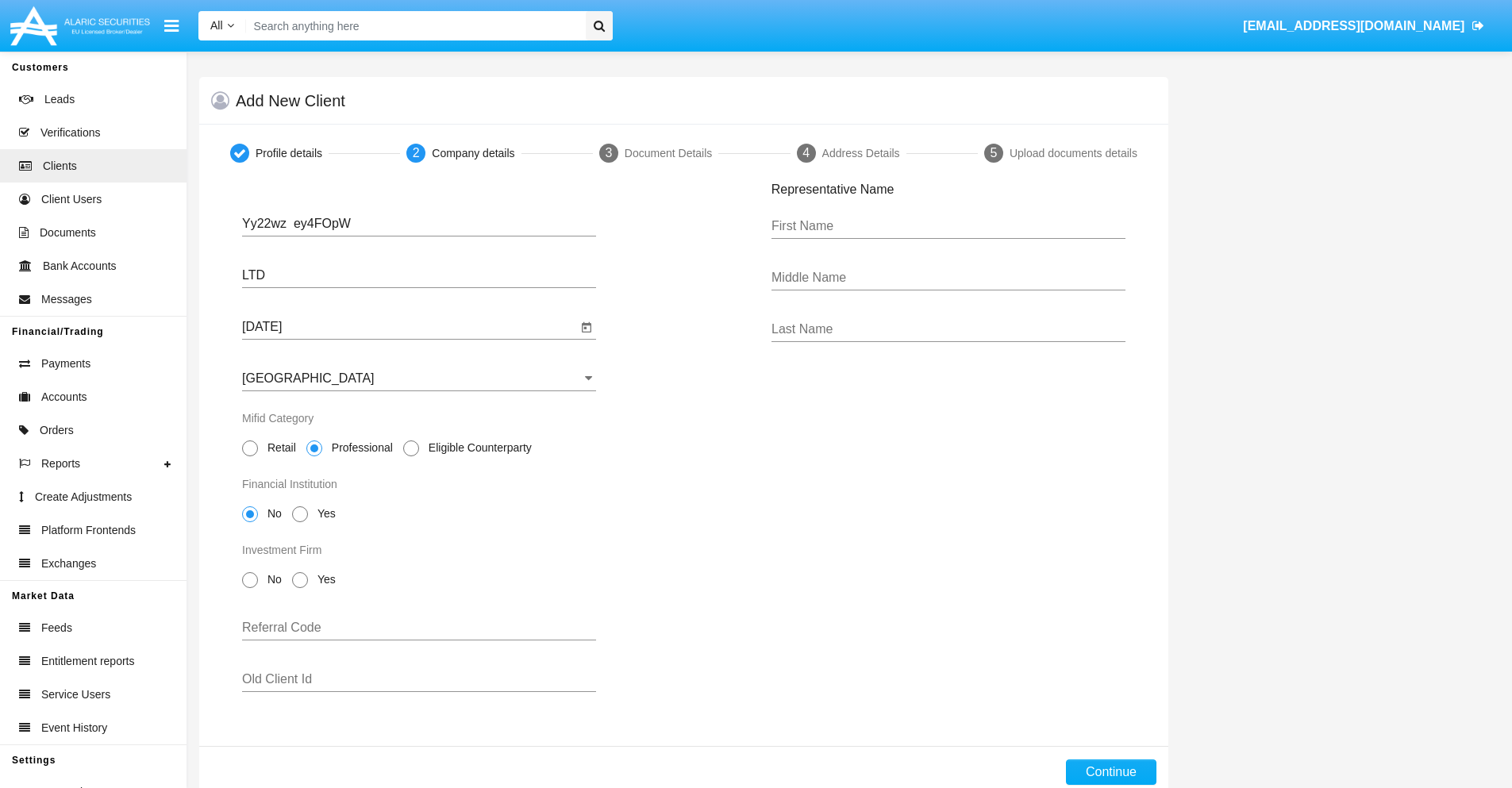
click at [271, 579] on span "No" at bounding box center [272, 579] width 28 height 16
click at [250, 588] on input "No" at bounding box center [250, 588] width 1 height 1
radio input "true"
type input "RcQWywQfogIkIWi"
type input "nMtyJQGVgmdXPLP"
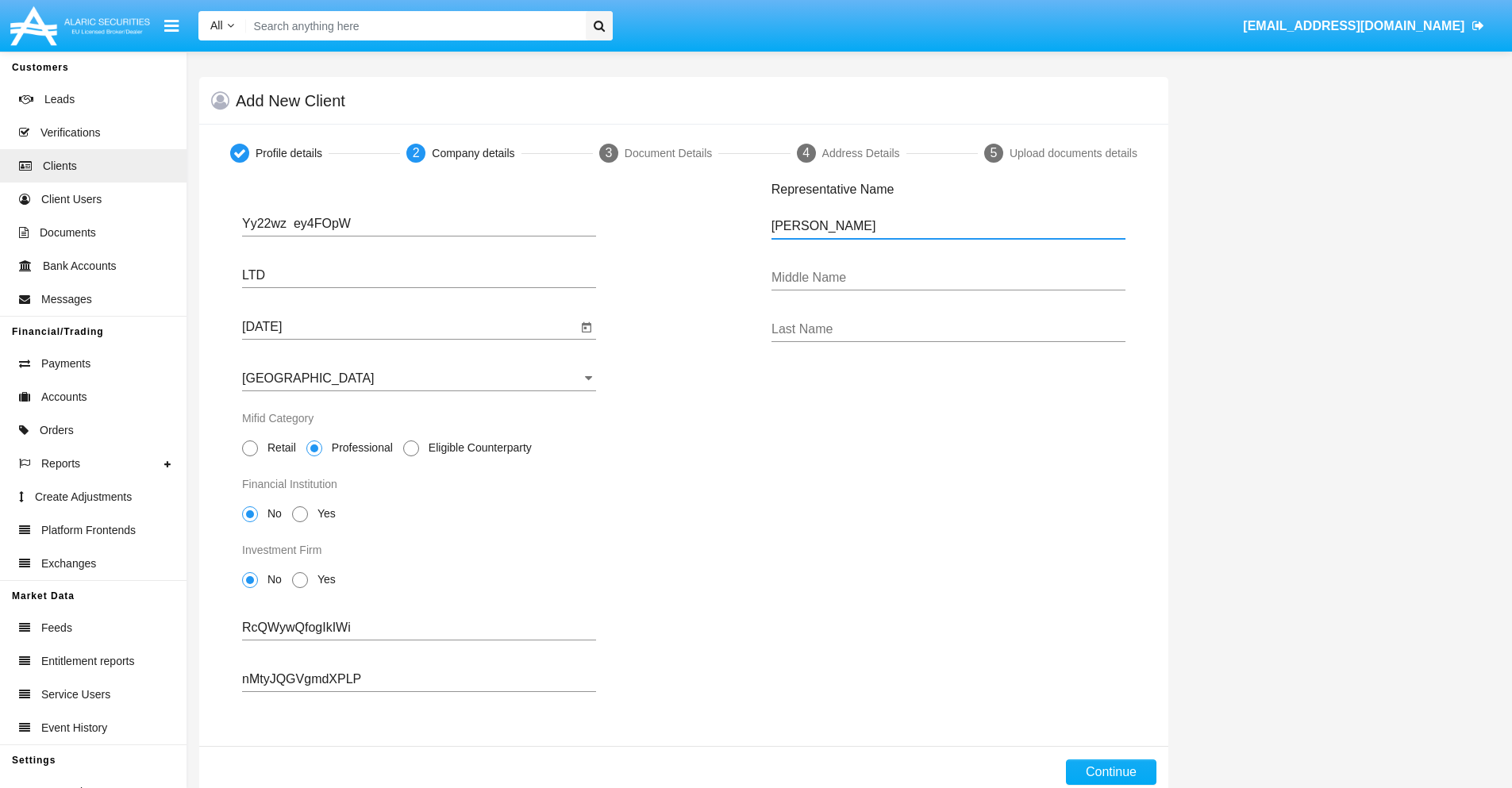
type input "[PERSON_NAME]"
click at [1110, 772] on button "Continue" at bounding box center [1111, 772] width 91 height 25
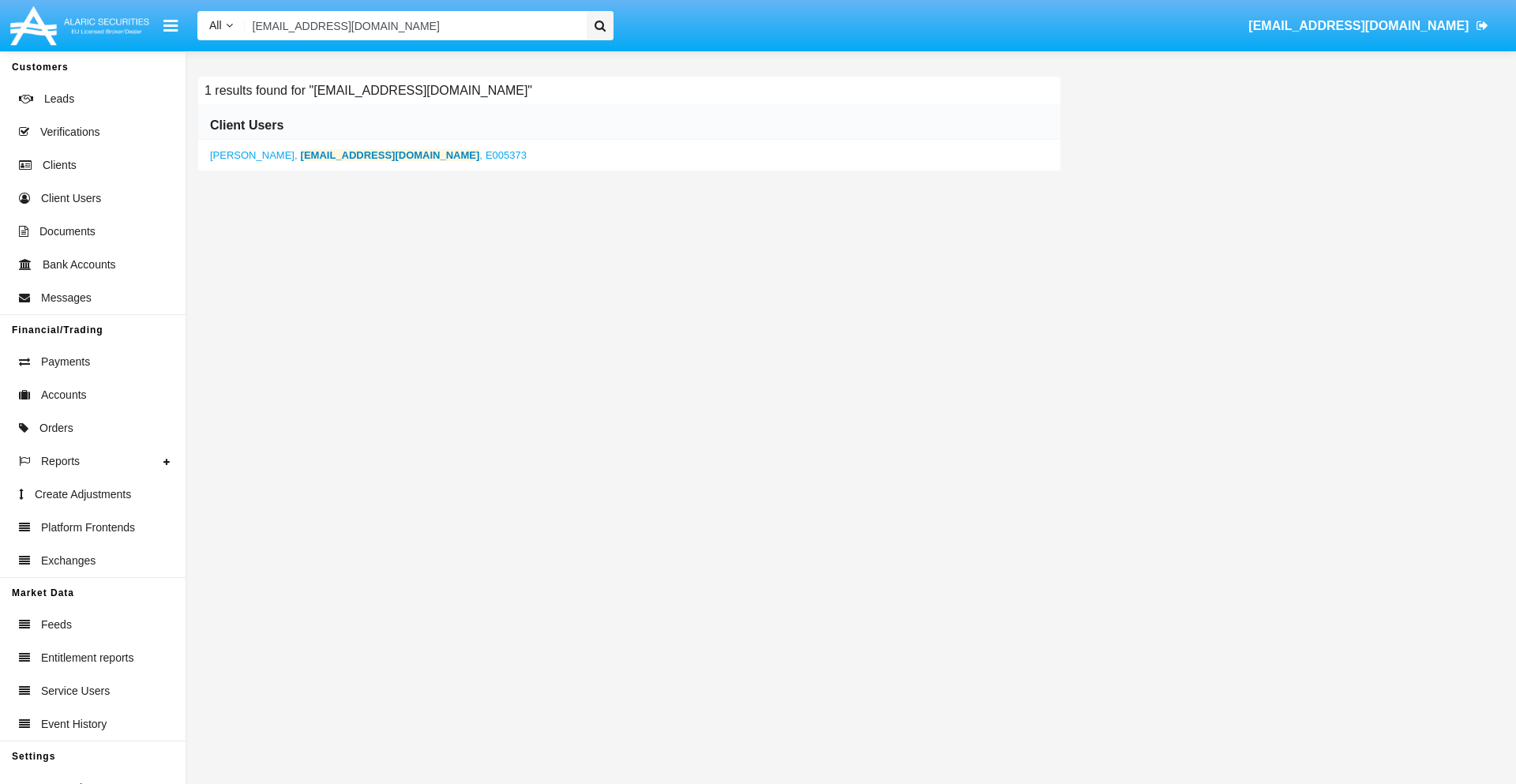
type input "[EMAIL_ADDRESS][DOMAIN_NAME]"
click at [368, 155] on b "[EMAIL_ADDRESS][DOMAIN_NAME]" at bounding box center [390, 155] width 180 height 12
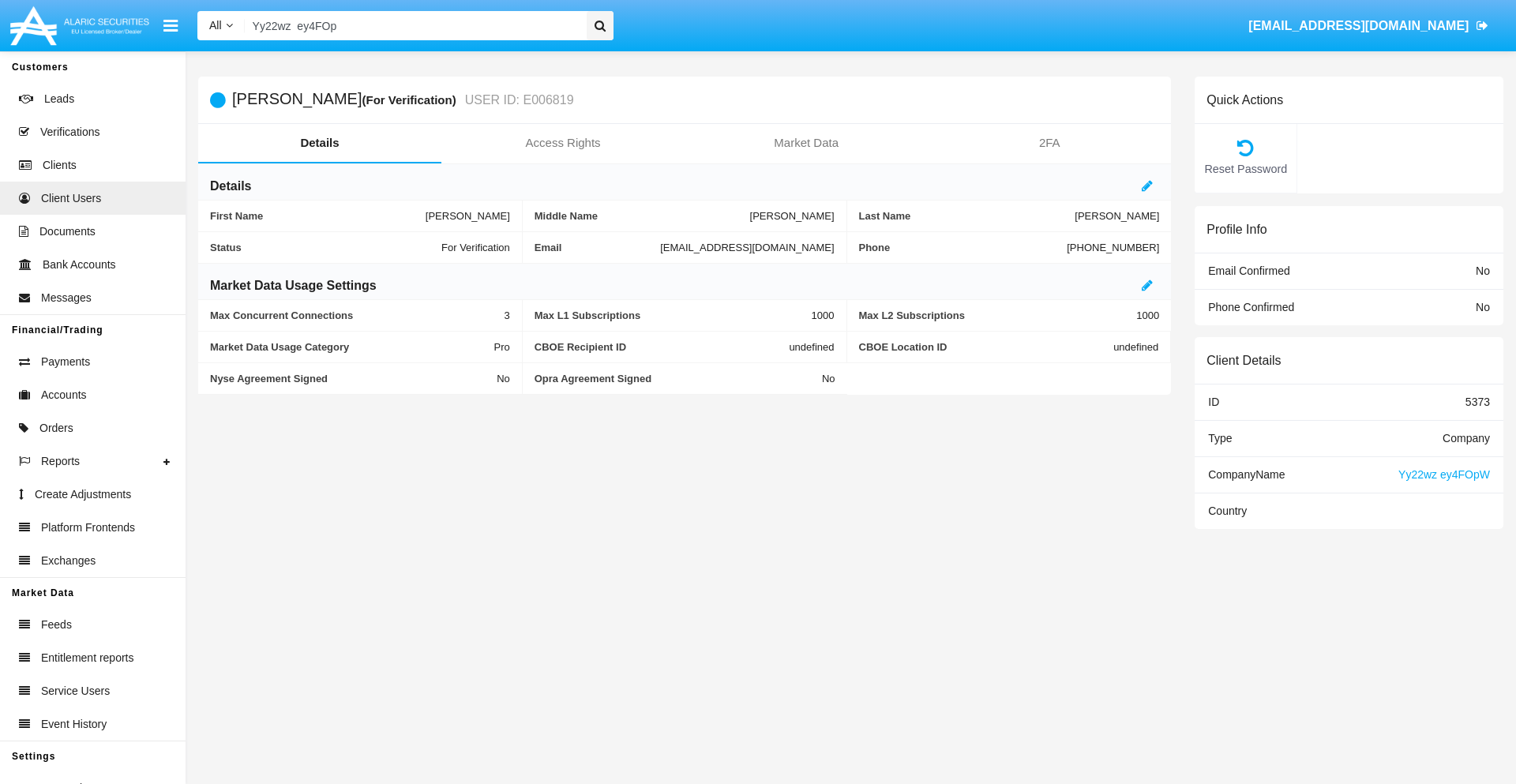
type input "Yy22wz ey4FOpW"
